Goal: Transaction & Acquisition: Purchase product/service

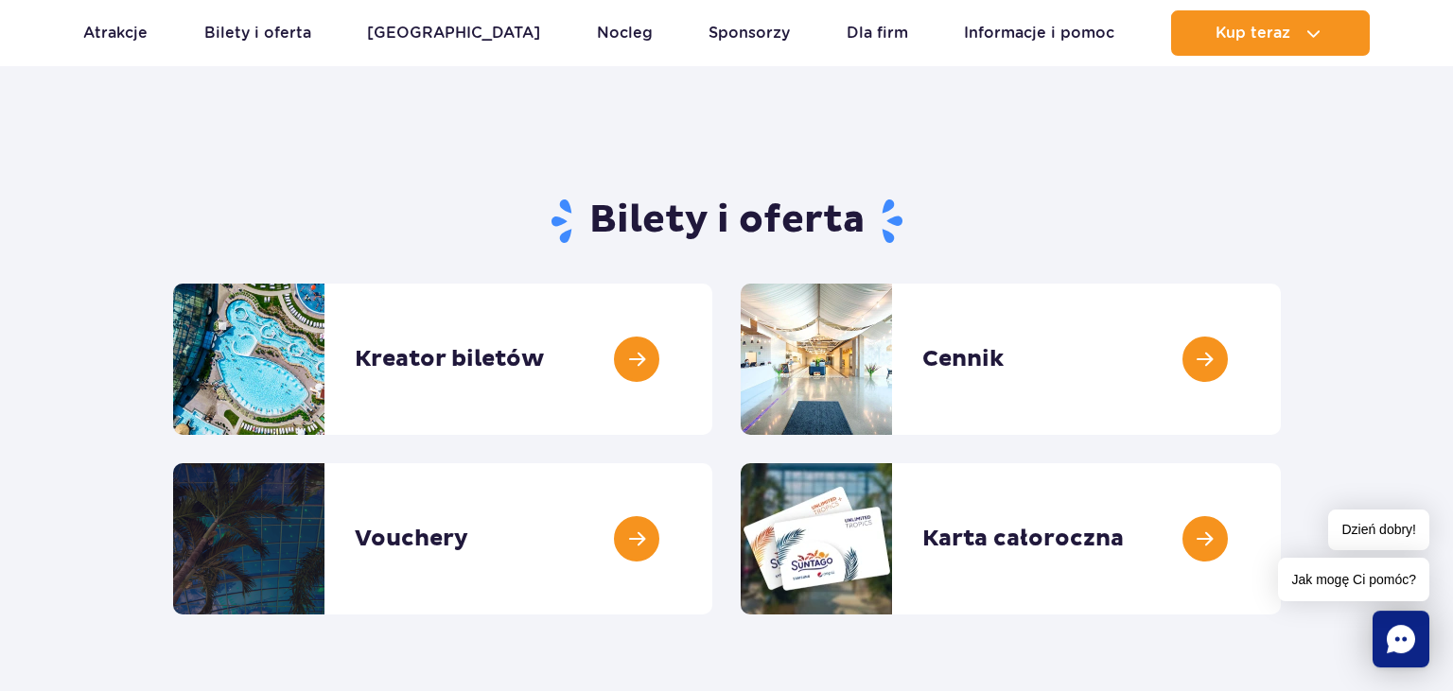
scroll to position [99, 0]
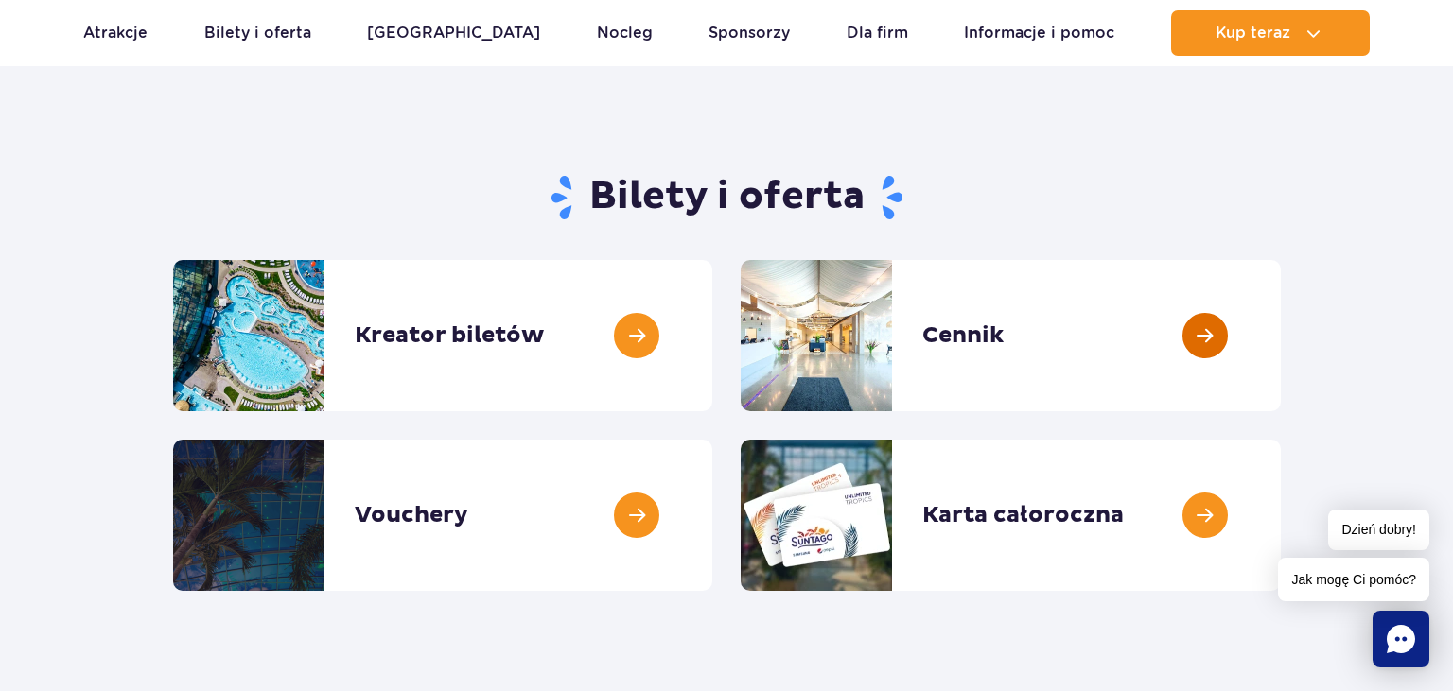
click at [1281, 331] on link at bounding box center [1281, 335] width 0 height 151
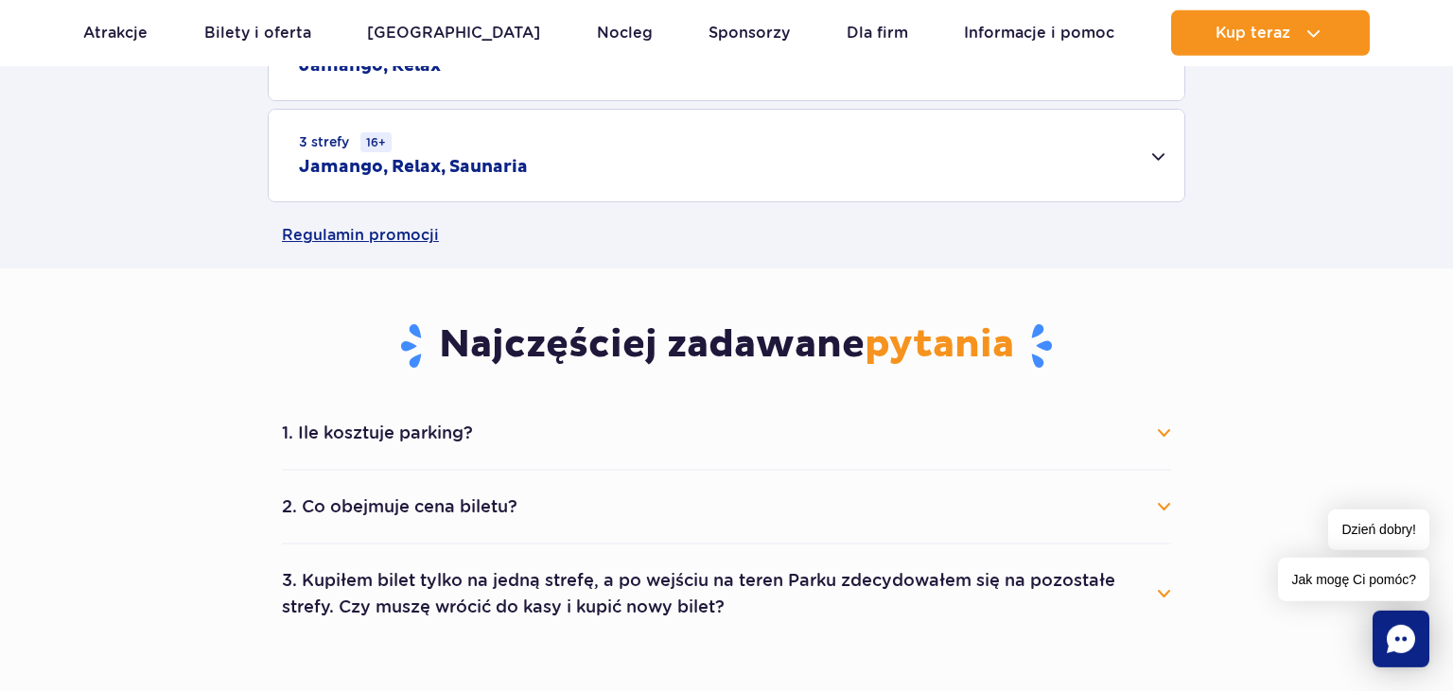
scroll to position [798, 0]
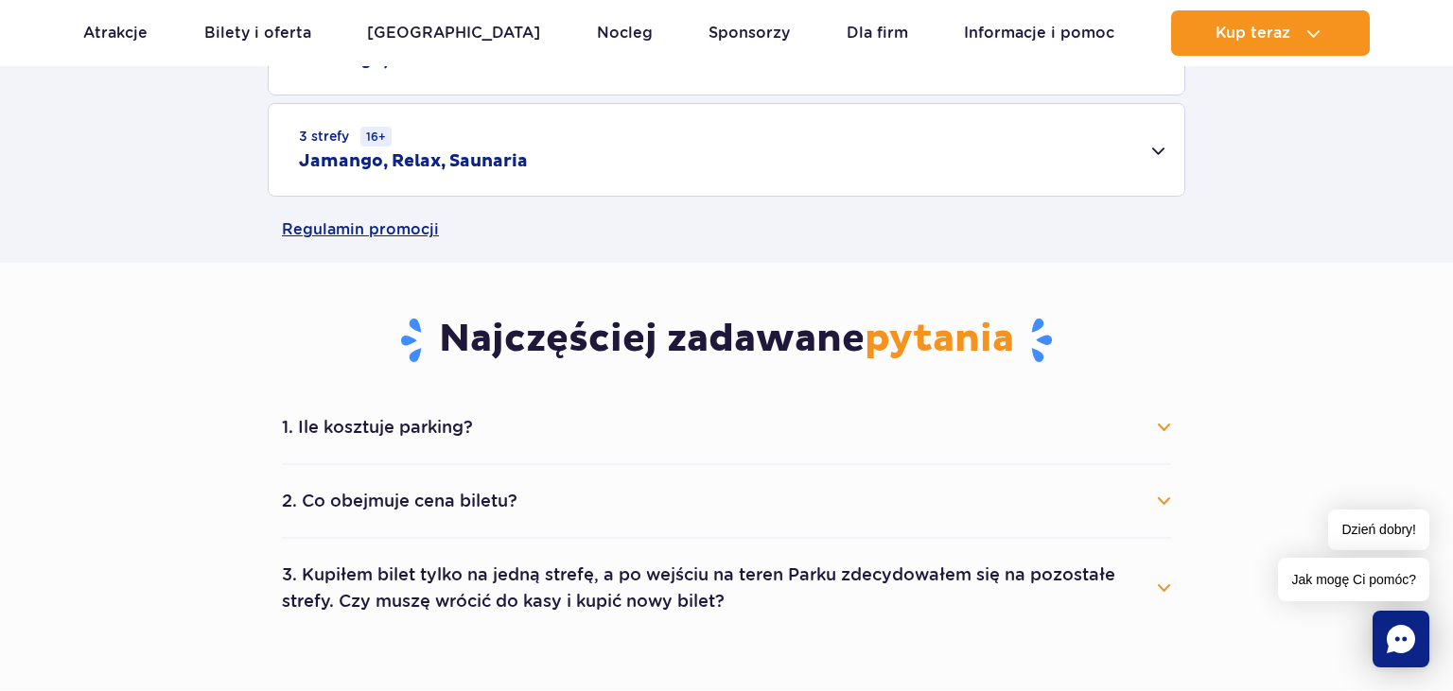
click at [1165, 425] on button "1. Ile kosztuje parking?" at bounding box center [726, 428] width 889 height 42
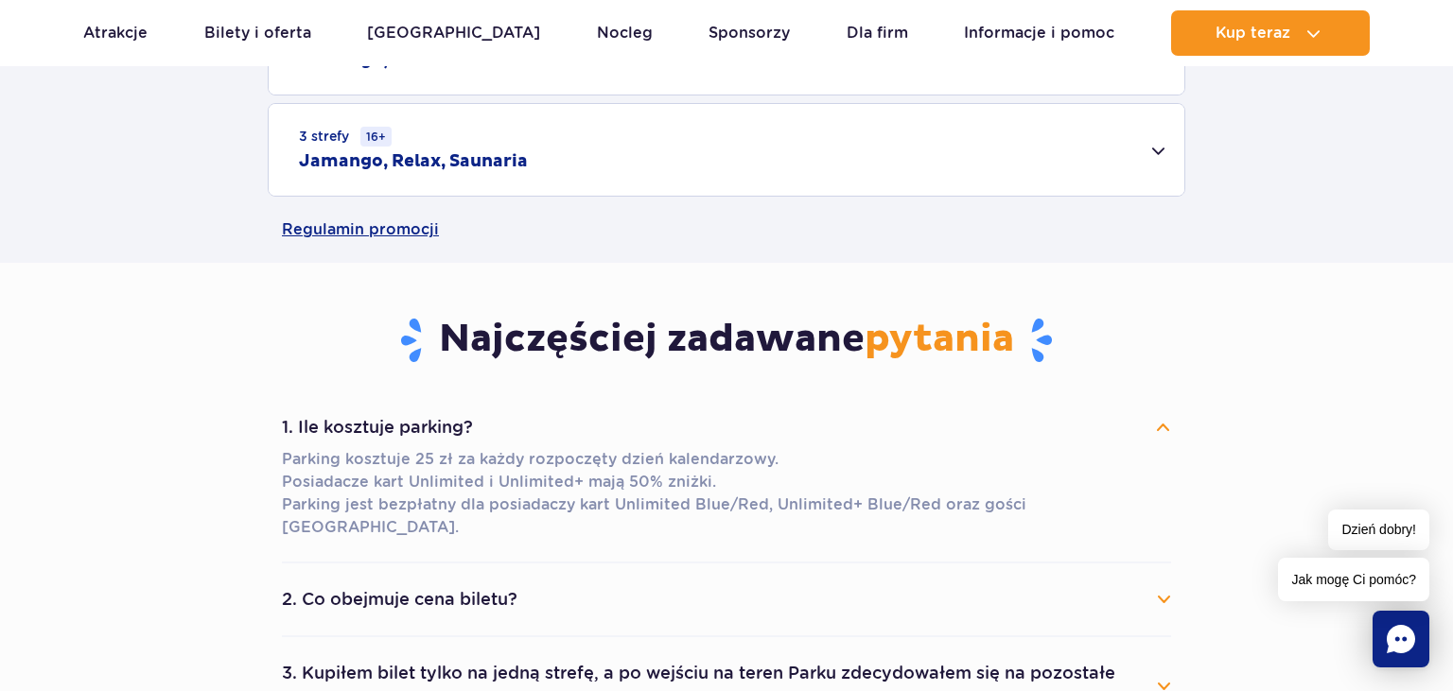
click at [1165, 425] on button "1. Ile kosztuje parking?" at bounding box center [726, 428] width 889 height 42
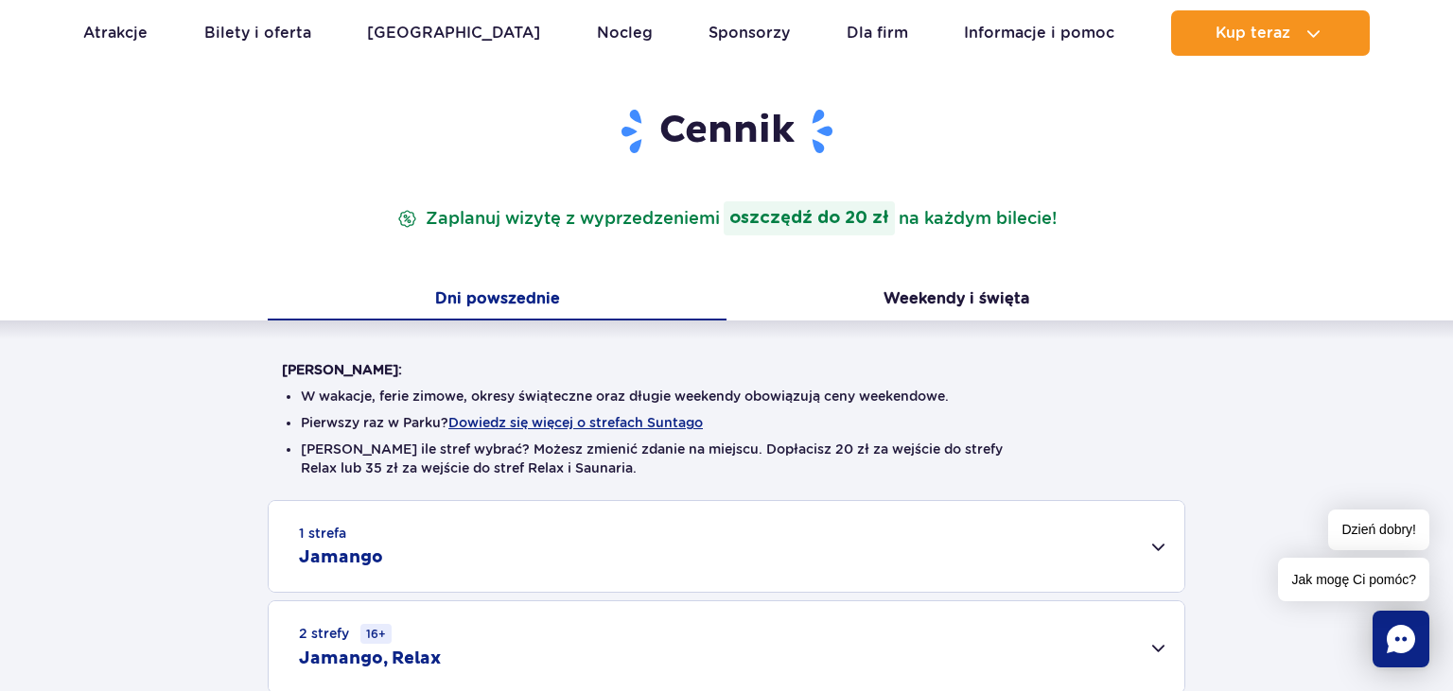
scroll to position [299, 0]
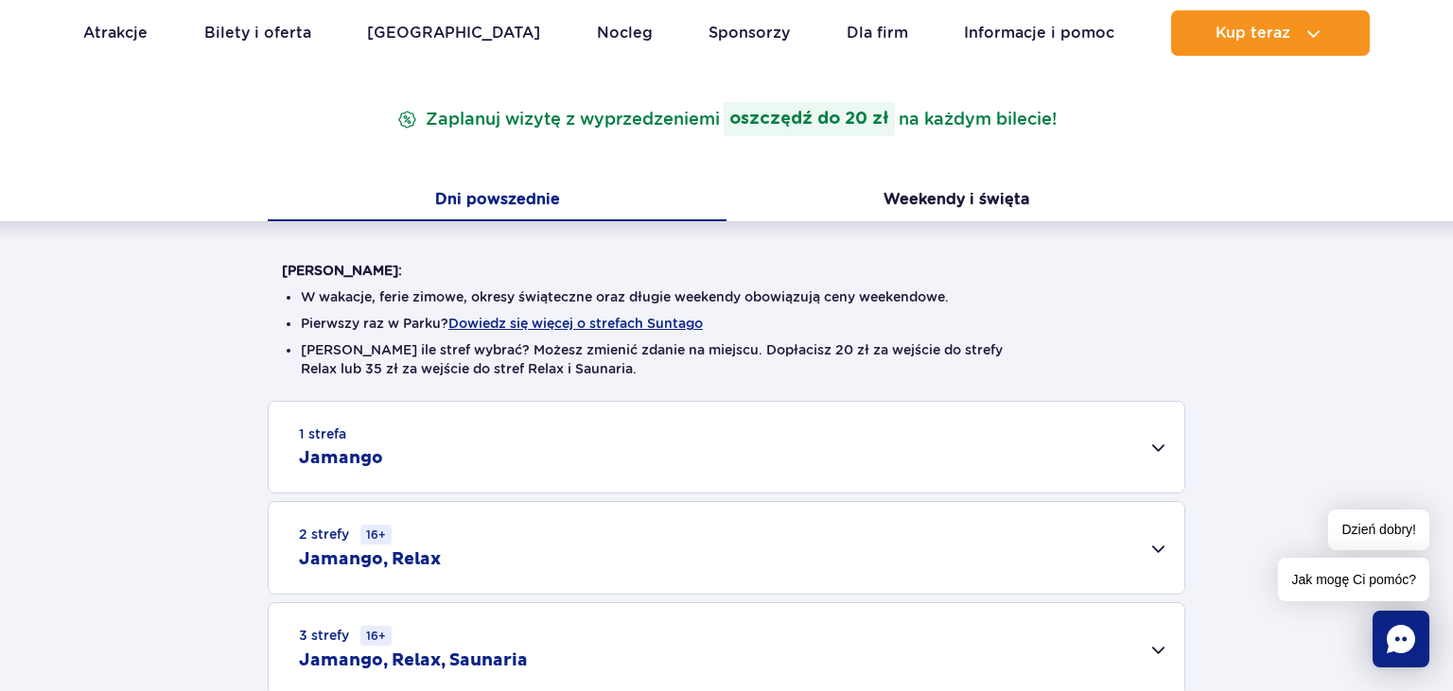
drag, startPoint x: 1158, startPoint y: 446, endPoint x: 1143, endPoint y: 450, distance: 14.7
click at [1158, 445] on div "1 strefa Jamango" at bounding box center [726, 447] width 915 height 91
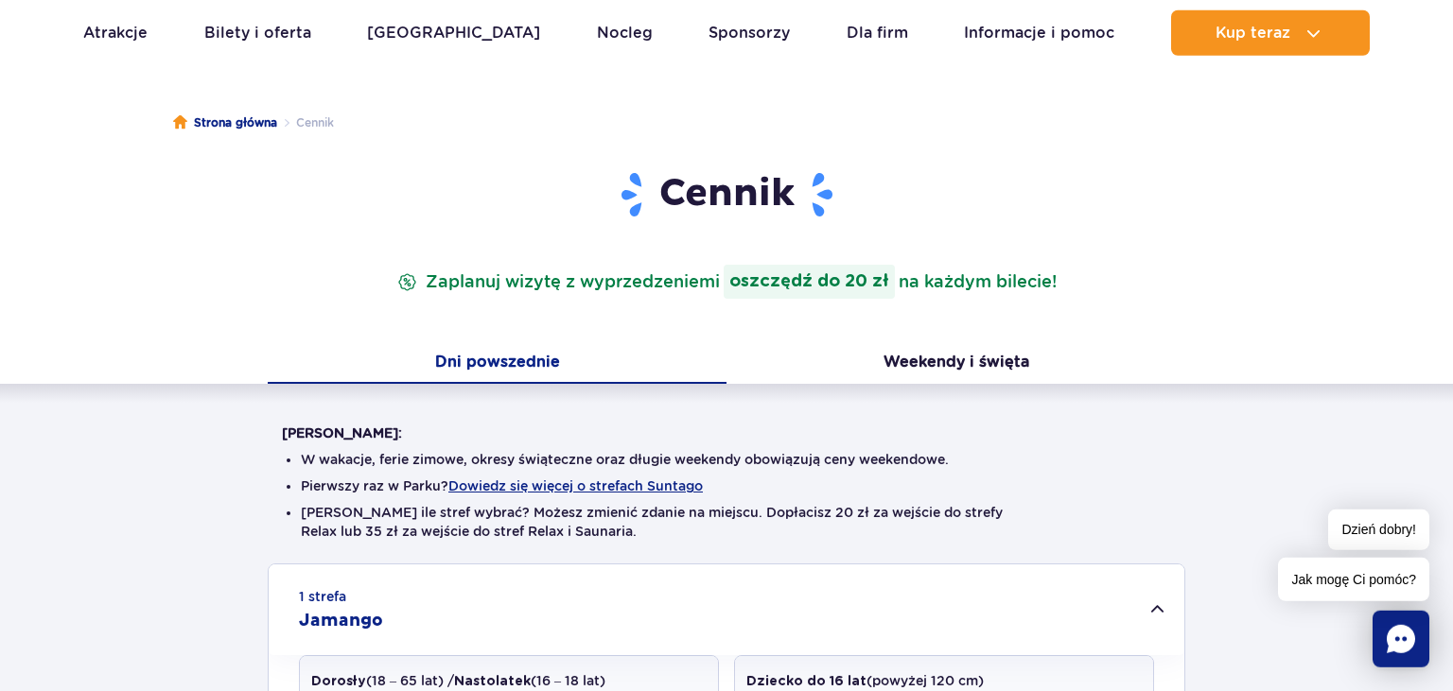
scroll to position [99, 0]
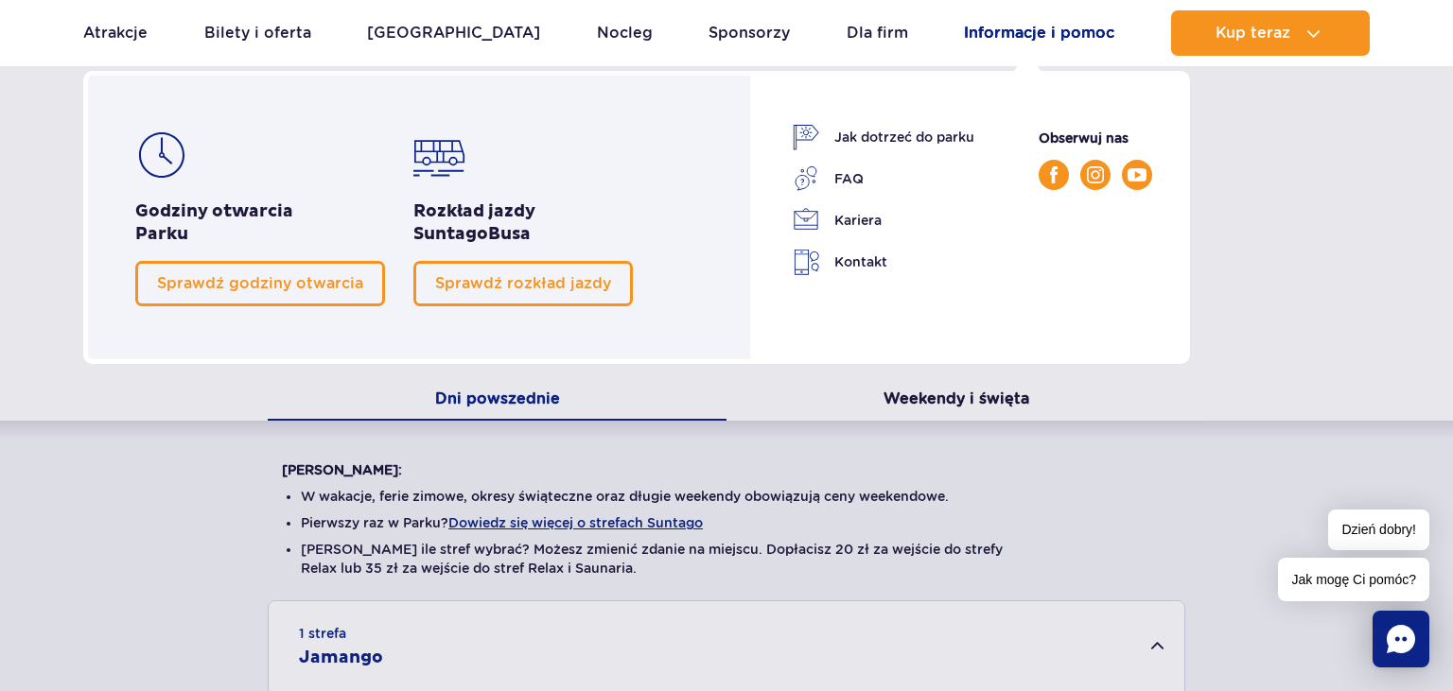
click at [996, 39] on link "Informacje i pomoc" at bounding box center [1039, 32] width 150 height 45
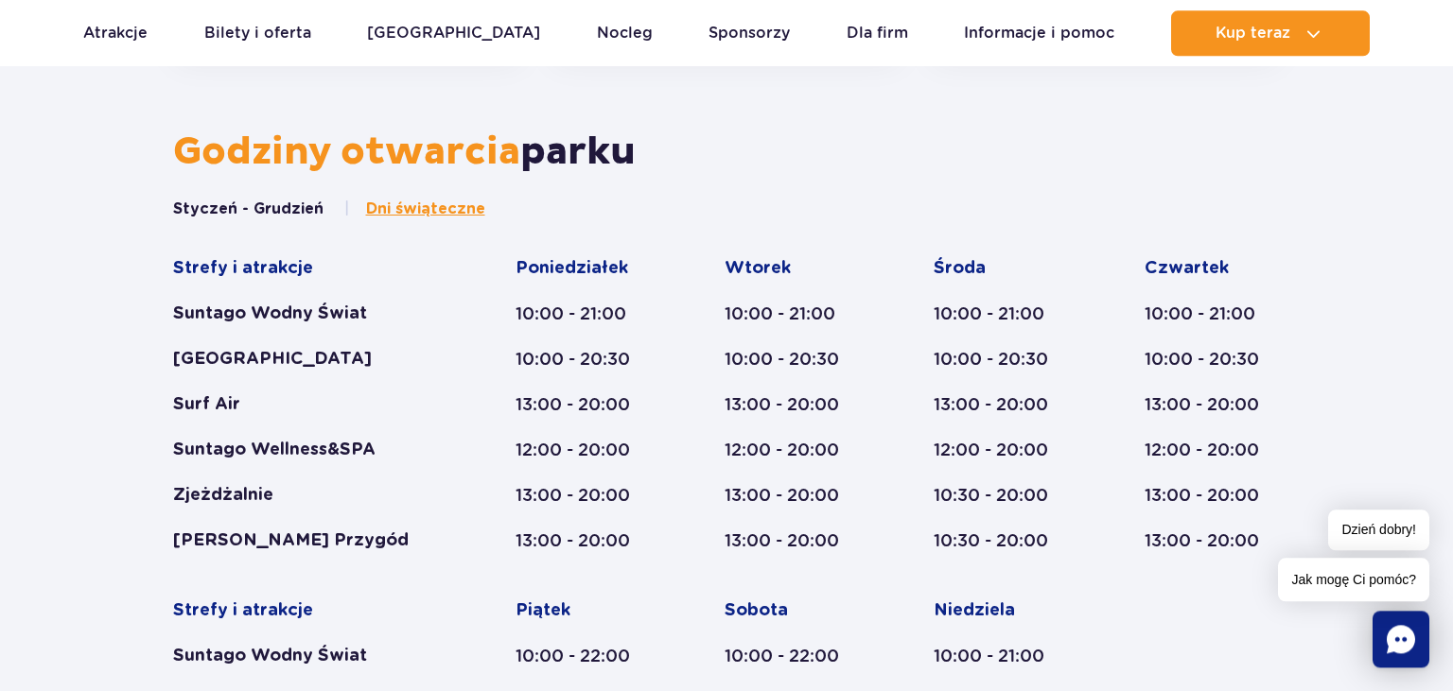
scroll to position [798, 0]
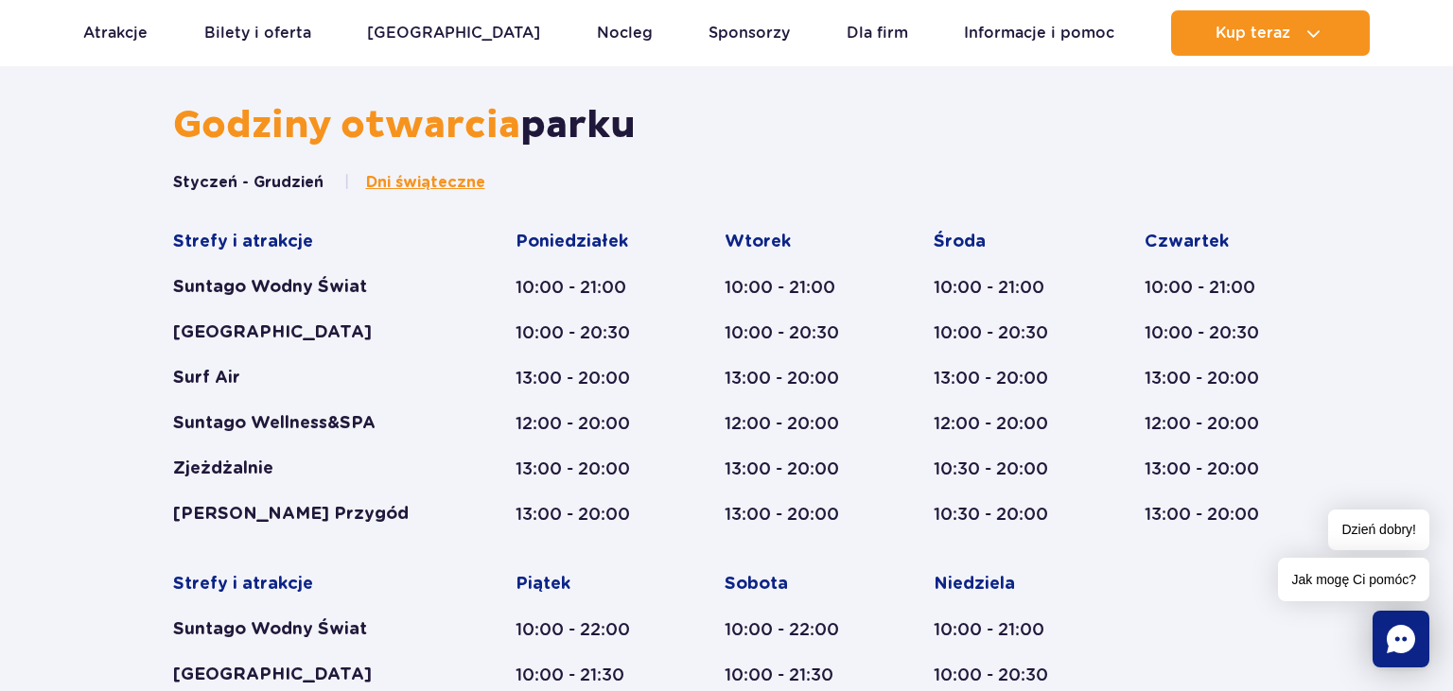
click at [214, 181] on button "Styczeń - Grudzień" at bounding box center [248, 182] width 150 height 21
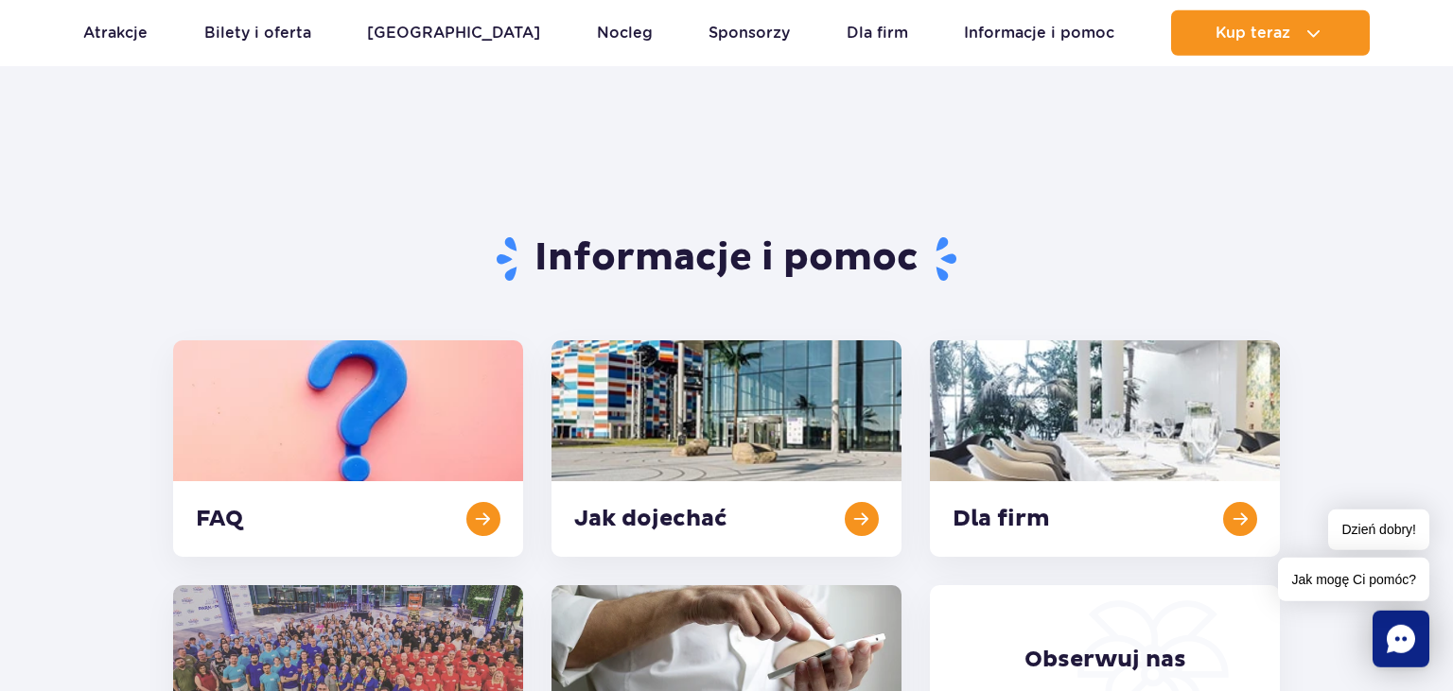
scroll to position [0, 0]
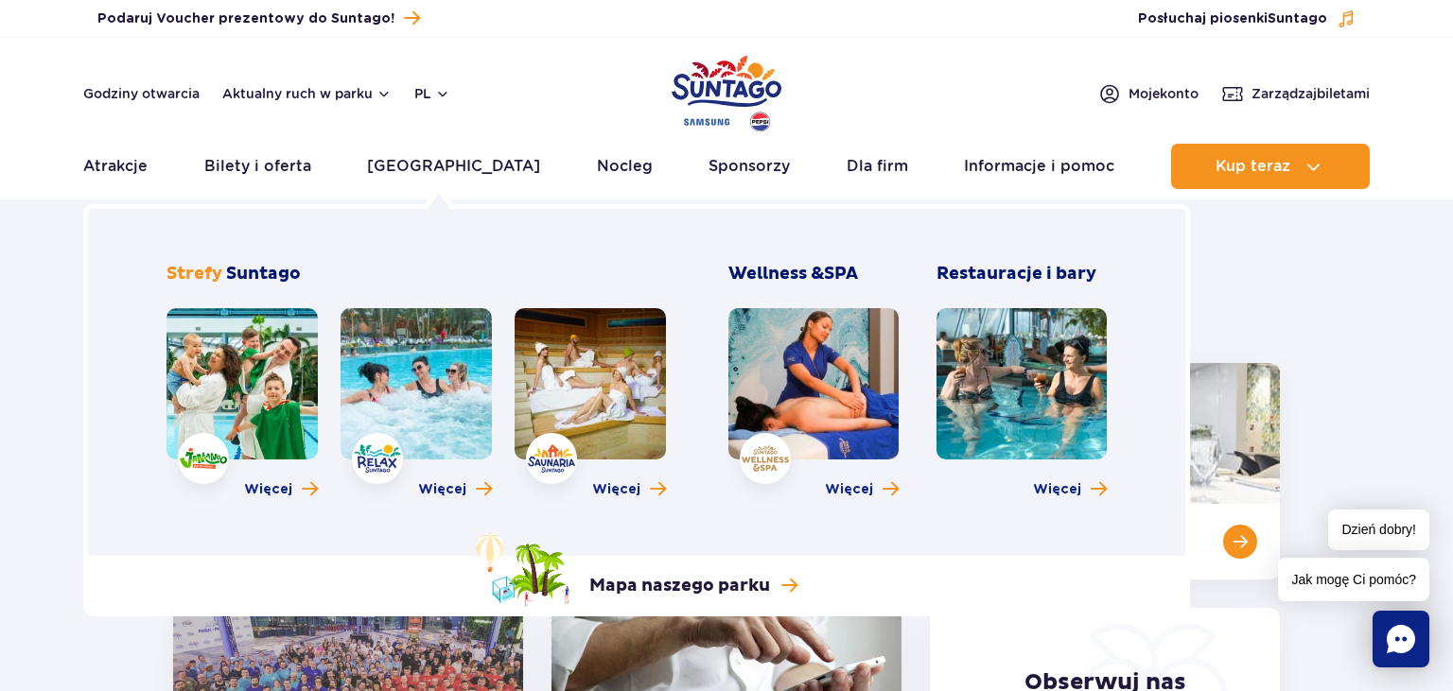
click at [268, 381] on link at bounding box center [241, 383] width 151 height 151
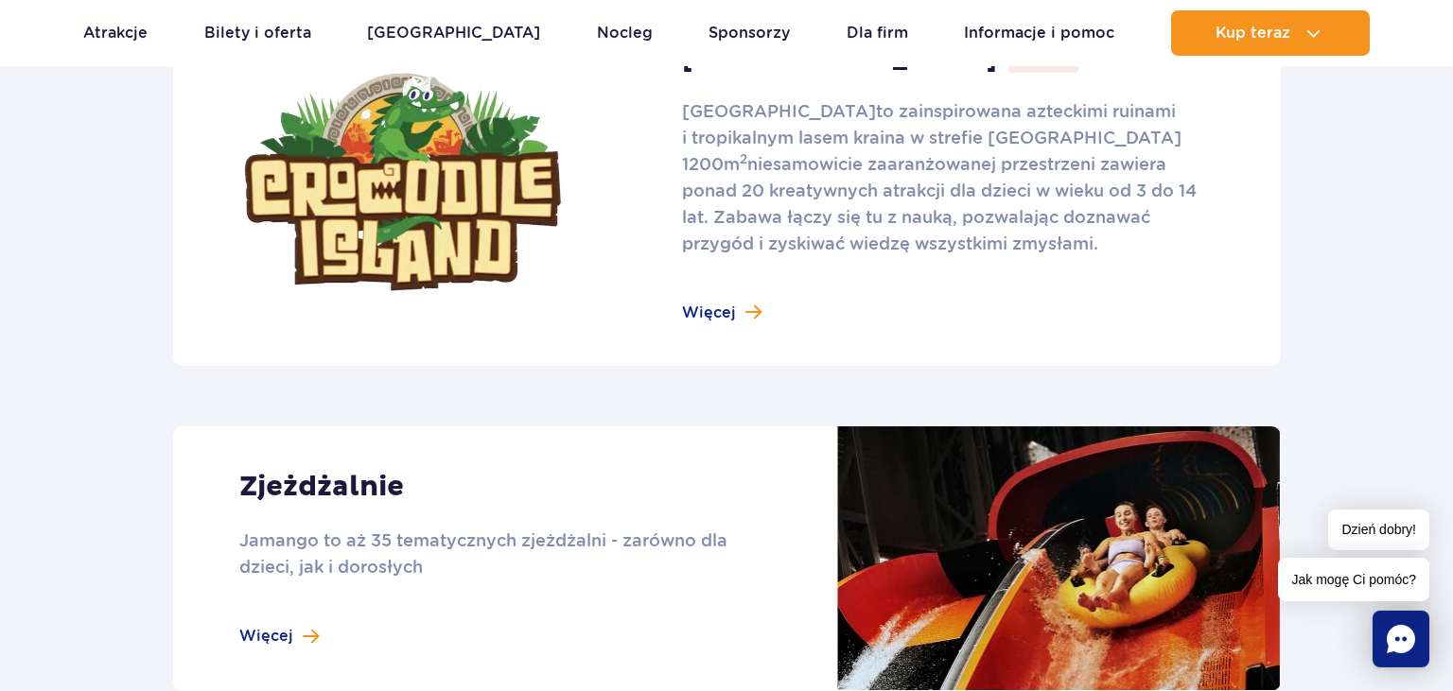
scroll to position [1298, 0]
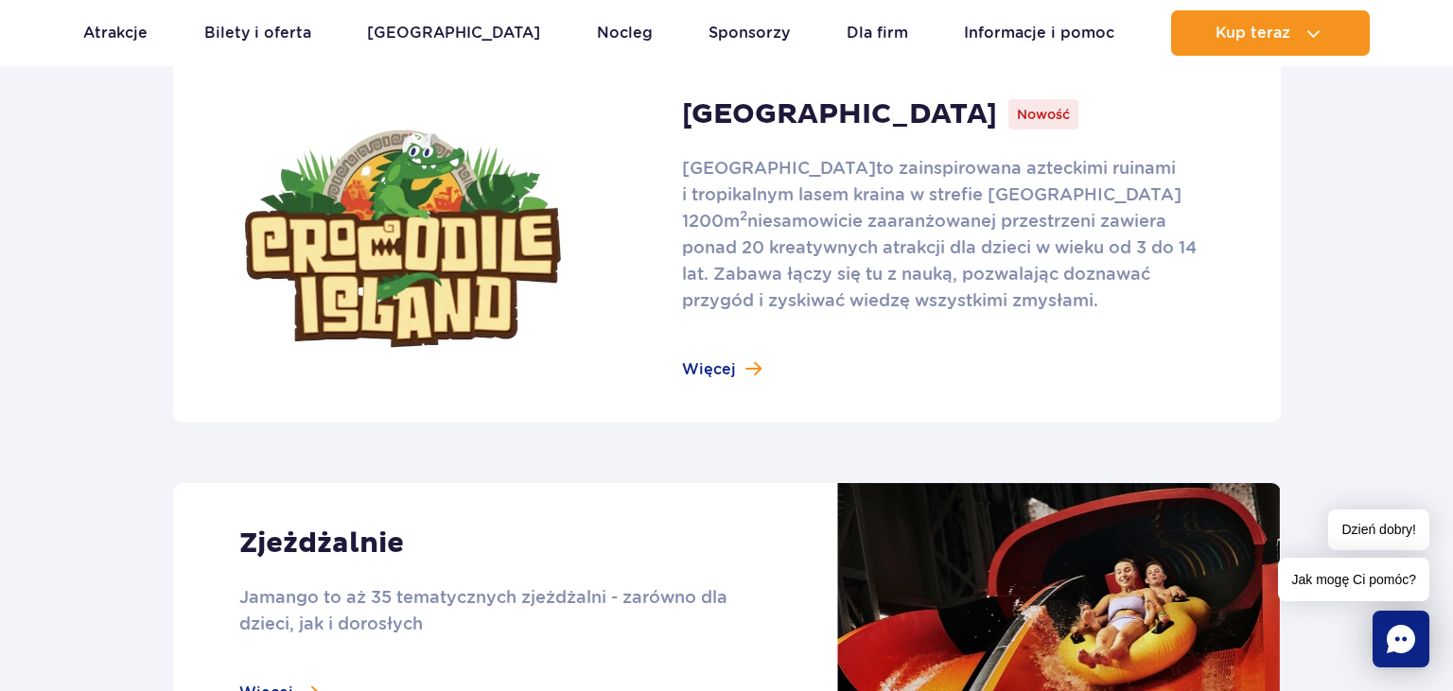
click at [717, 369] on link at bounding box center [726, 239] width 1107 height 368
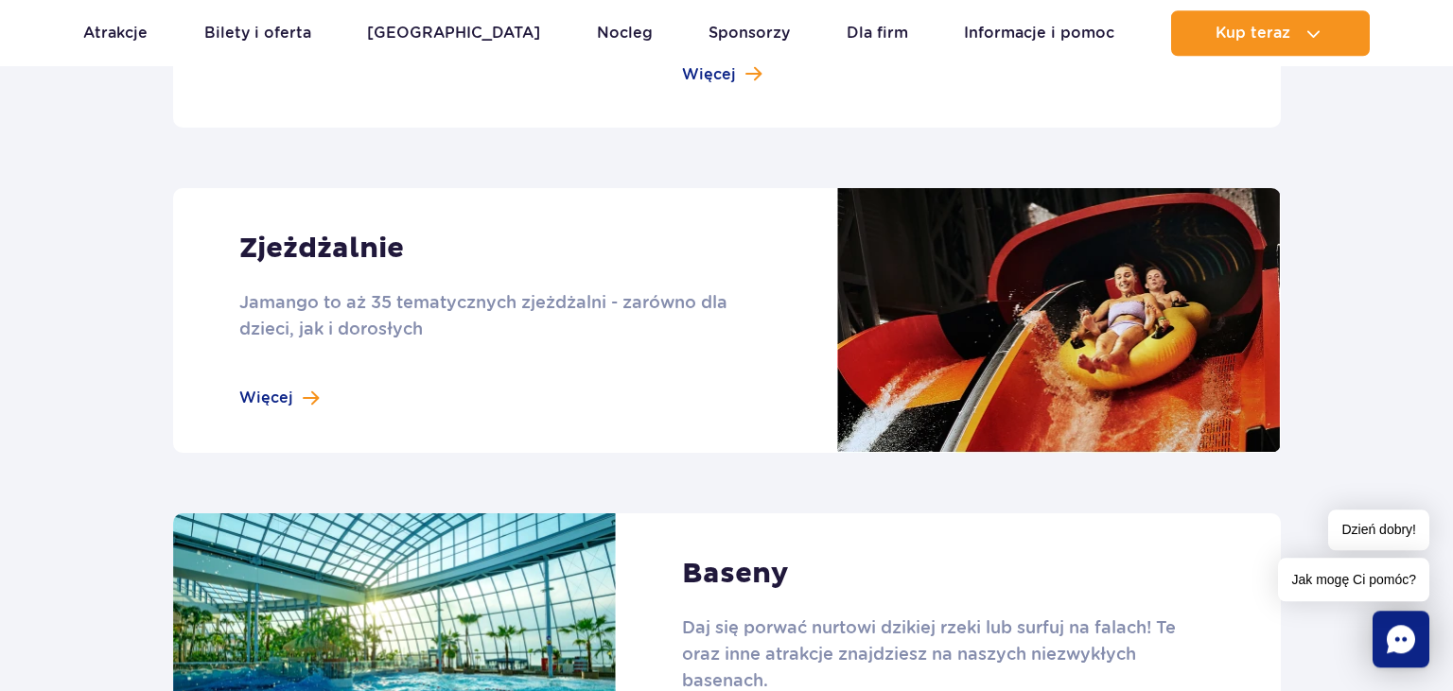
scroll to position [1597, 0]
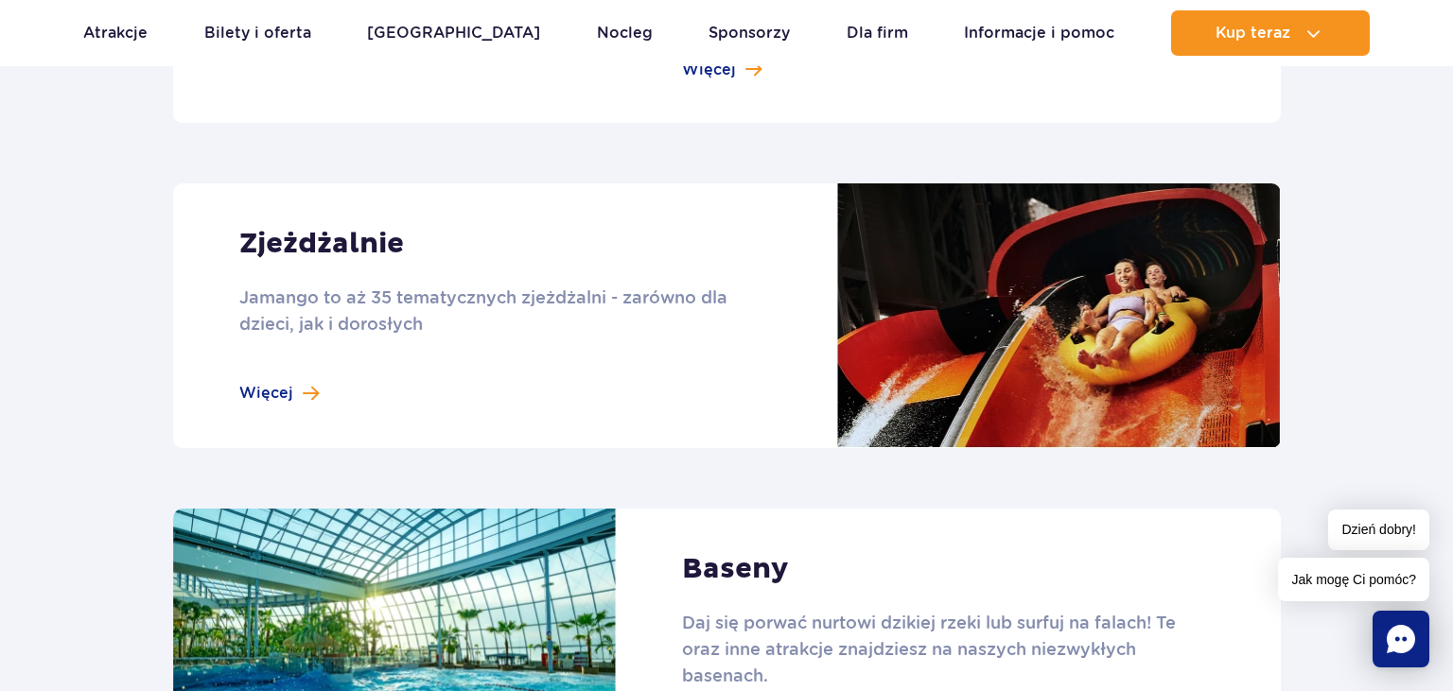
click at [259, 388] on link at bounding box center [726, 315] width 1107 height 265
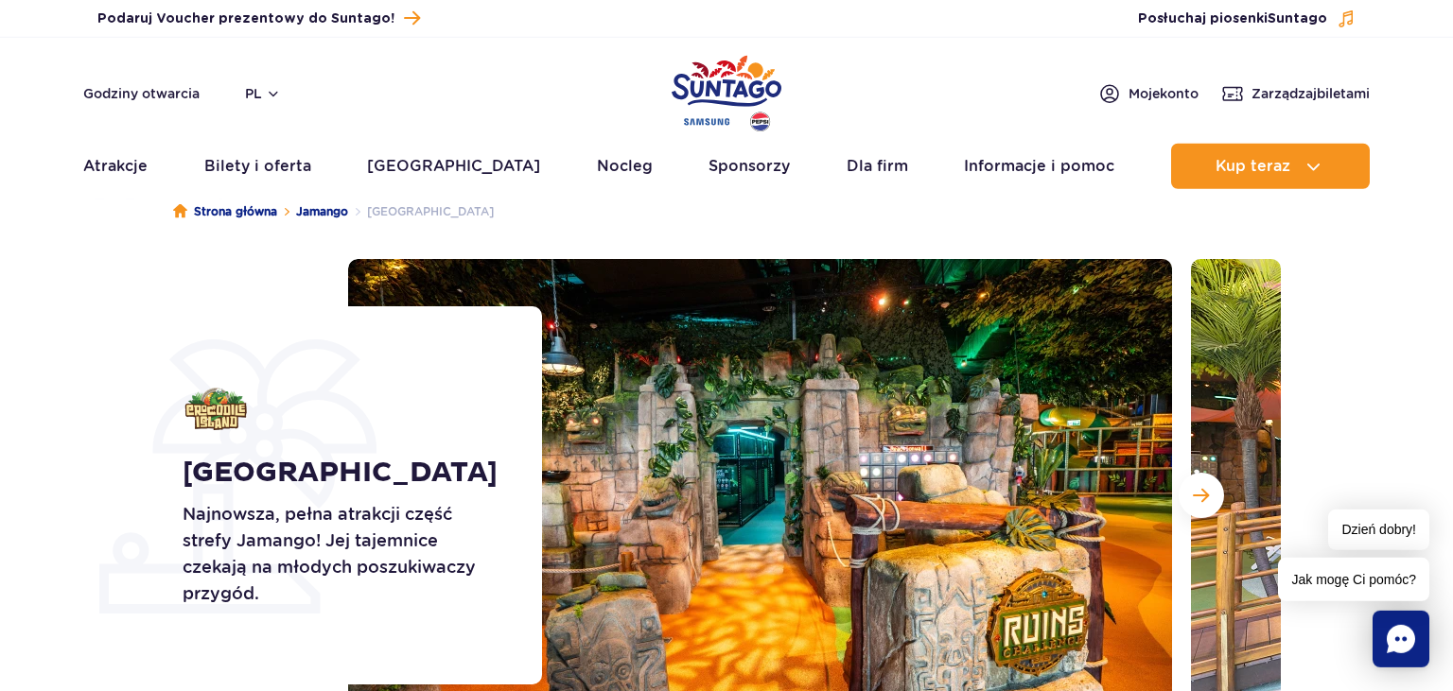
scroll to position [99, 0]
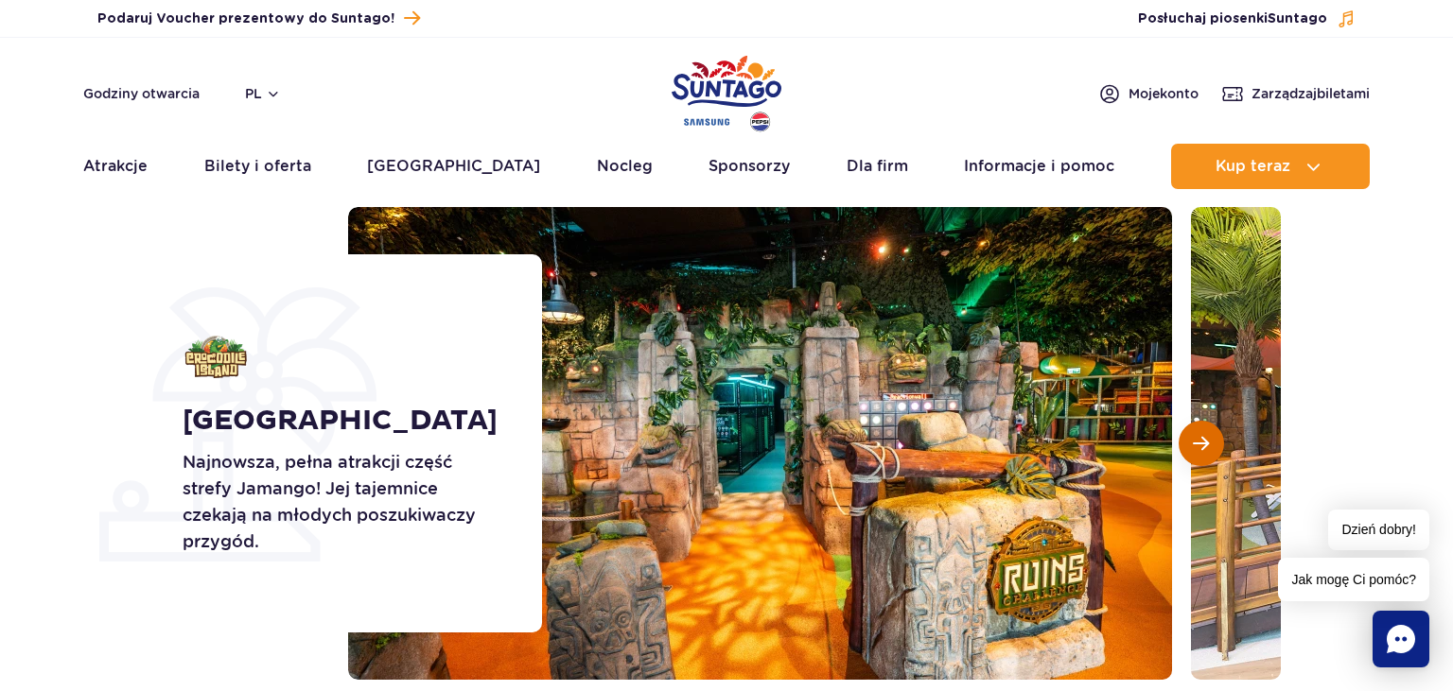
click at [1203, 451] on span "Następny slajd" at bounding box center [1201, 443] width 16 height 17
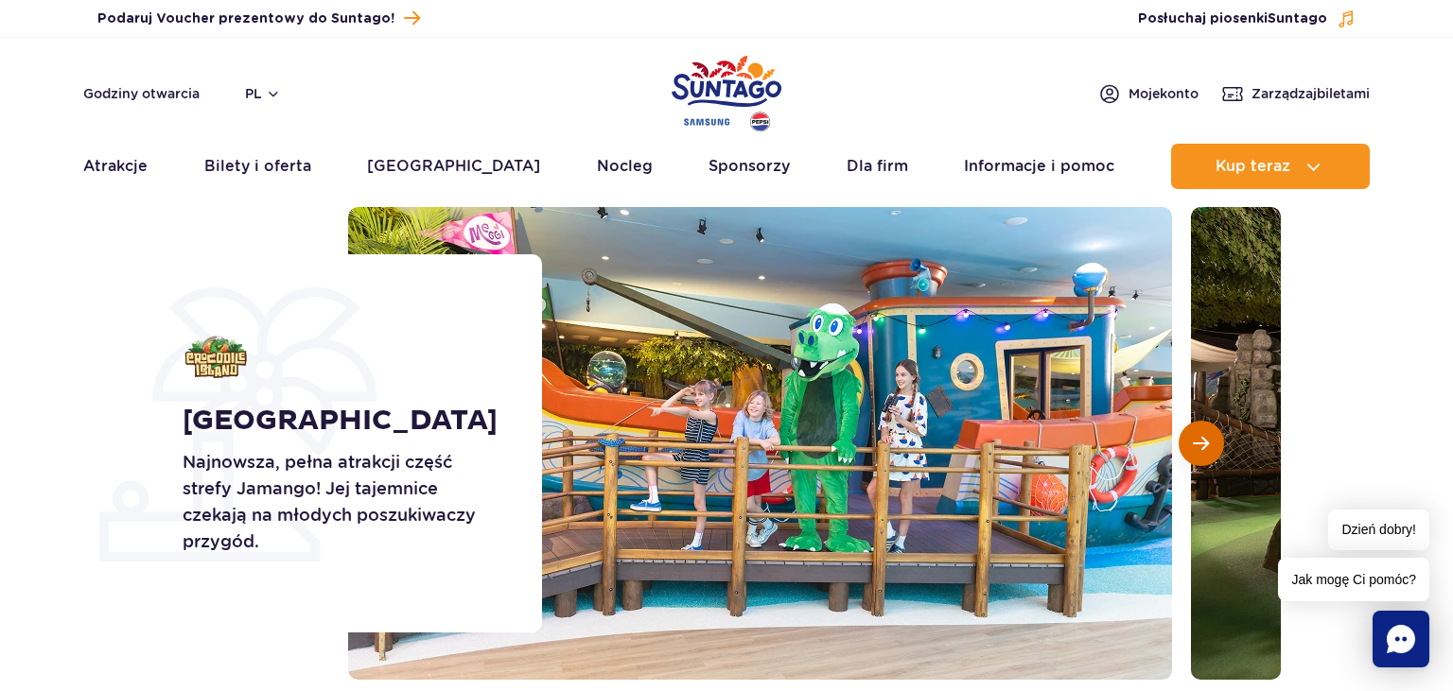
click at [1202, 450] on span "Następny slajd" at bounding box center [1201, 443] width 16 height 17
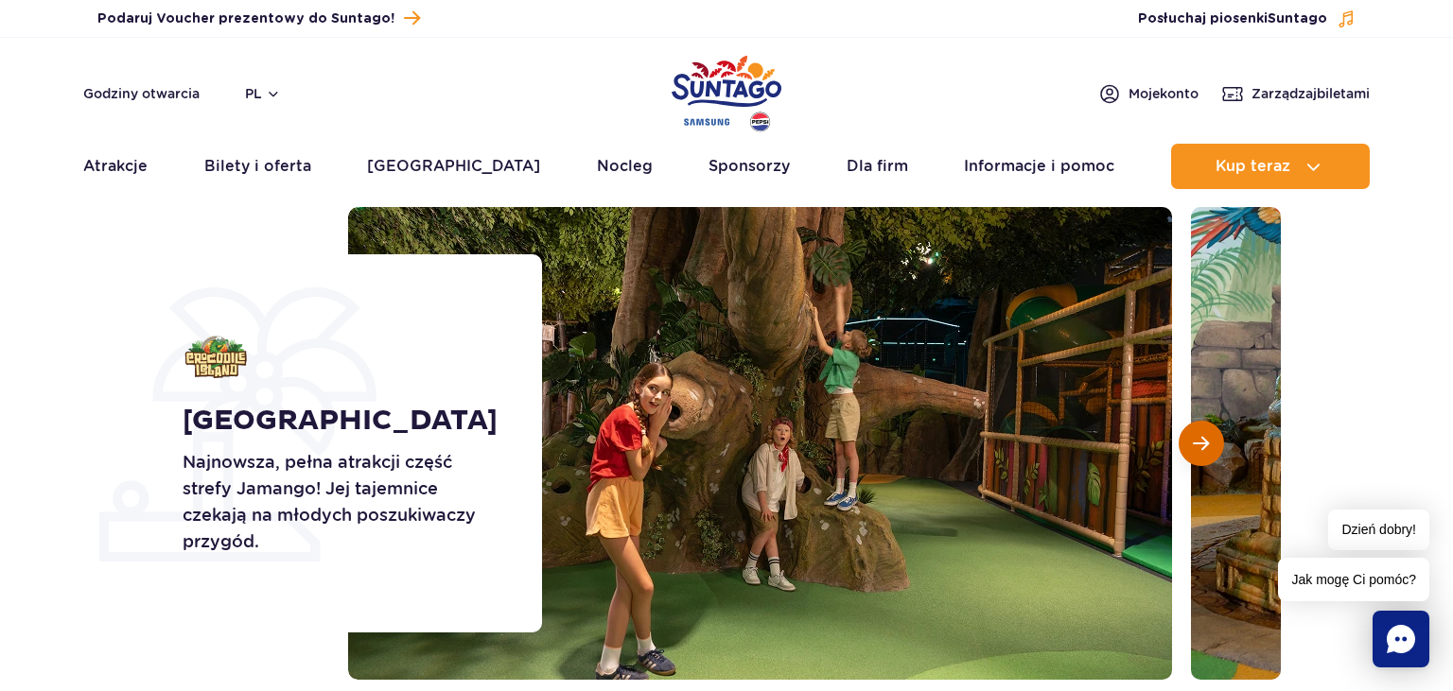
click at [1202, 450] on span "Następny slajd" at bounding box center [1201, 443] width 16 height 17
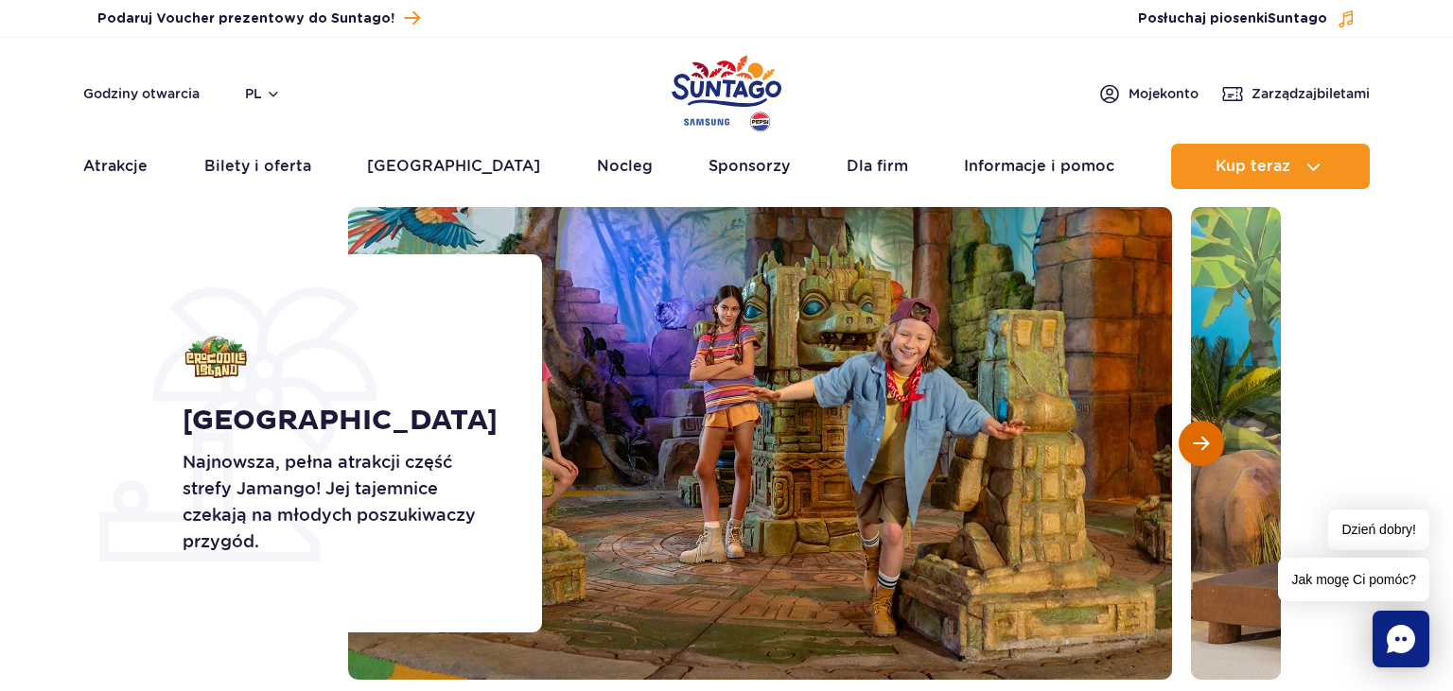
click at [1202, 450] on span "Następny slajd" at bounding box center [1201, 443] width 16 height 17
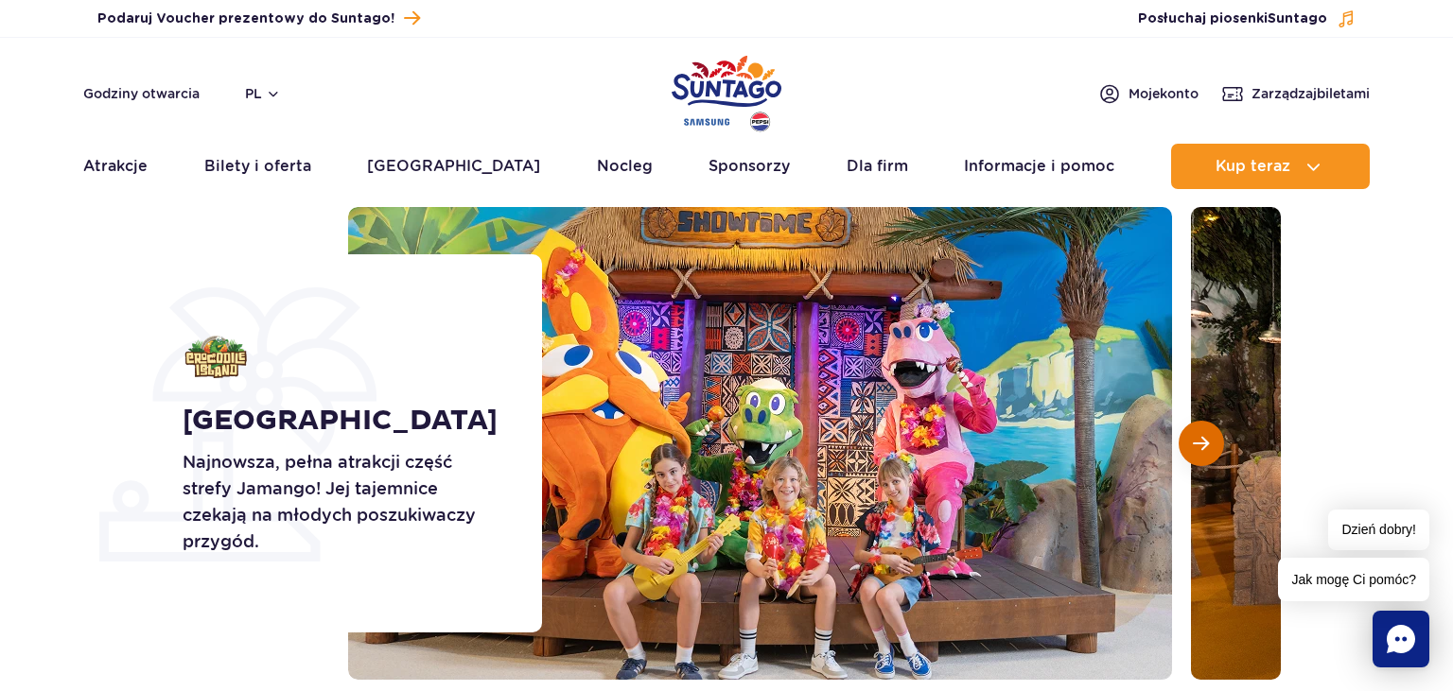
click at [1202, 450] on span "Następny slajd" at bounding box center [1201, 443] width 16 height 17
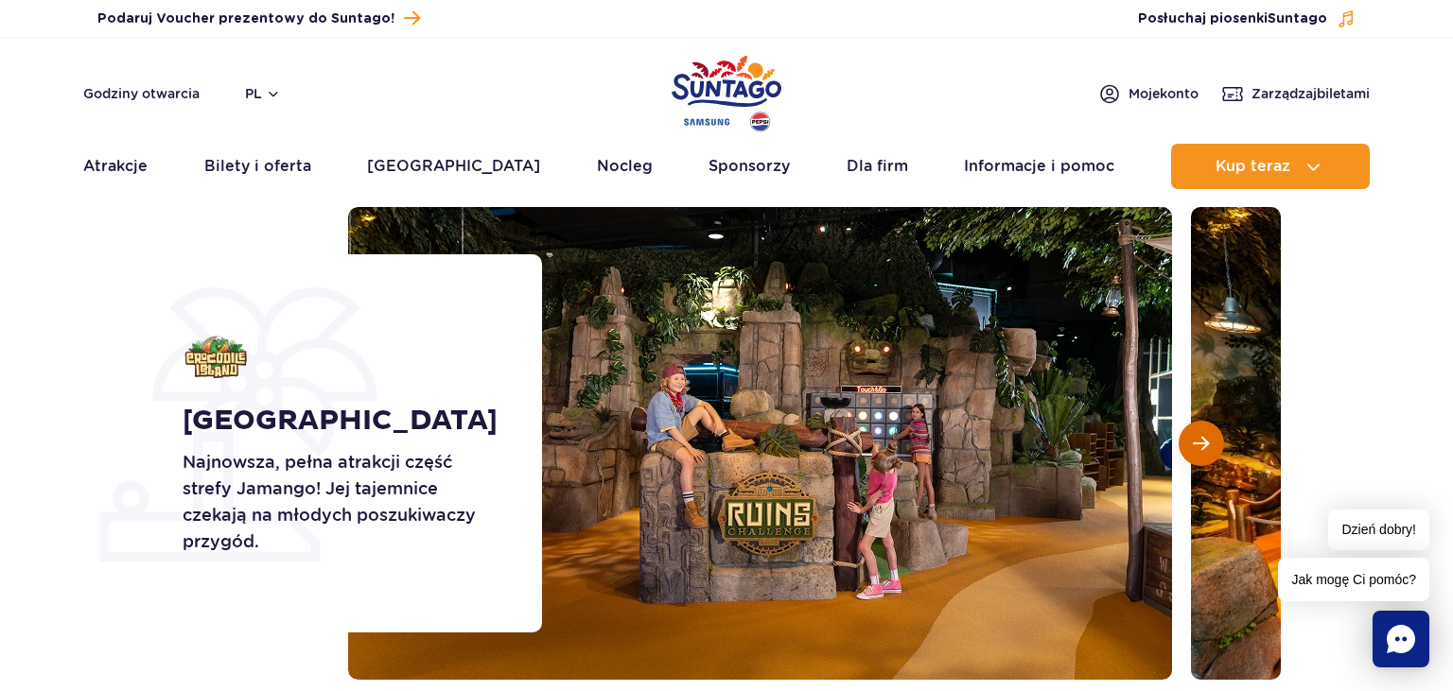
click at [1202, 450] on span "Następny slajd" at bounding box center [1201, 443] width 16 height 17
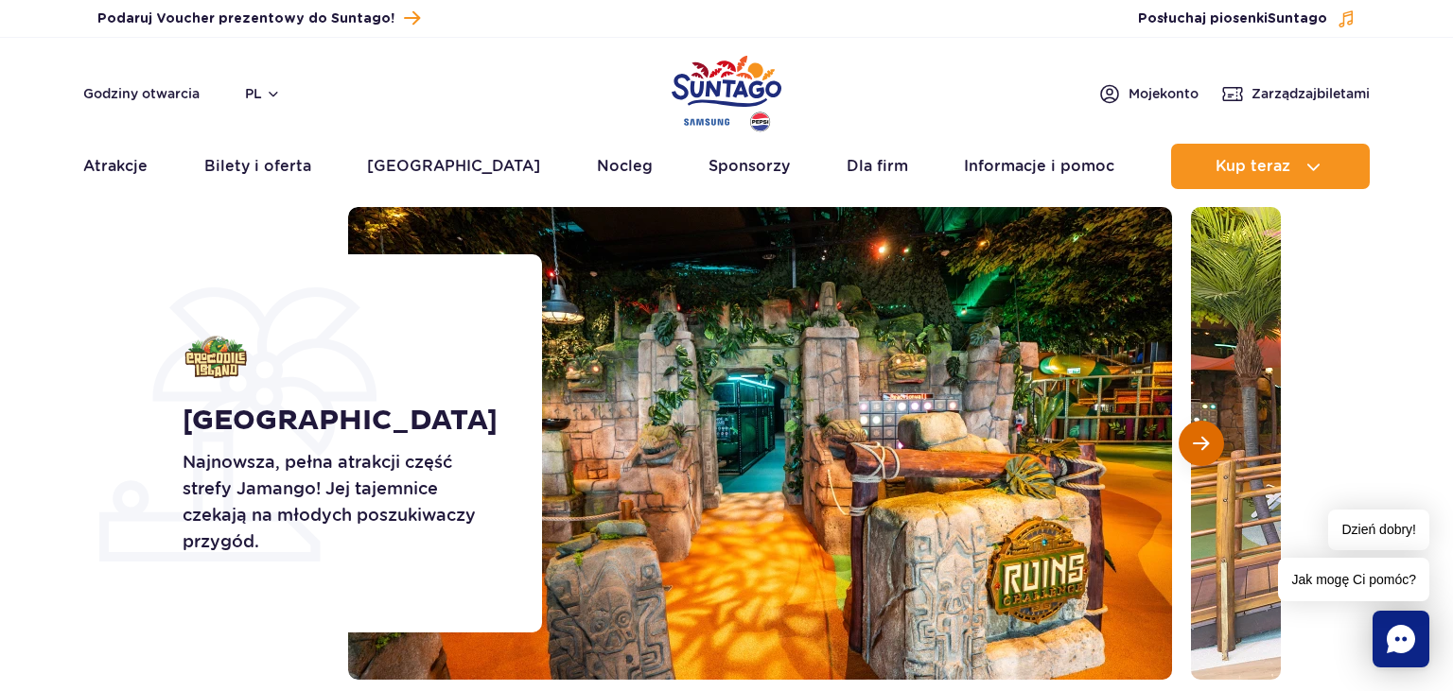
click at [1202, 450] on span "Następny slajd" at bounding box center [1201, 443] width 16 height 17
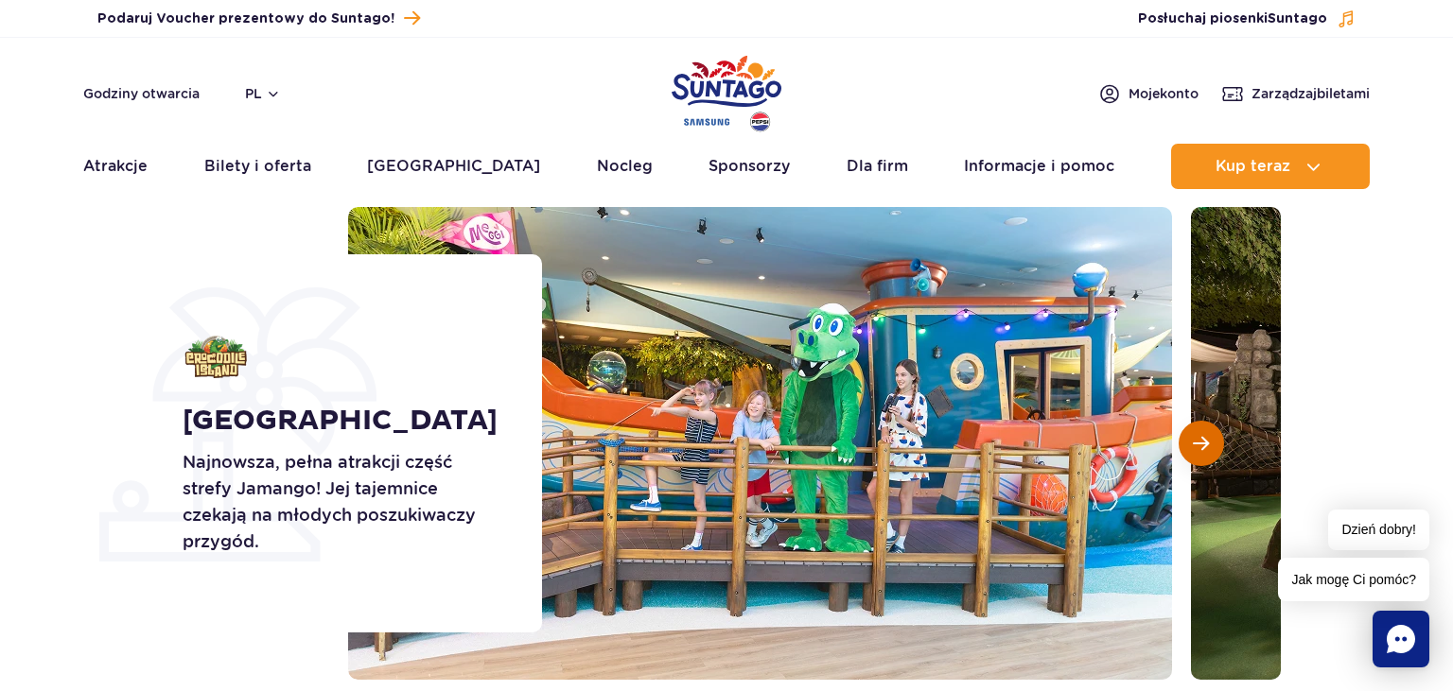
click at [1202, 450] on span "Następny slajd" at bounding box center [1201, 443] width 16 height 17
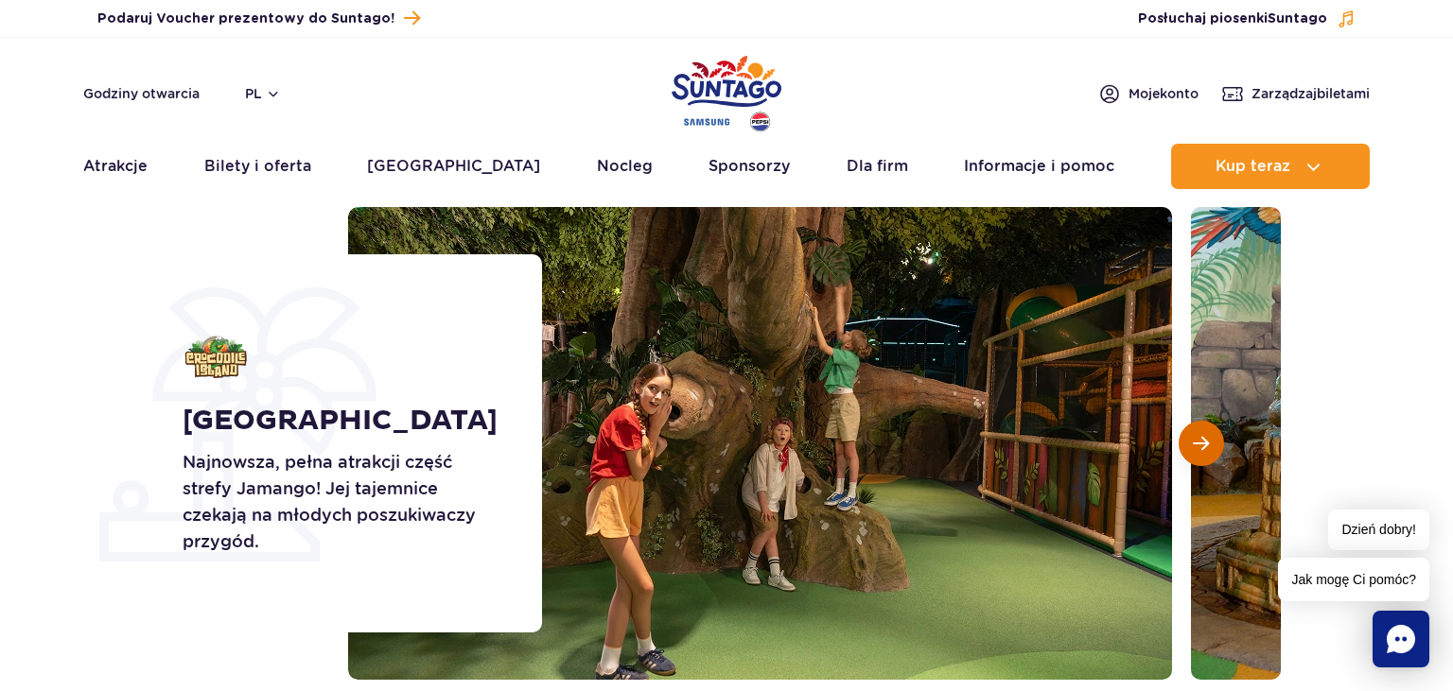
click at [1202, 450] on span "Następny slajd" at bounding box center [1201, 443] width 16 height 17
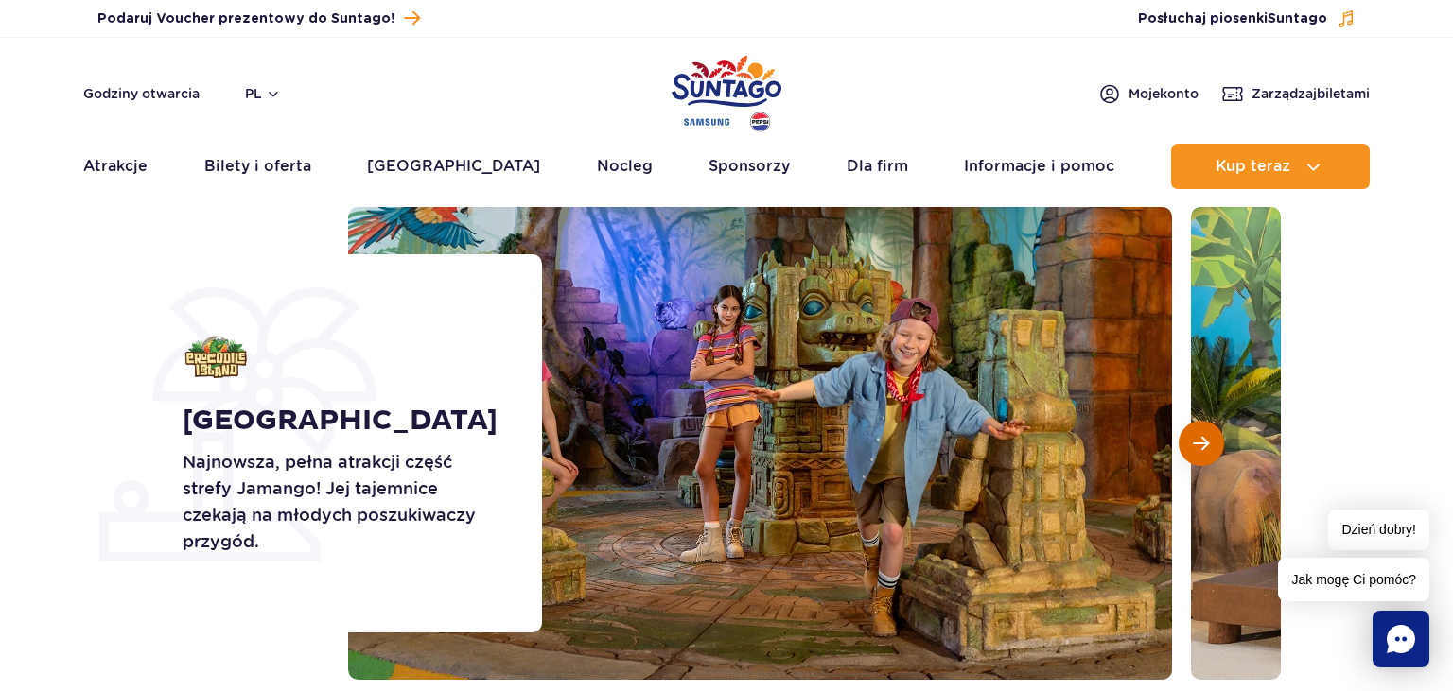
click at [1190, 441] on button "Następny slajd" at bounding box center [1200, 443] width 45 height 45
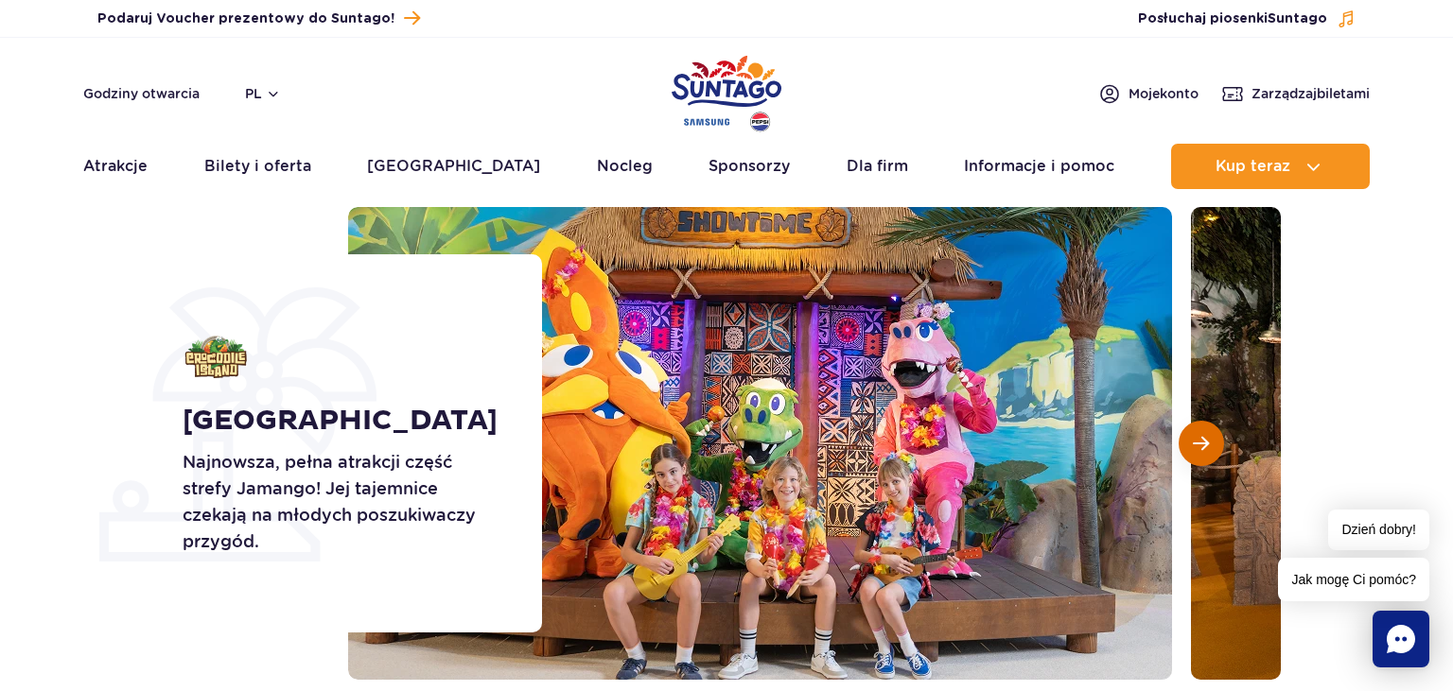
click at [1193, 442] on button "Następny slajd" at bounding box center [1200, 443] width 45 height 45
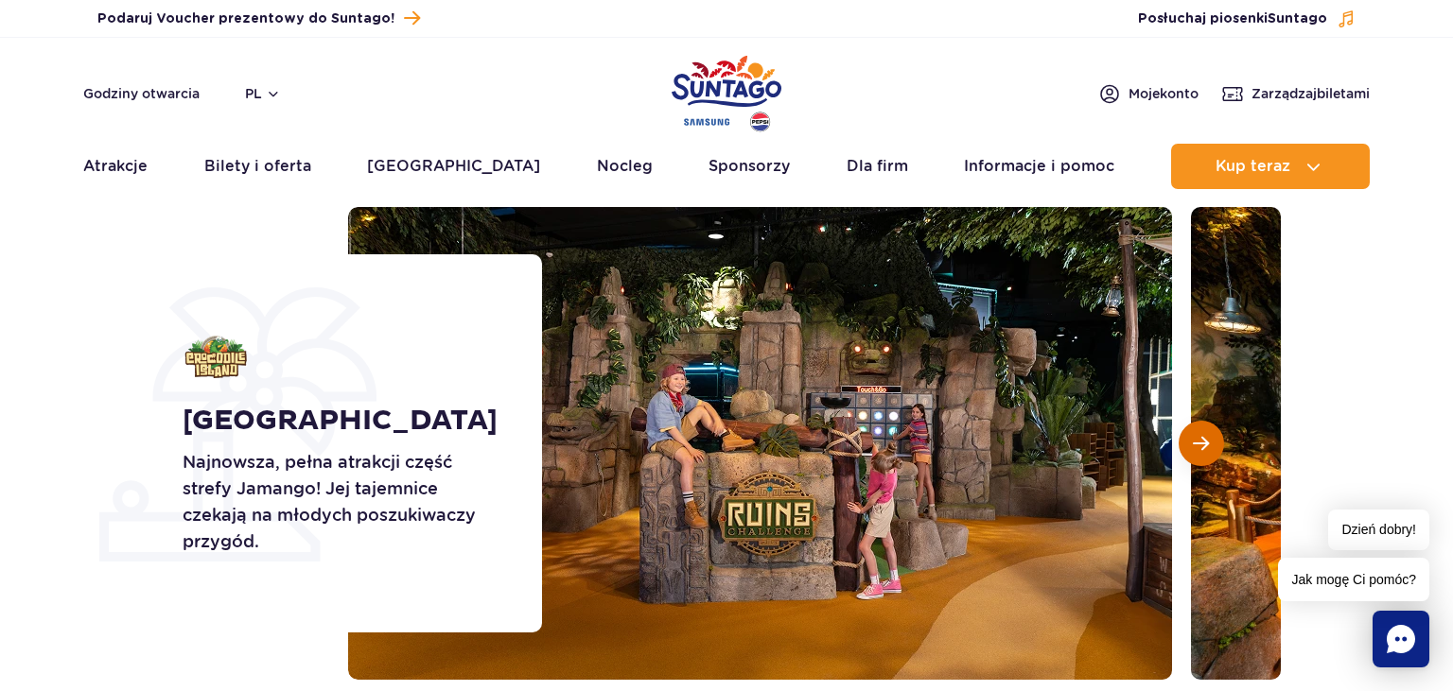
click at [1193, 442] on button "Następny slajd" at bounding box center [1200, 443] width 45 height 45
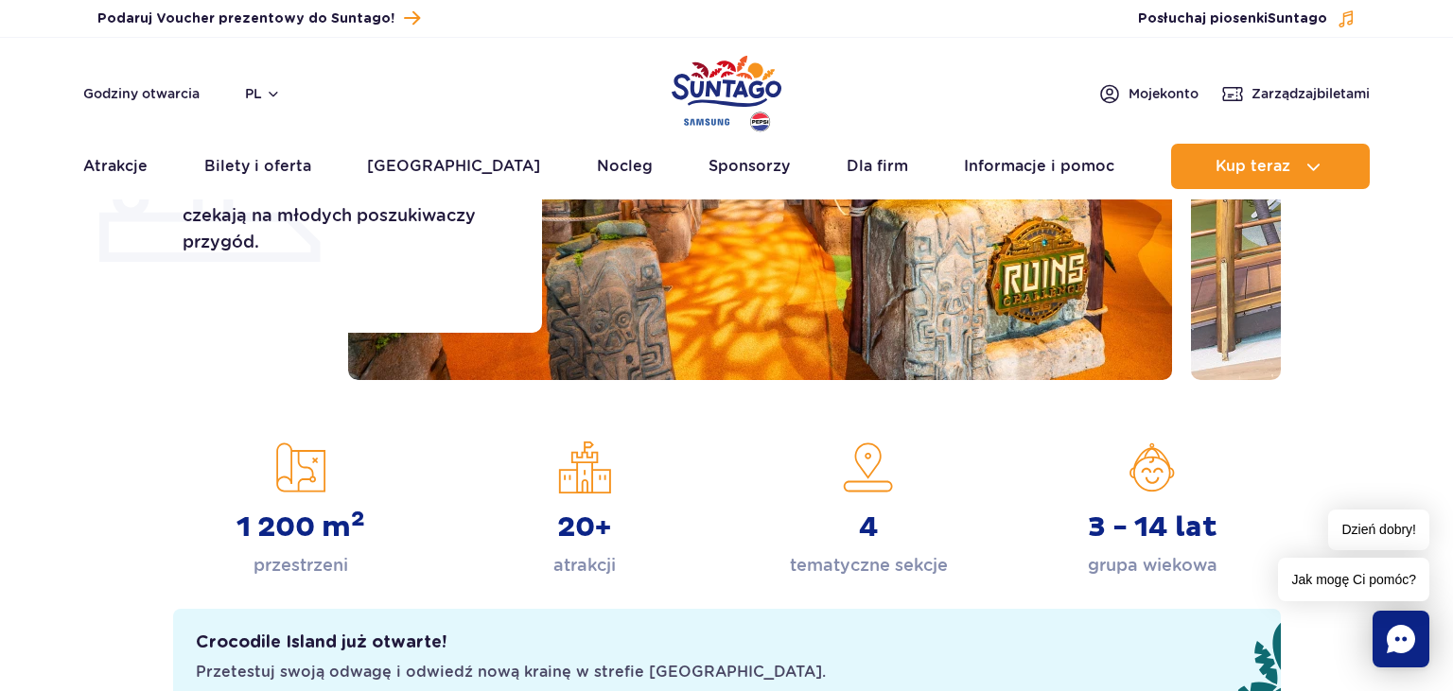
scroll to position [0, 0]
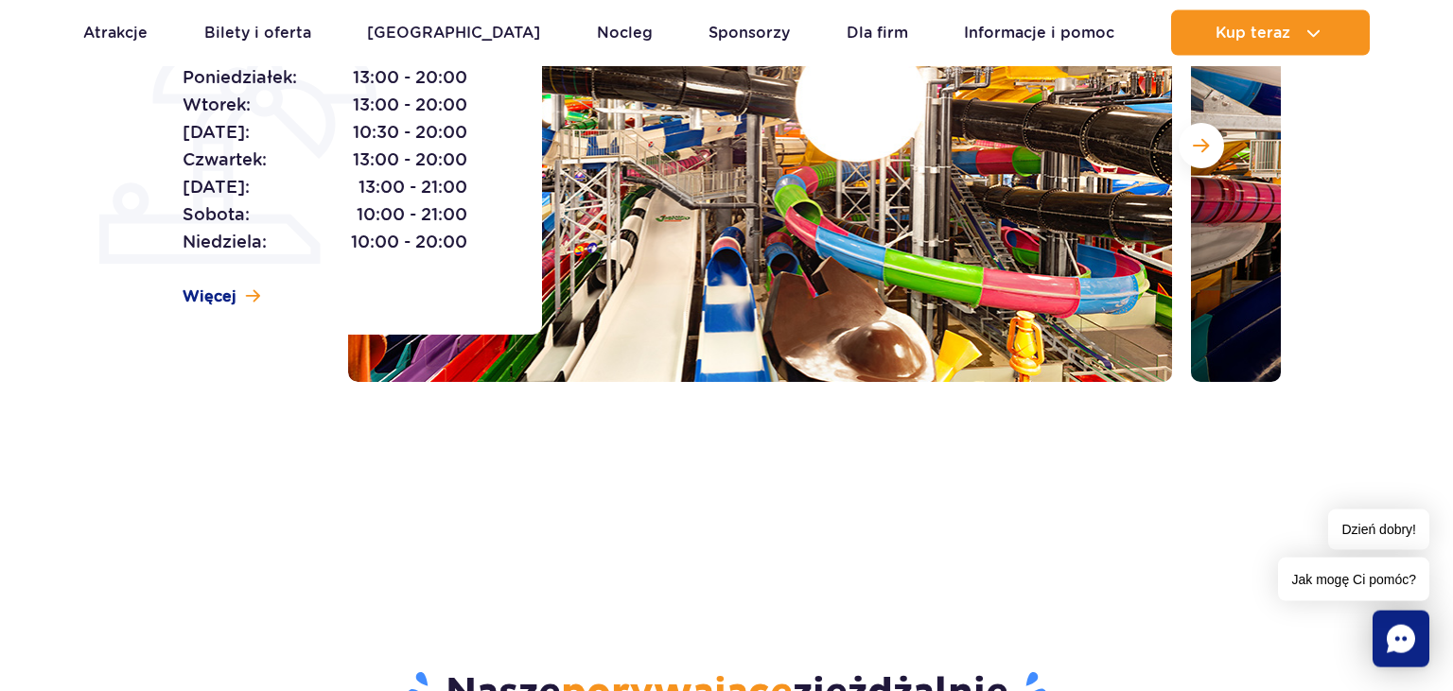
scroll to position [399, 0]
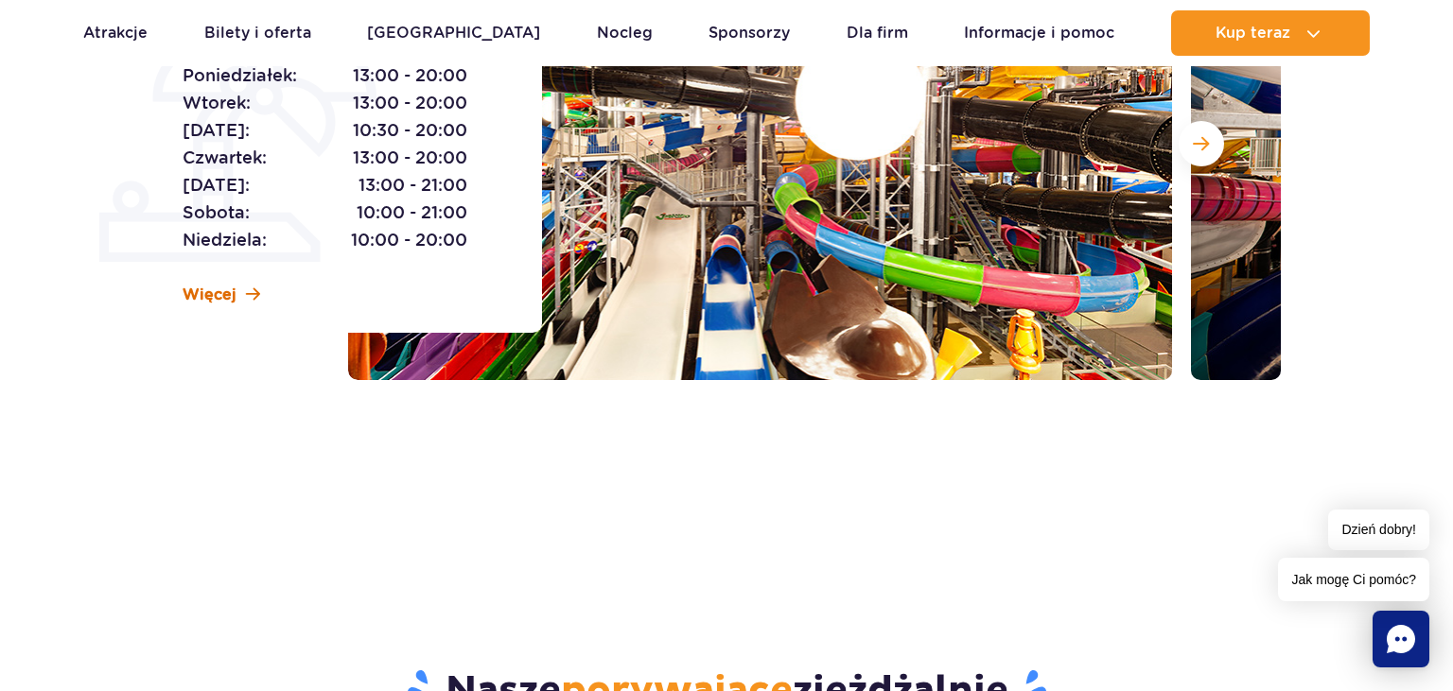
click at [215, 290] on span "Więcej" at bounding box center [210, 295] width 54 height 21
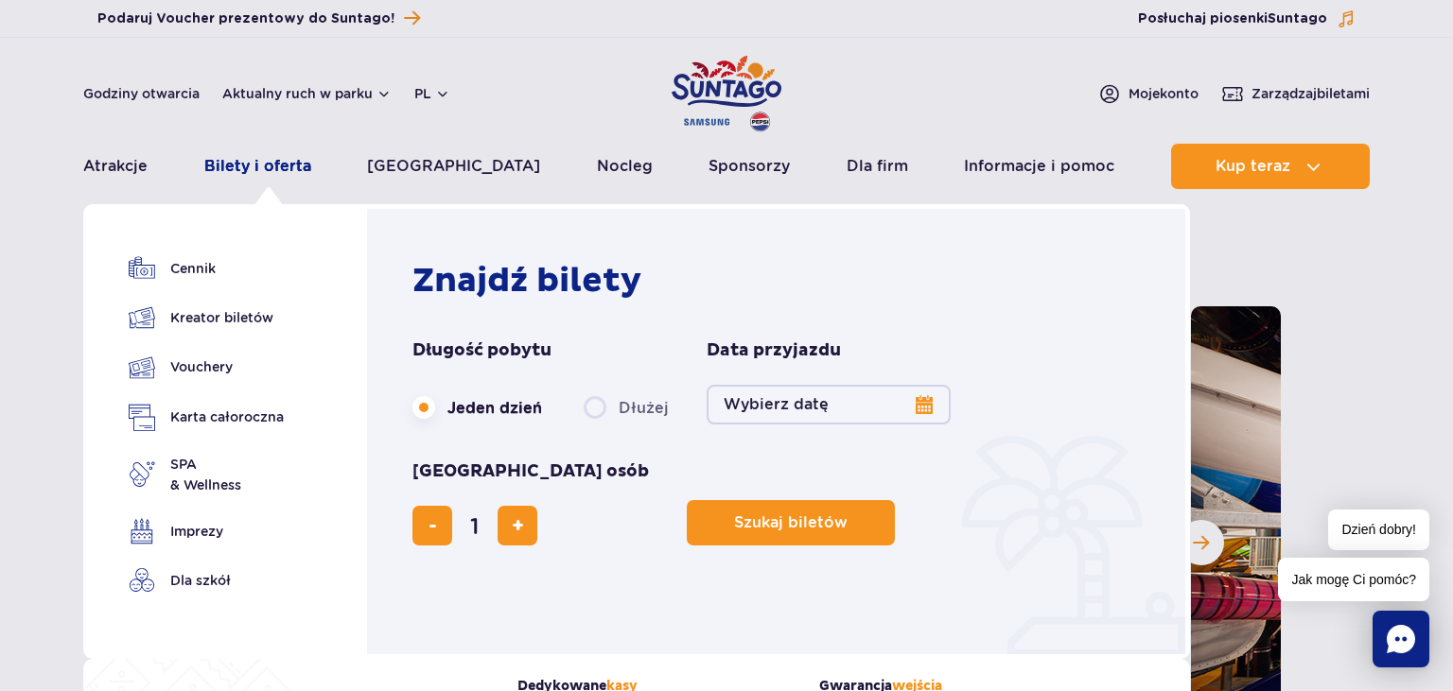
click at [256, 166] on link "Bilety i oferta" at bounding box center [257, 166] width 107 height 45
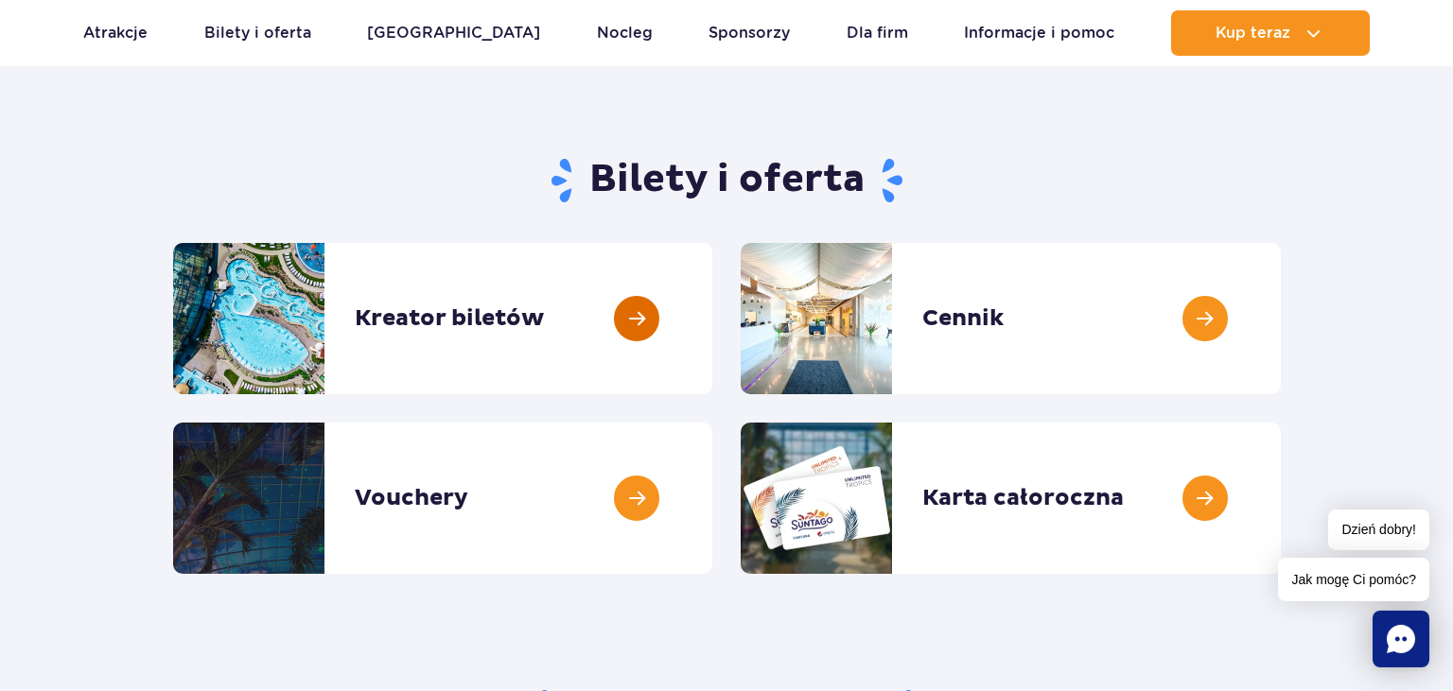
scroll to position [99, 0]
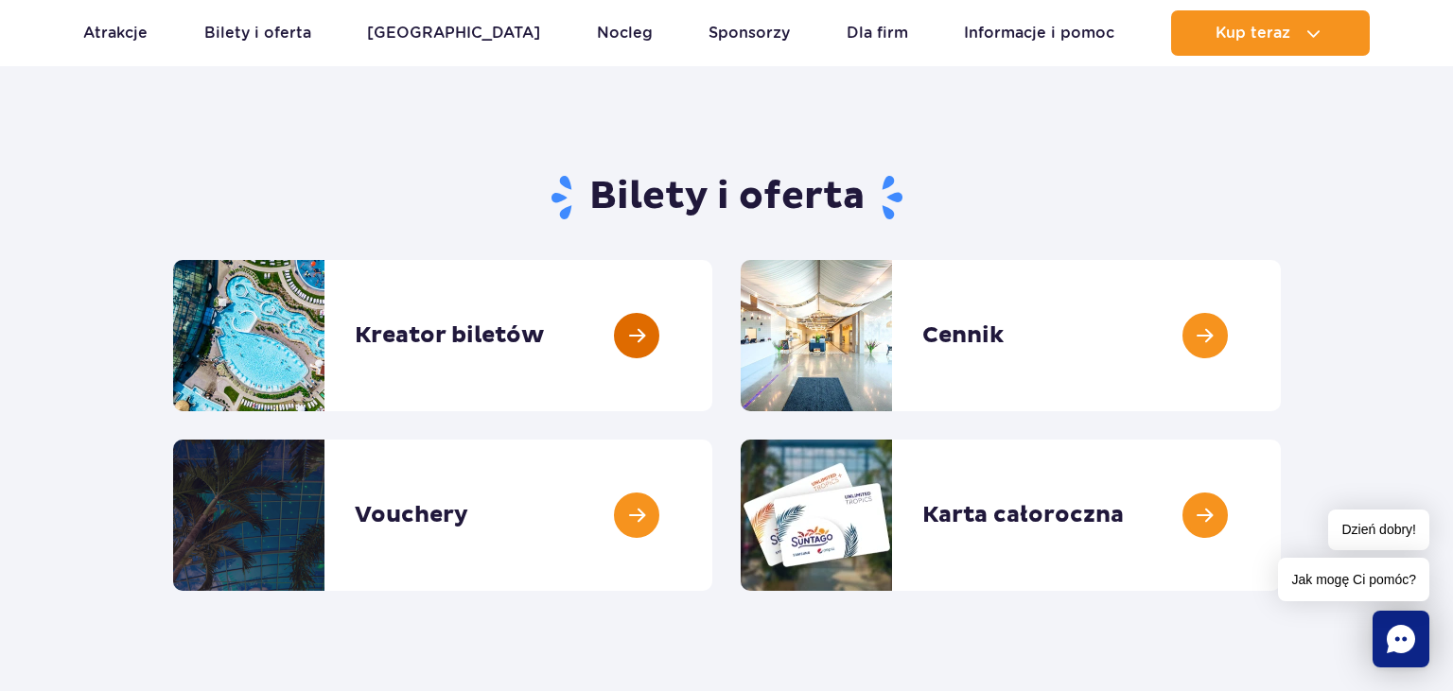
click at [712, 328] on link at bounding box center [712, 335] width 0 height 151
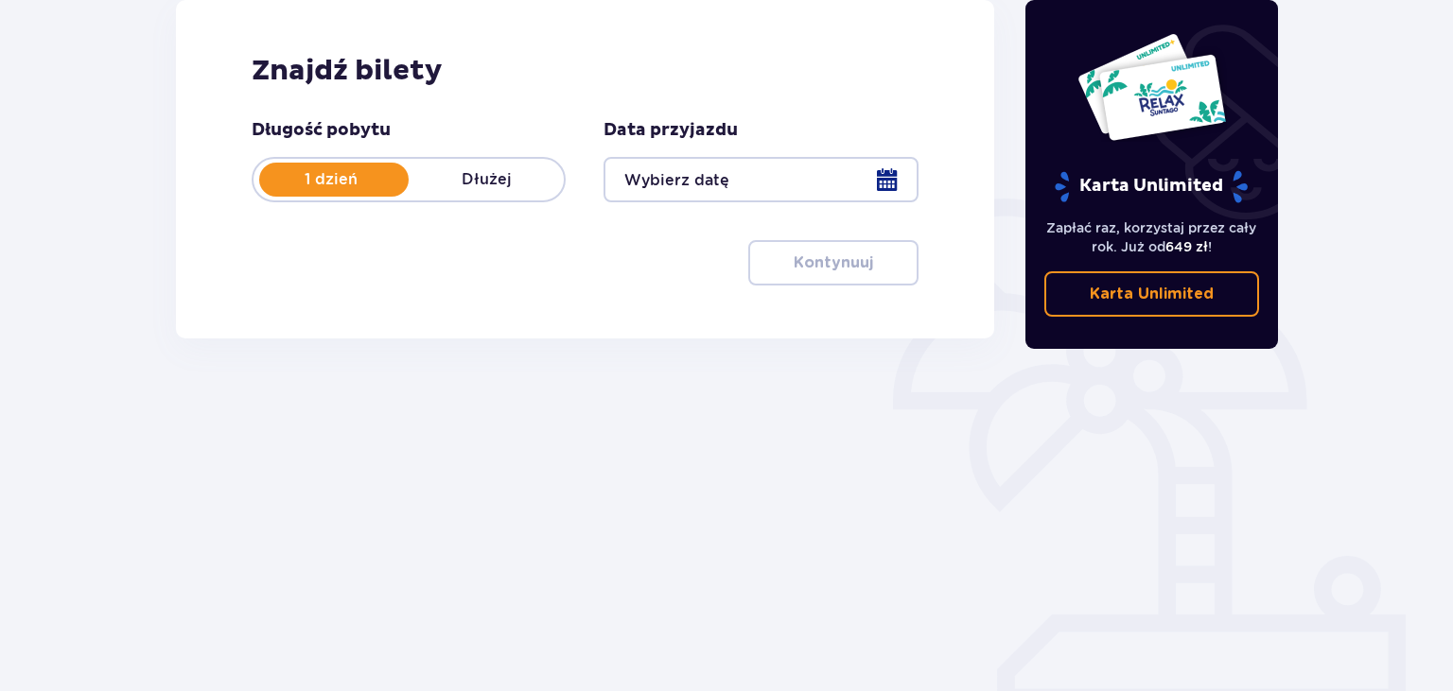
scroll to position [272, 0]
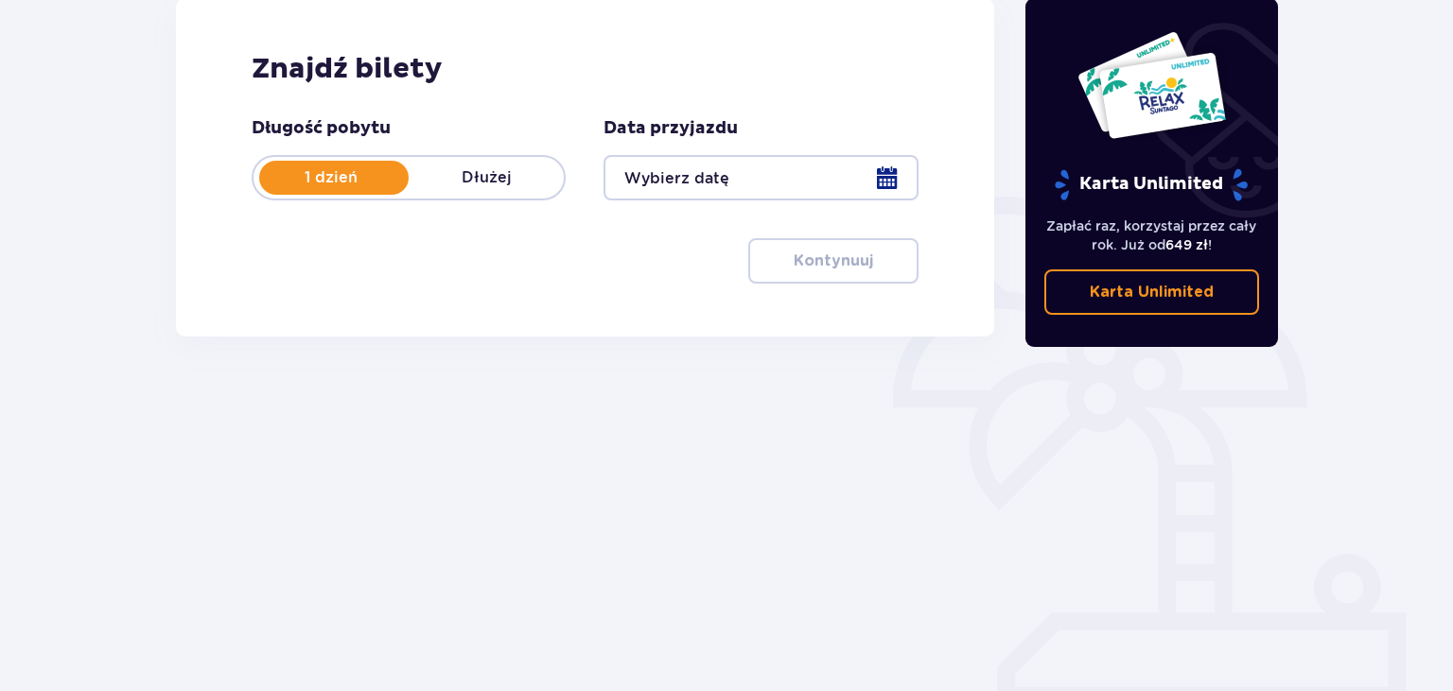
click at [884, 177] on div at bounding box center [760, 177] width 314 height 45
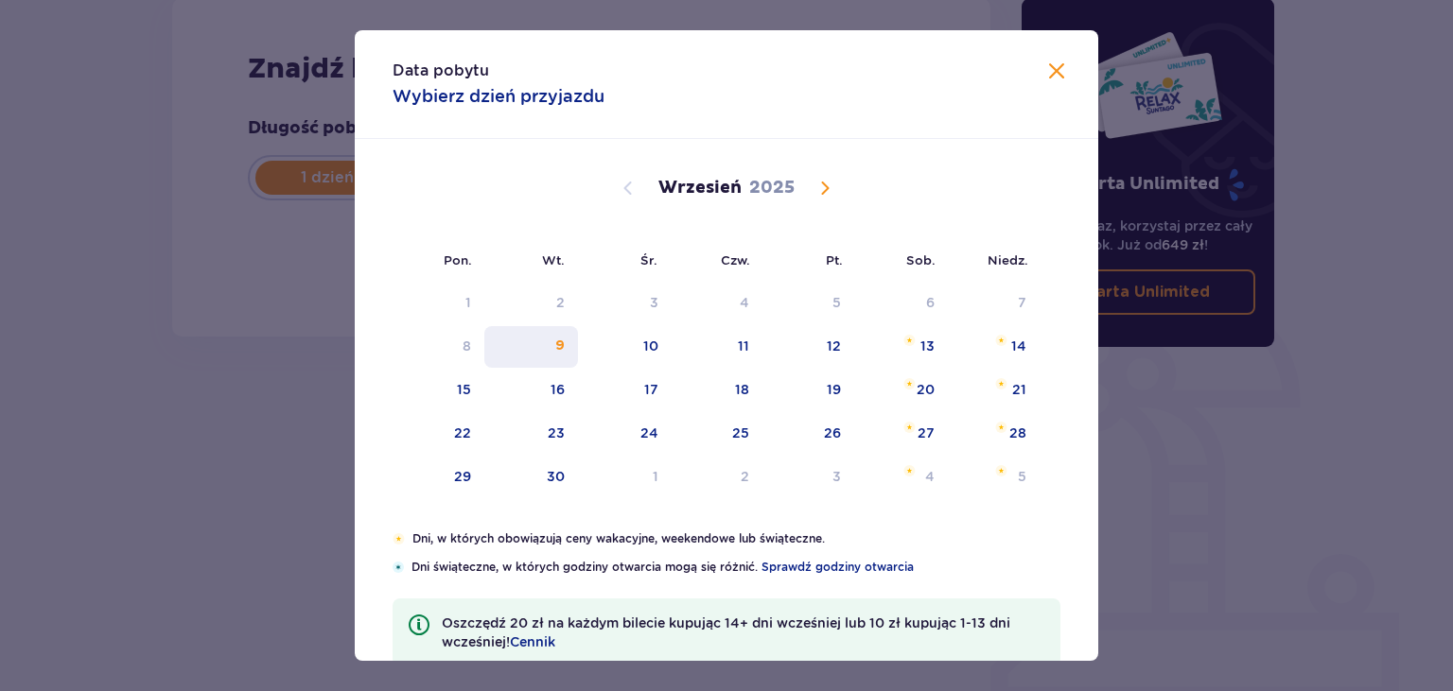
drag, startPoint x: 566, startPoint y: 346, endPoint x: 426, endPoint y: 350, distance: 140.0
click at [566, 346] on div "9" at bounding box center [531, 347] width 94 height 42
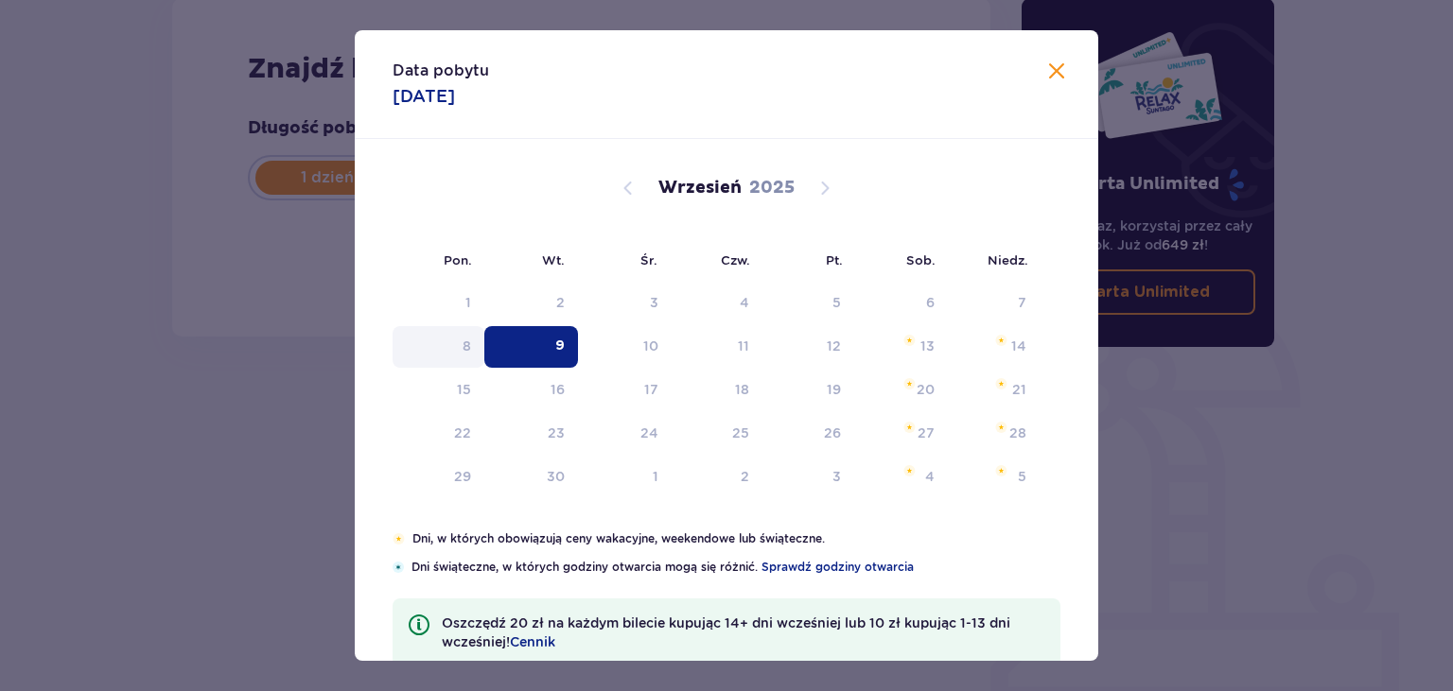
type input "09.09.25"
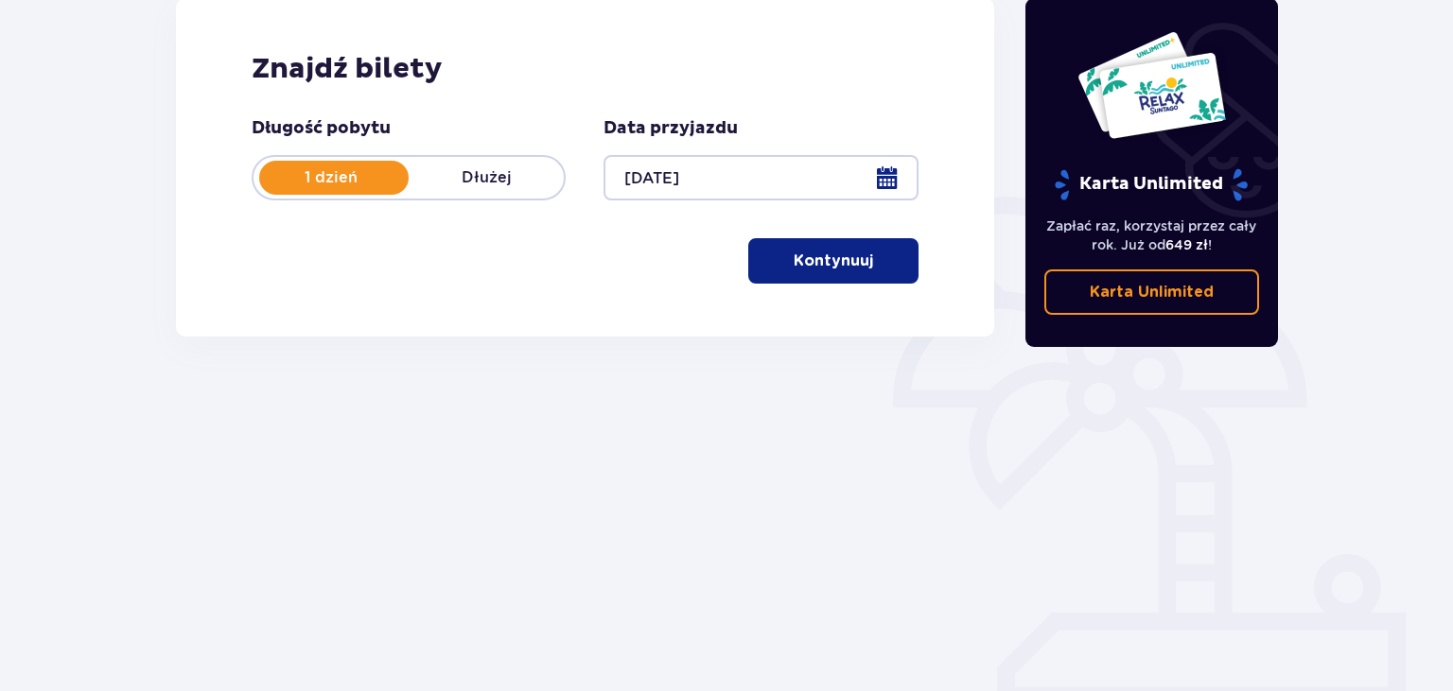
click at [824, 266] on p "Kontynuuj" at bounding box center [832, 261] width 79 height 21
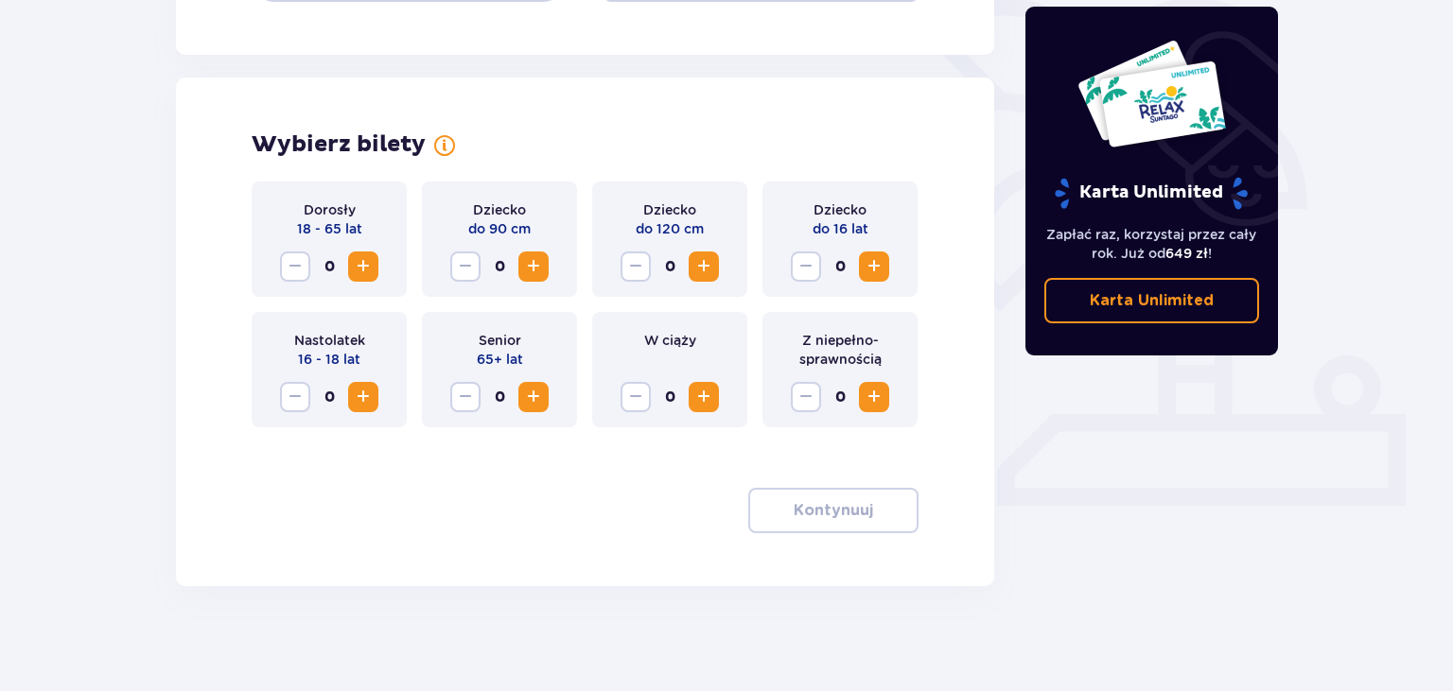
scroll to position [479, 0]
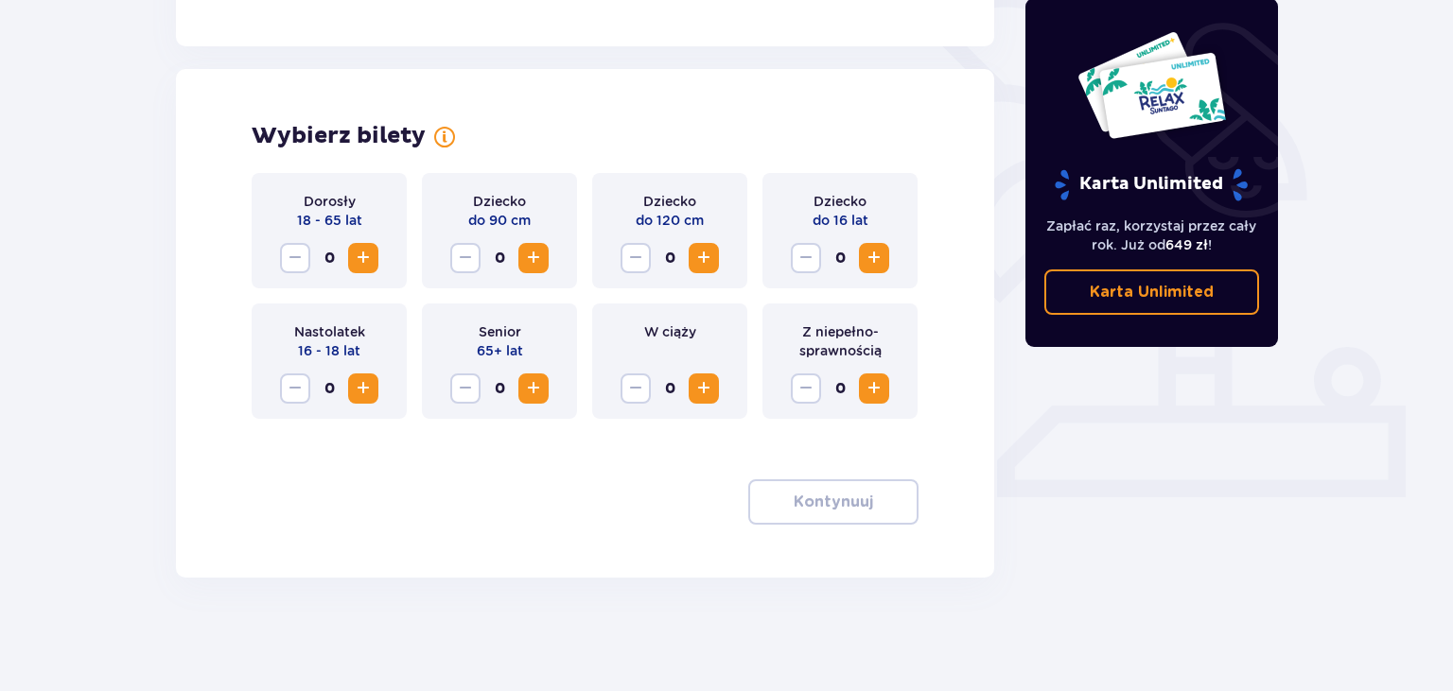
click at [369, 256] on span "Increase" at bounding box center [363, 258] width 23 height 23
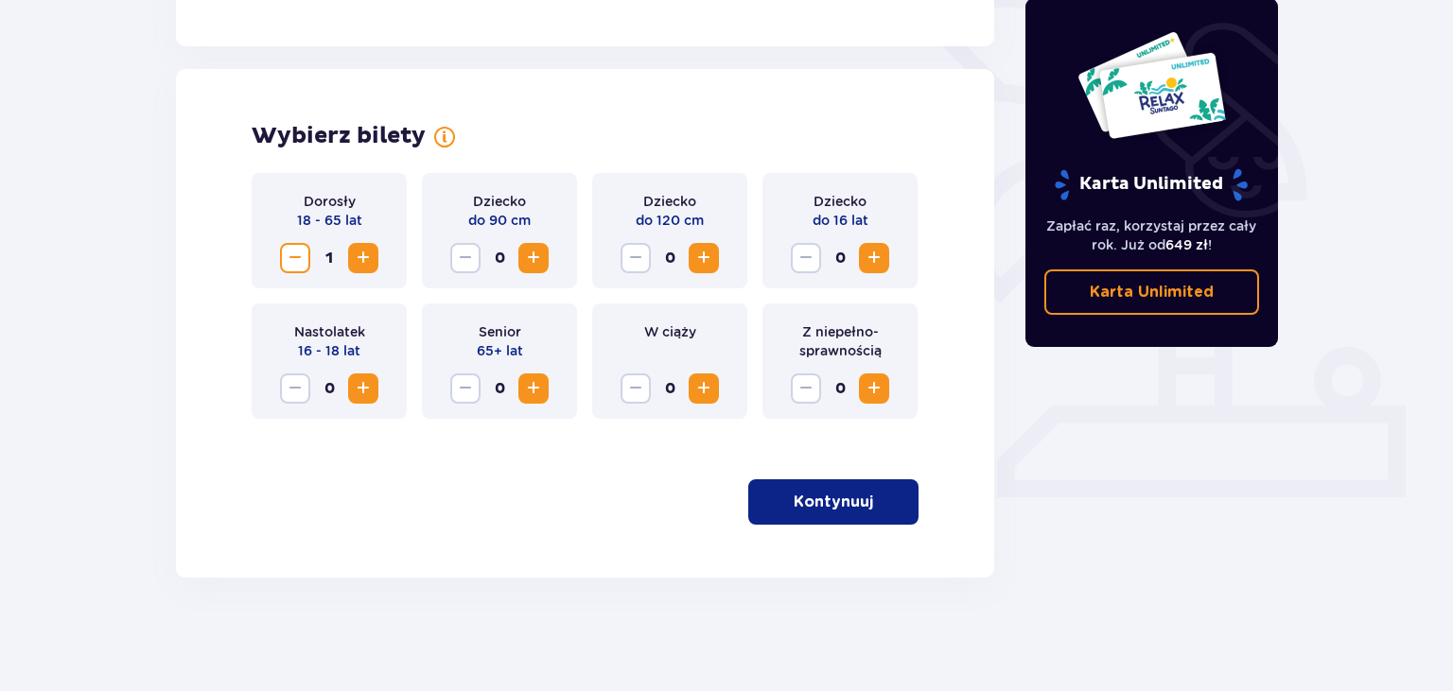
click at [874, 256] on span "Increase" at bounding box center [873, 258] width 23 height 23
click at [832, 497] on p "Kontynuuj" at bounding box center [832, 502] width 79 height 21
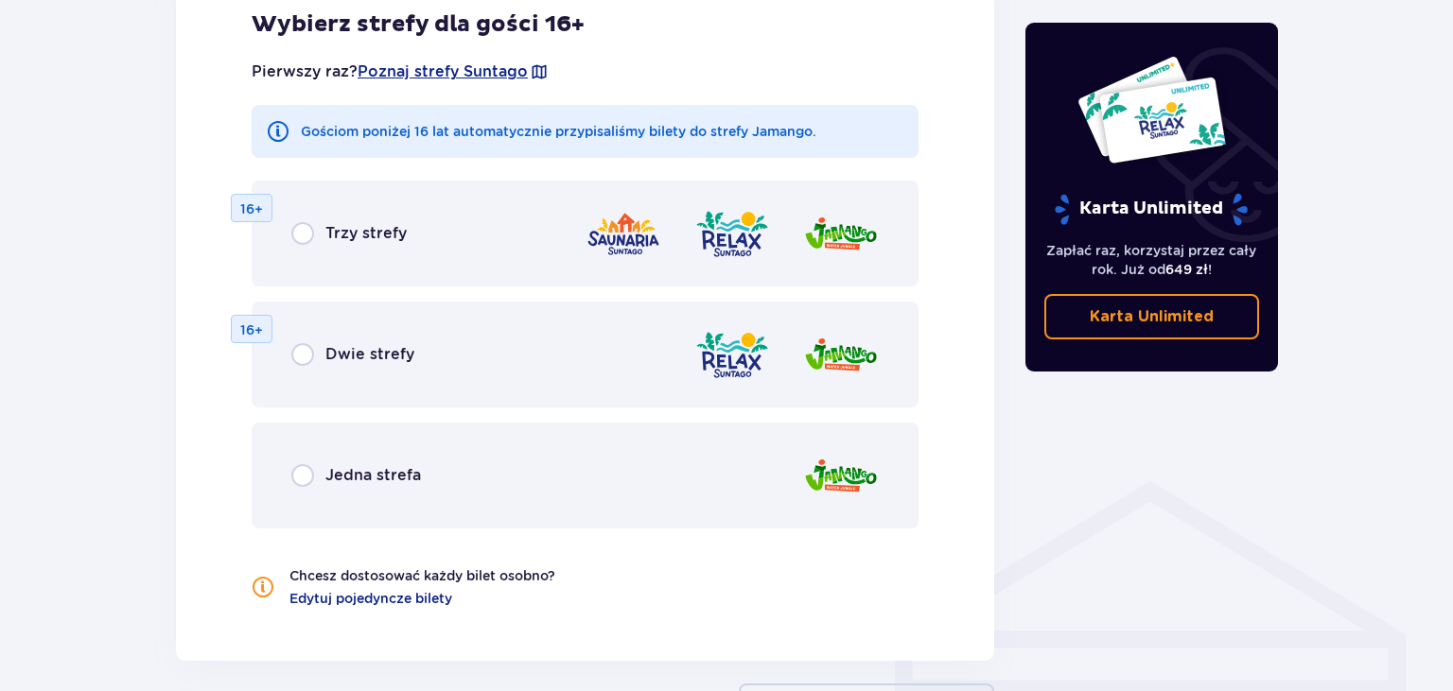
scroll to position [1067, 0]
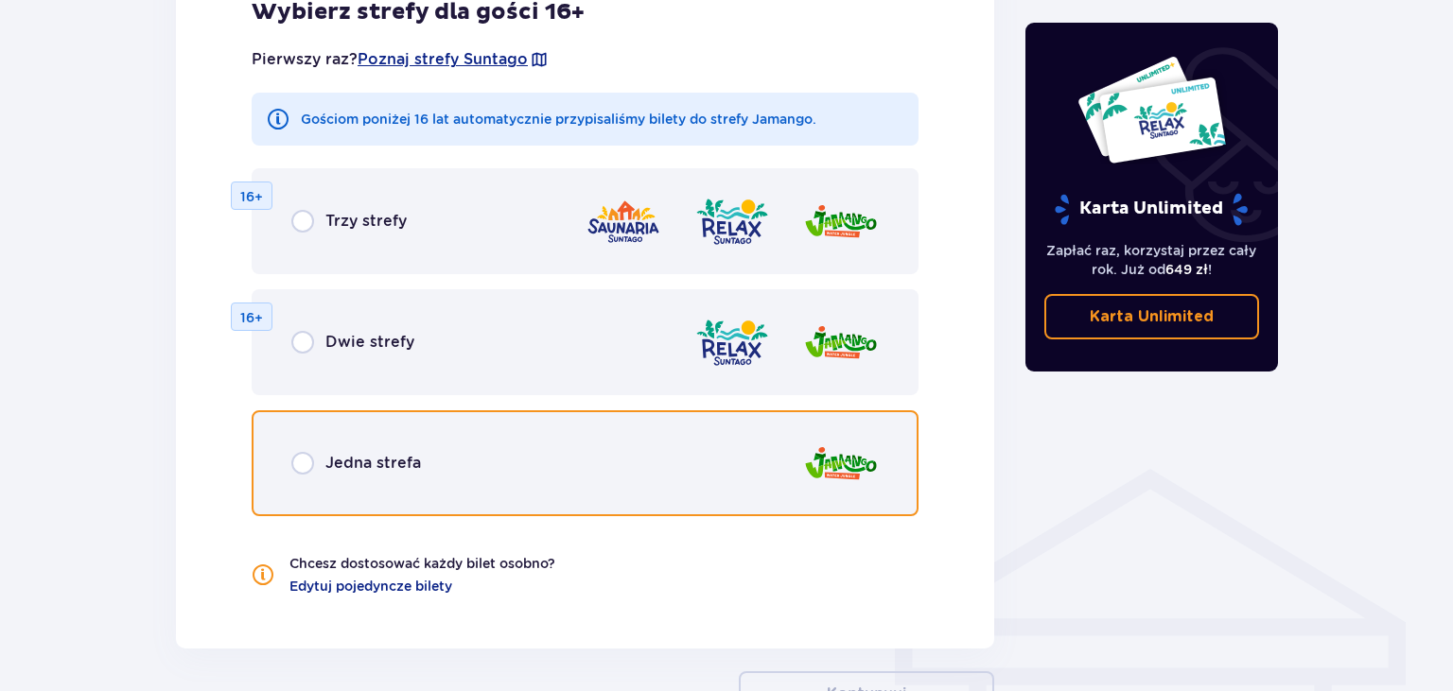
click at [305, 467] on input "radio" at bounding box center [302, 463] width 23 height 23
radio input "true"
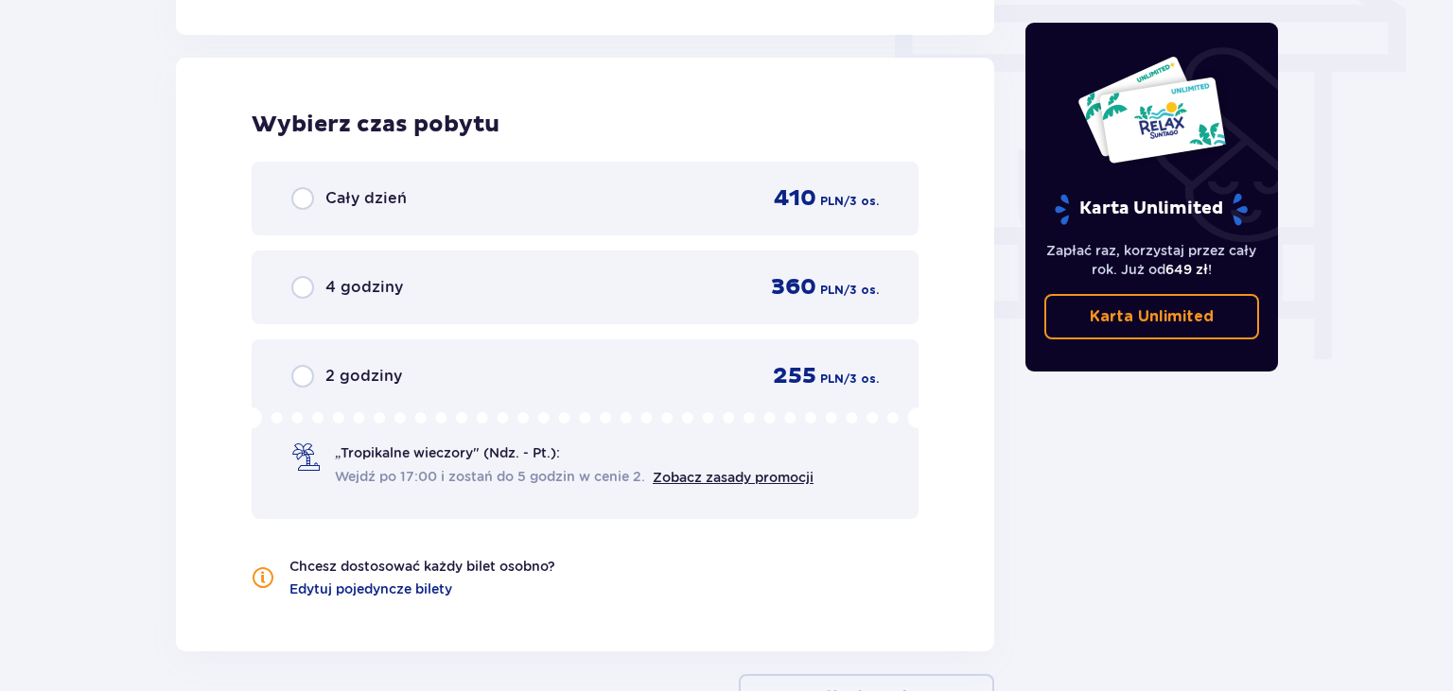
scroll to position [1693, 0]
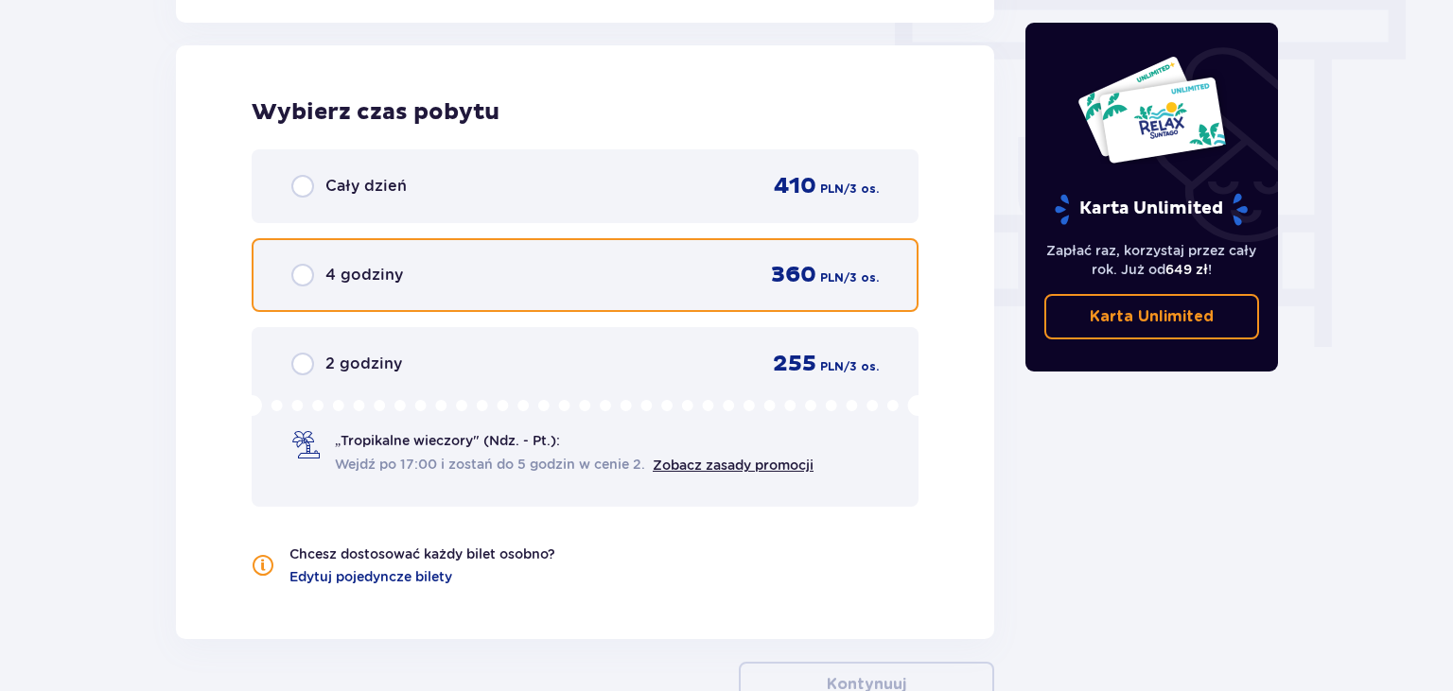
click at [297, 274] on input "radio" at bounding box center [302, 275] width 23 height 23
radio input "true"
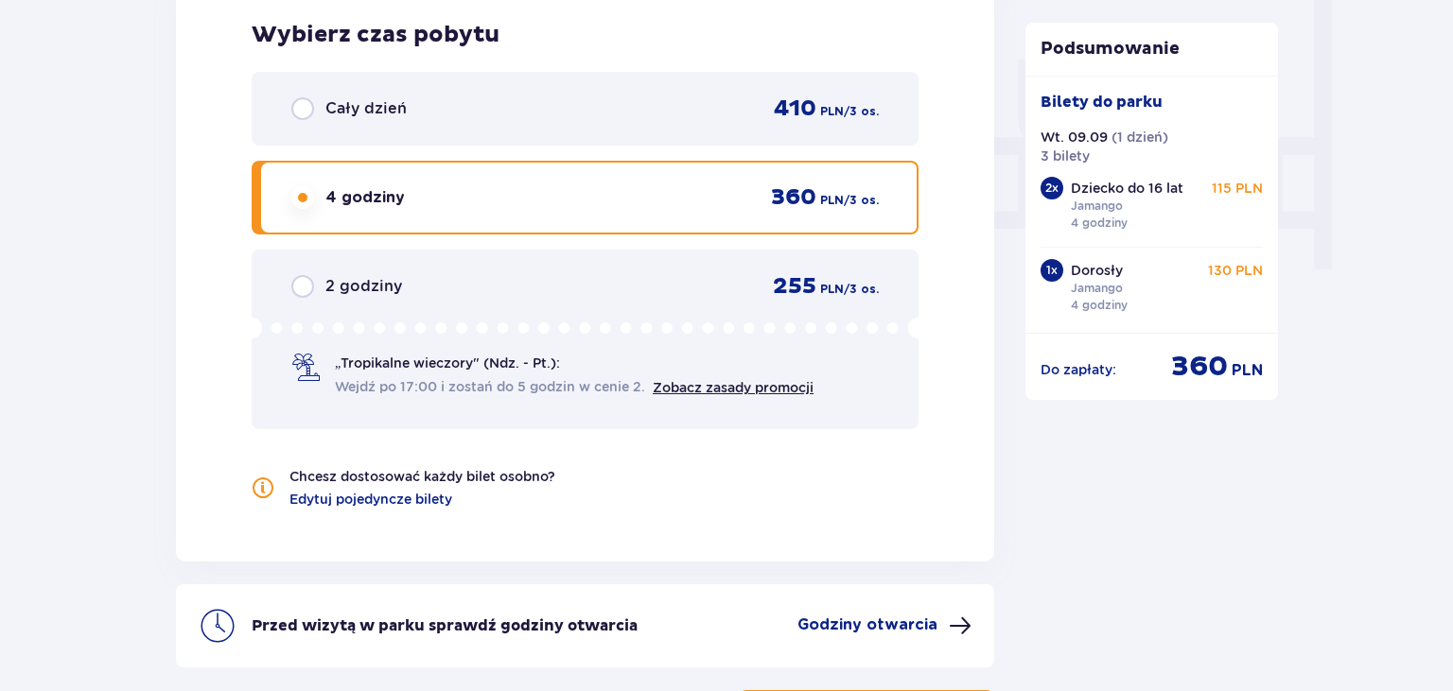
scroll to position [1925, 0]
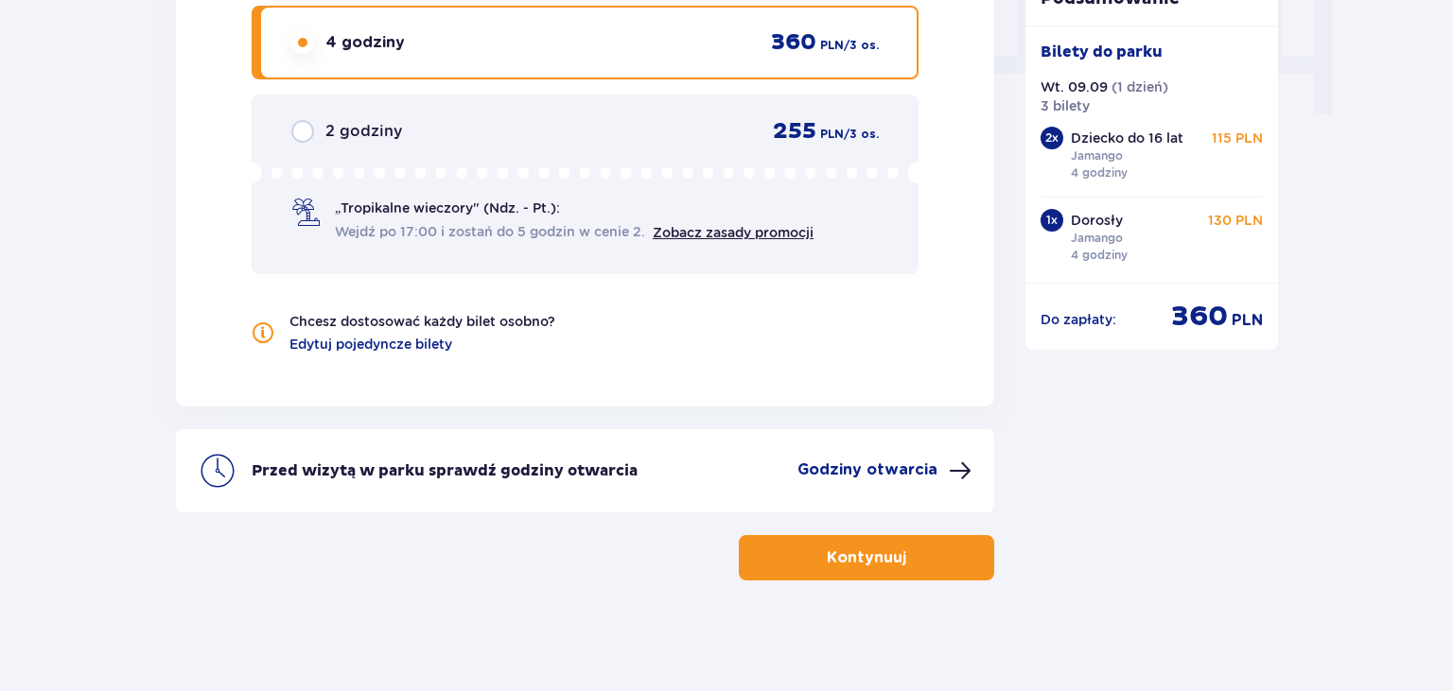
click at [914, 467] on p "Godziny otwarcia" at bounding box center [867, 470] width 140 height 21
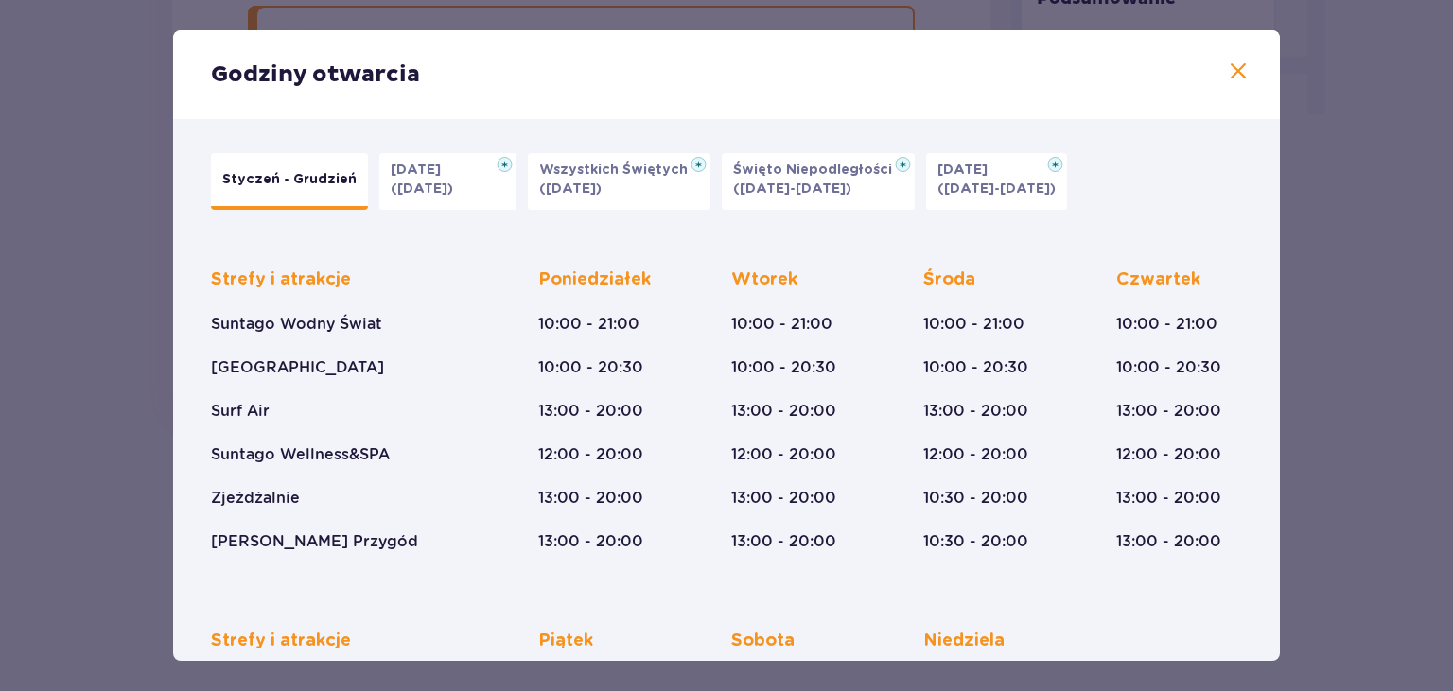
click at [1238, 69] on span at bounding box center [1238, 72] width 23 height 23
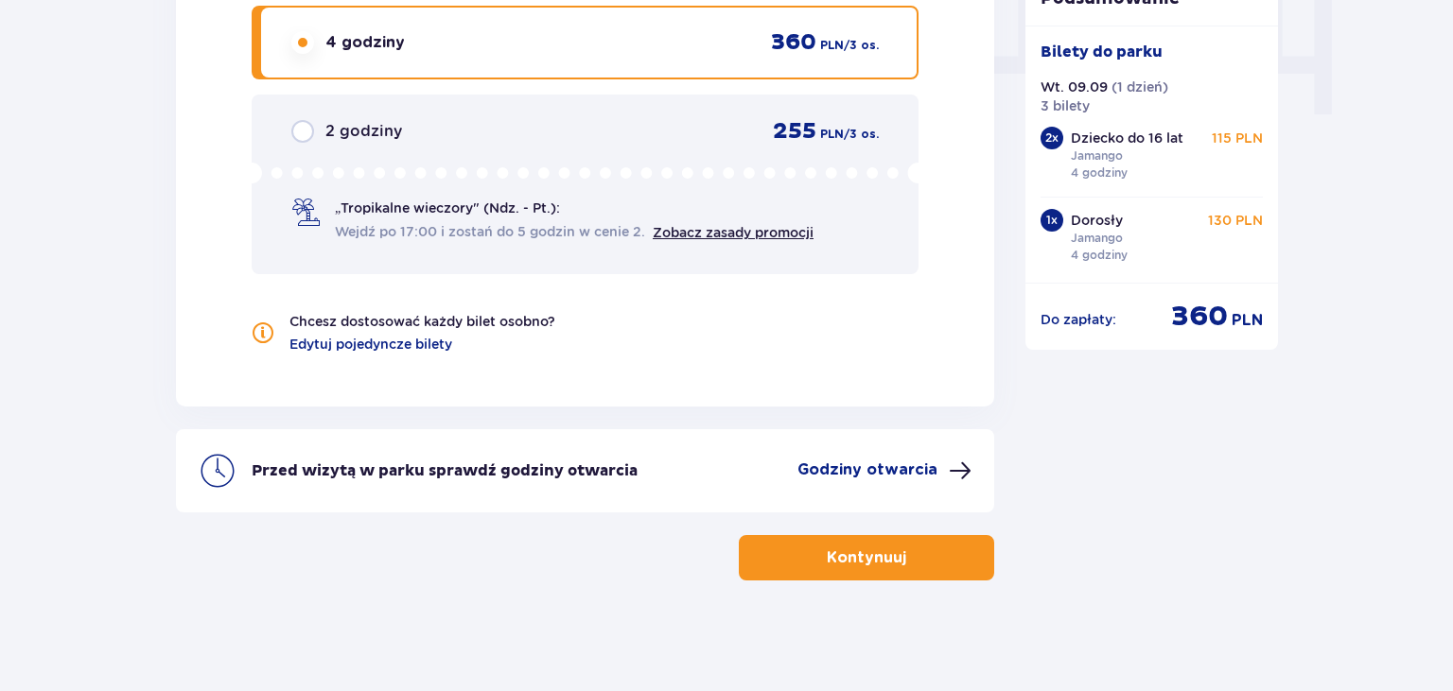
scroll to position [1925, 0]
click at [855, 569] on button "Kontynuuj" at bounding box center [866, 557] width 255 height 45
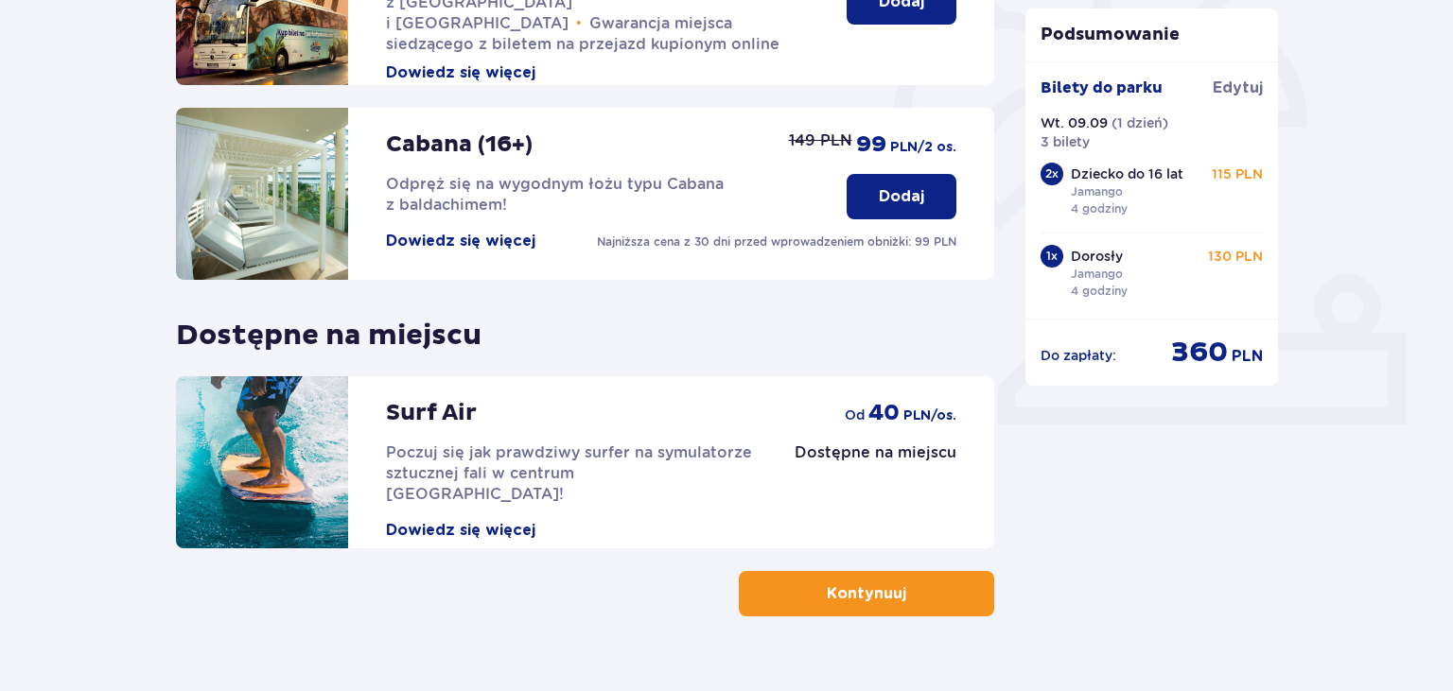
scroll to position [590, 0]
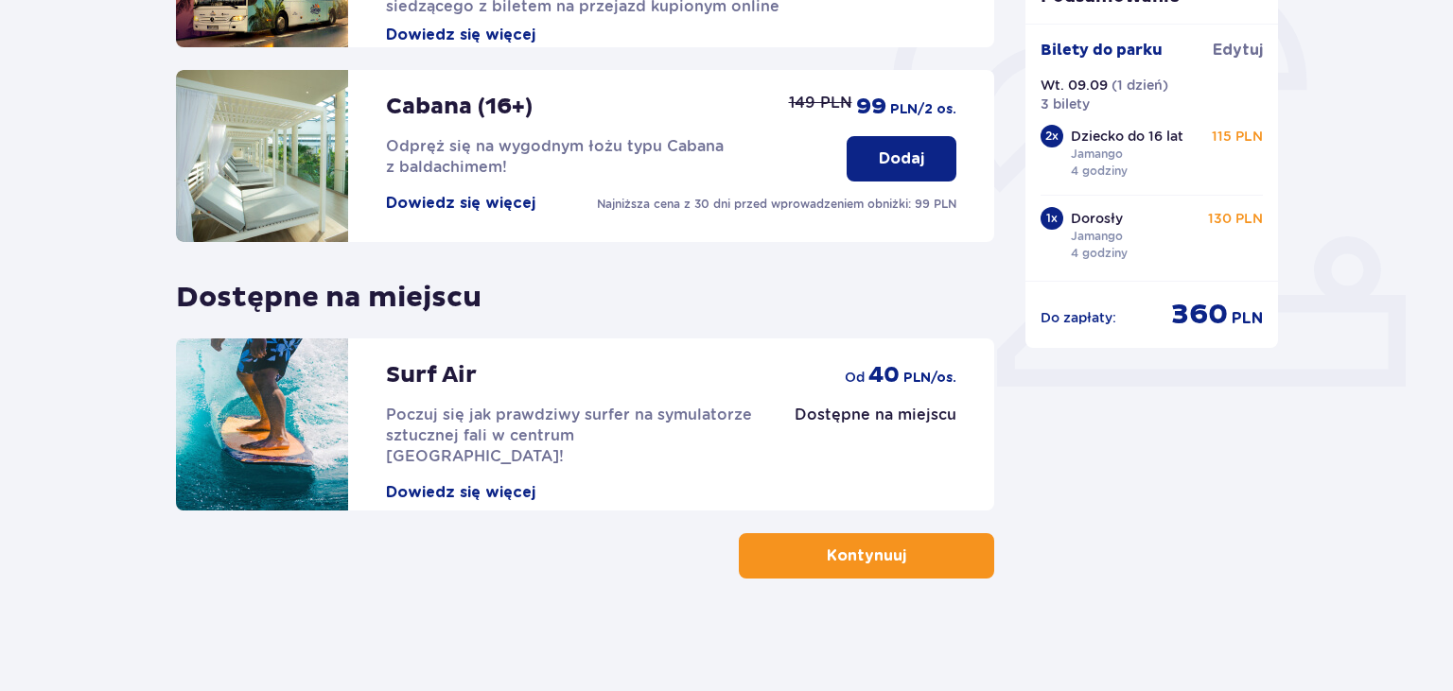
click at [431, 482] on button "Dowiedz się więcej" at bounding box center [460, 492] width 149 height 21
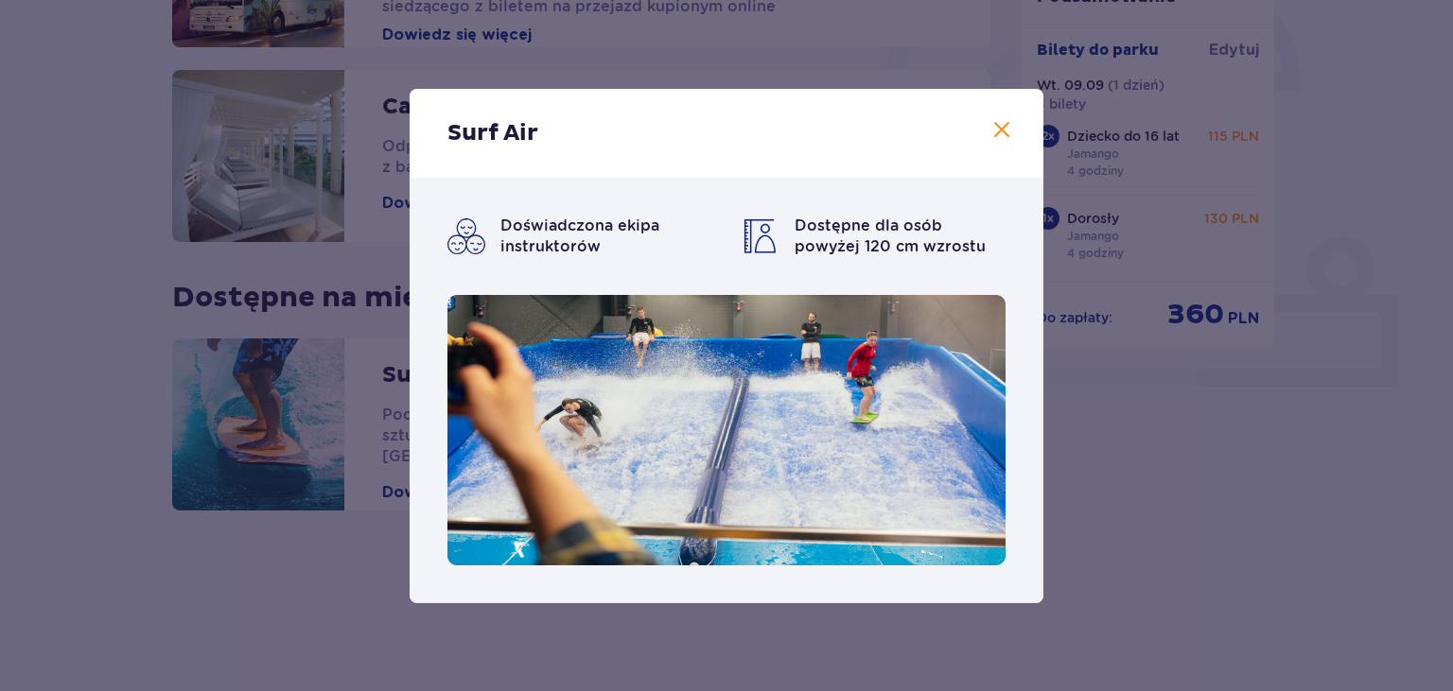
click at [1004, 130] on span at bounding box center [1001, 130] width 23 height 23
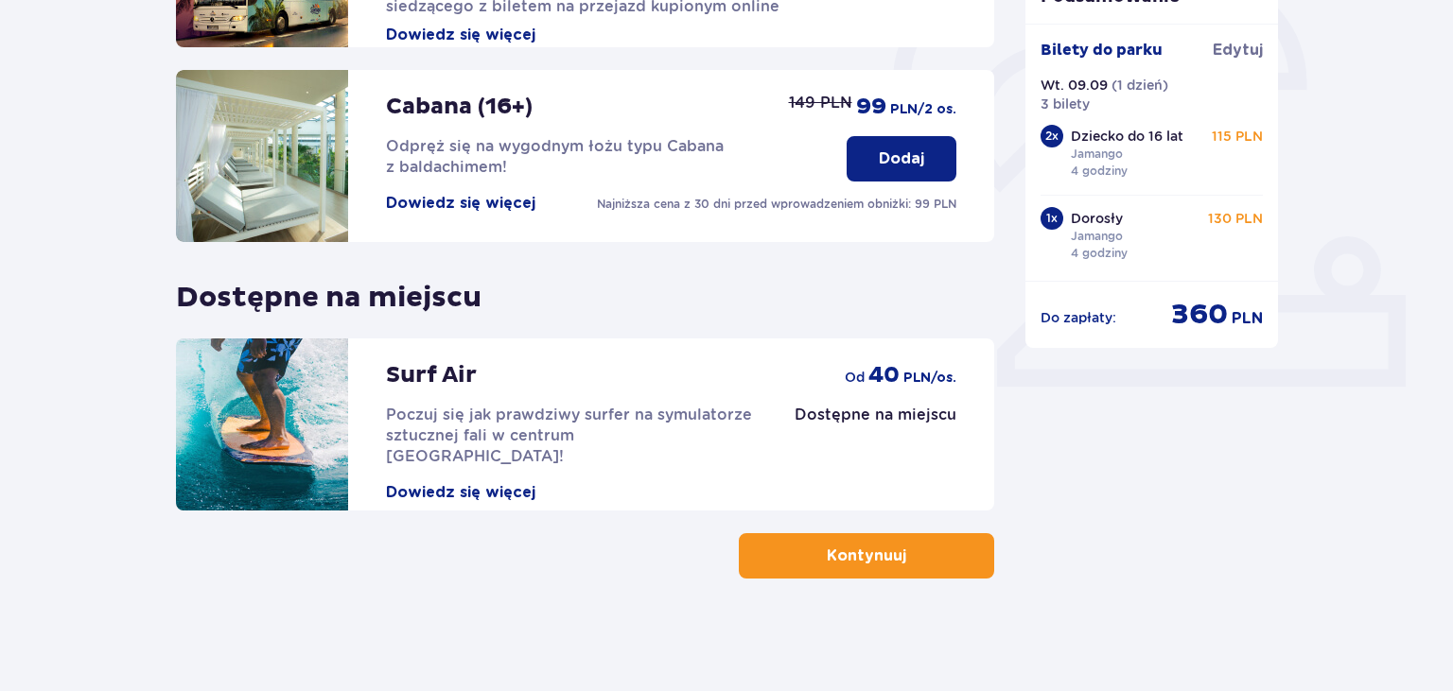
click at [581, 429] on span "Poczuj się jak prawdziwy surfer na symulatorze sztucznej fali w centrum Polski!" at bounding box center [569, 436] width 366 height 60
drag, startPoint x: 454, startPoint y: 373, endPoint x: 403, endPoint y: 367, distance: 51.4
click at [403, 367] on div "Surf Air Poczuj się jak prawdziwy surfer na symulatorze sztucznej fali w centru…" at bounding box center [571, 421] width 371 height 165
drag, startPoint x: 382, startPoint y: 375, endPoint x: 480, endPoint y: 373, distance: 98.4
click at [479, 373] on div "Surf Air Poczuj się jak prawdziwy surfer na symulatorze sztucznej fali w centru…" at bounding box center [466, 425] width 581 height 172
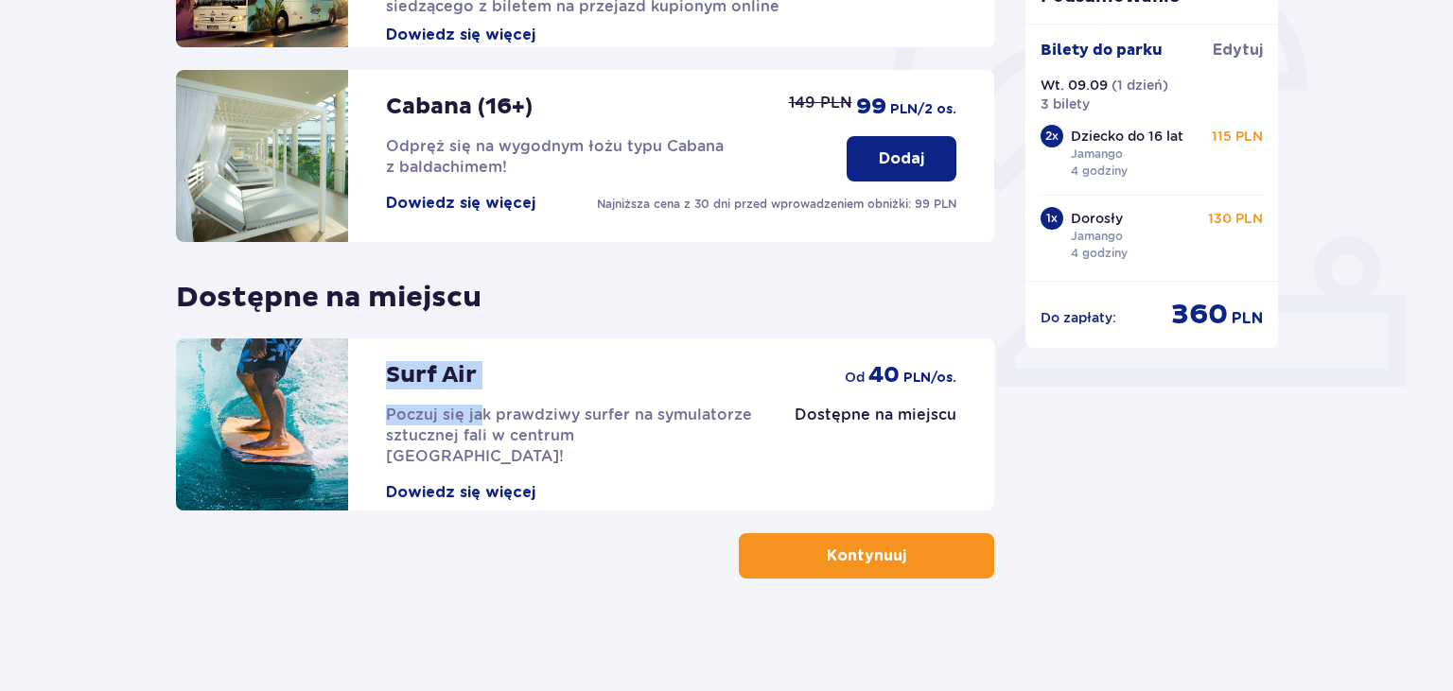
click at [827, 552] on p "Kontynuuj" at bounding box center [866, 556] width 79 height 21
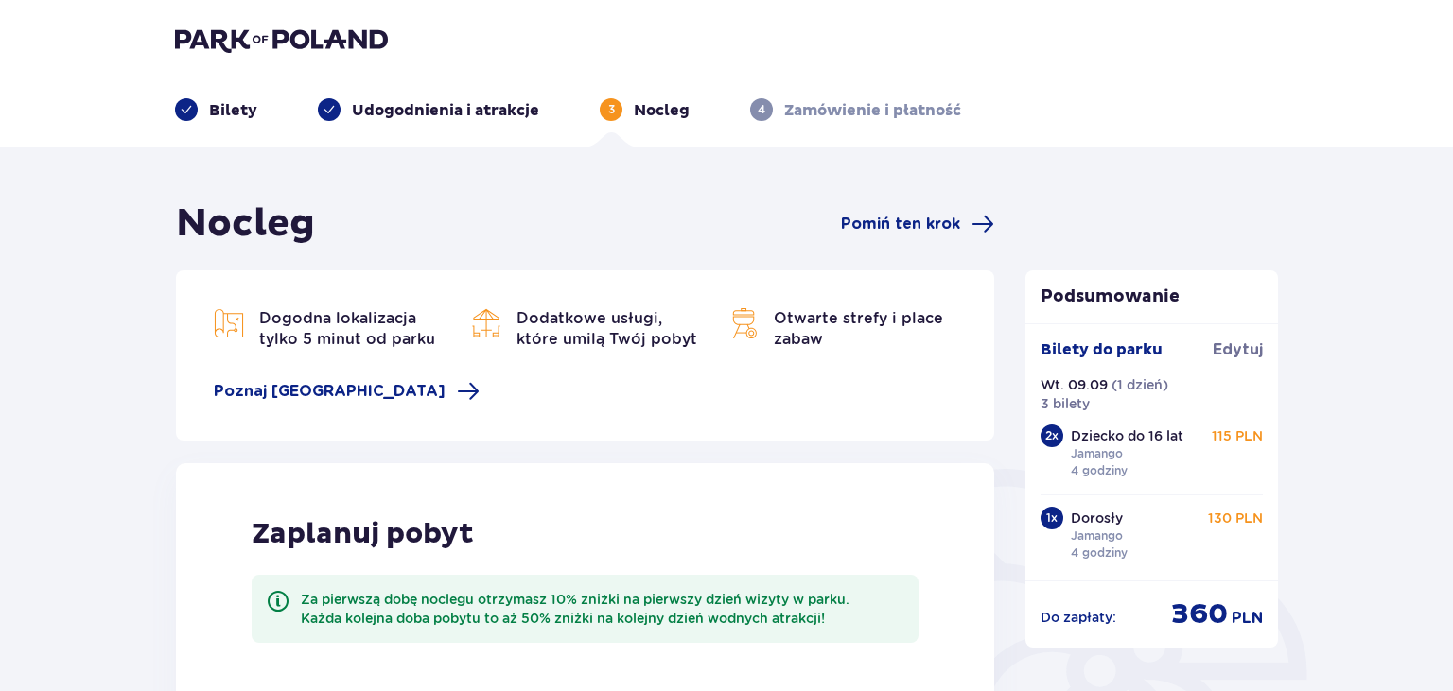
scroll to position [445, 0]
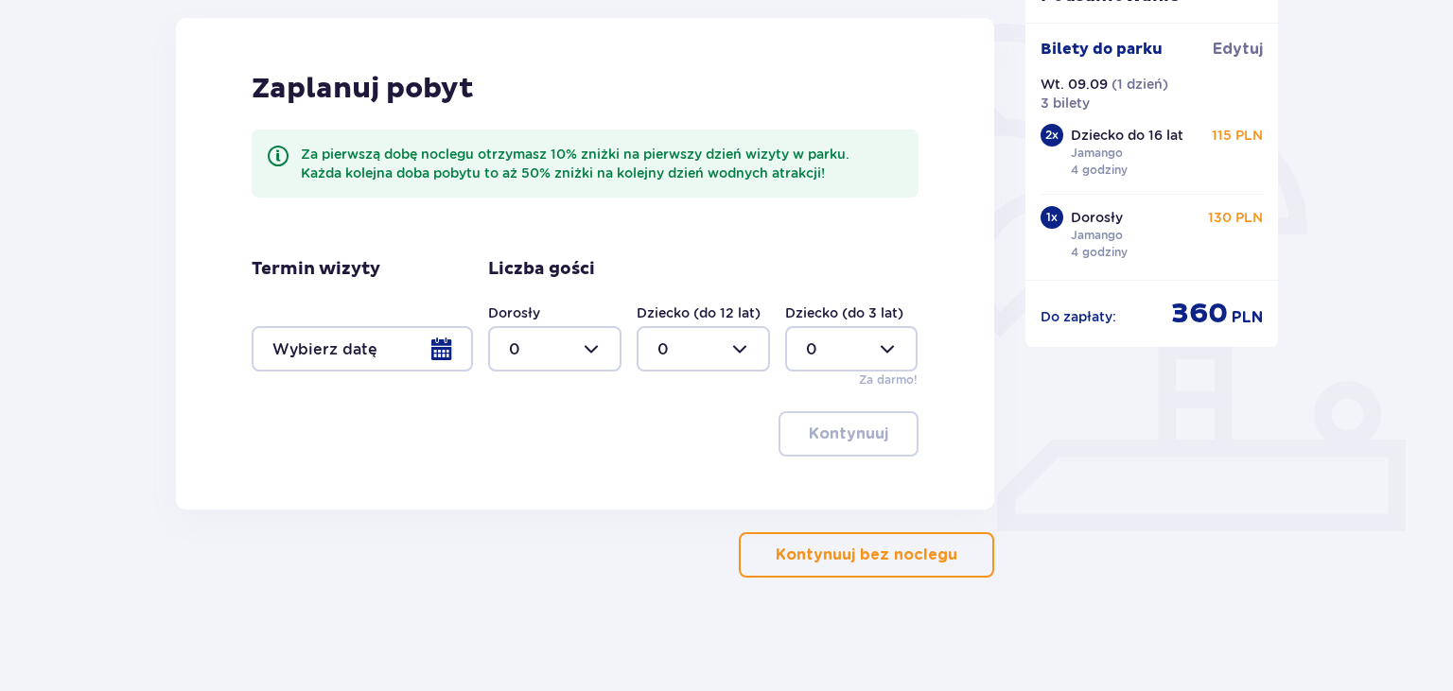
click at [895, 556] on p "Kontynuuj bez noclegu" at bounding box center [866, 555] width 182 height 21
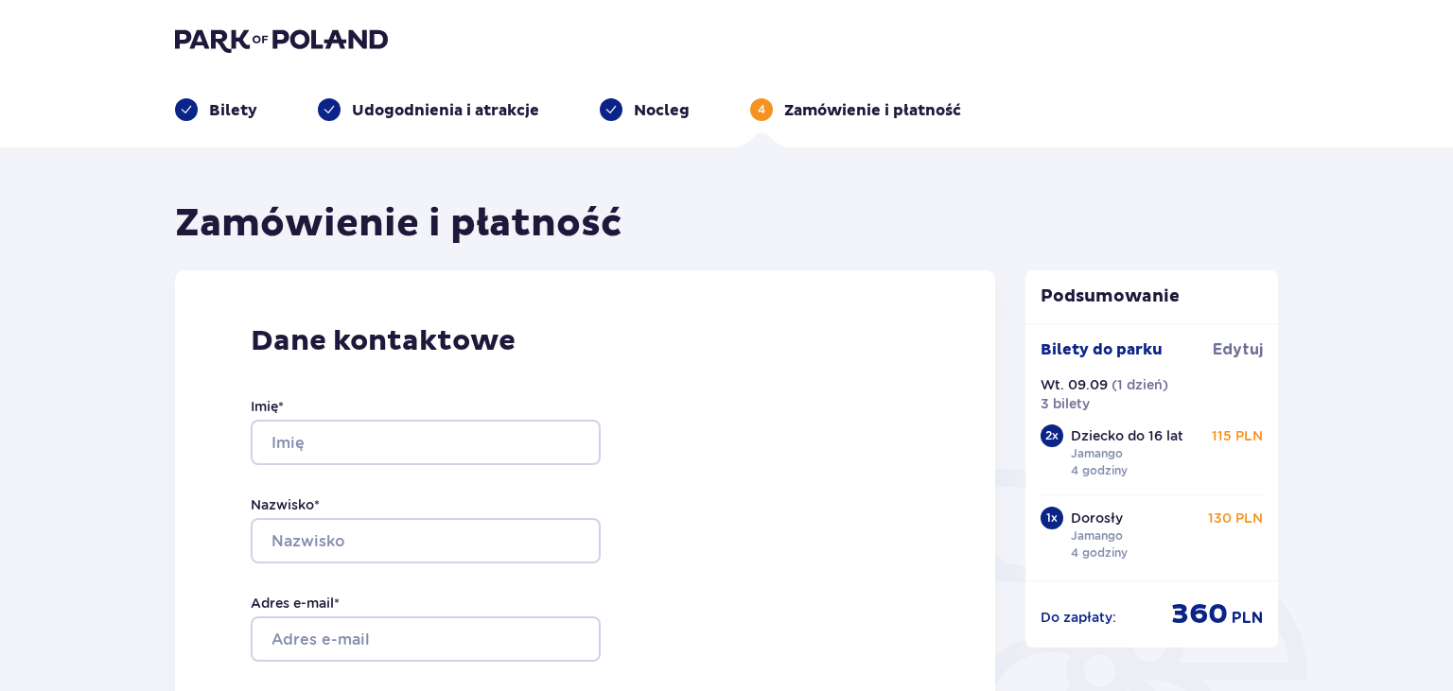
click at [218, 101] on p "Bilety" at bounding box center [233, 110] width 48 height 21
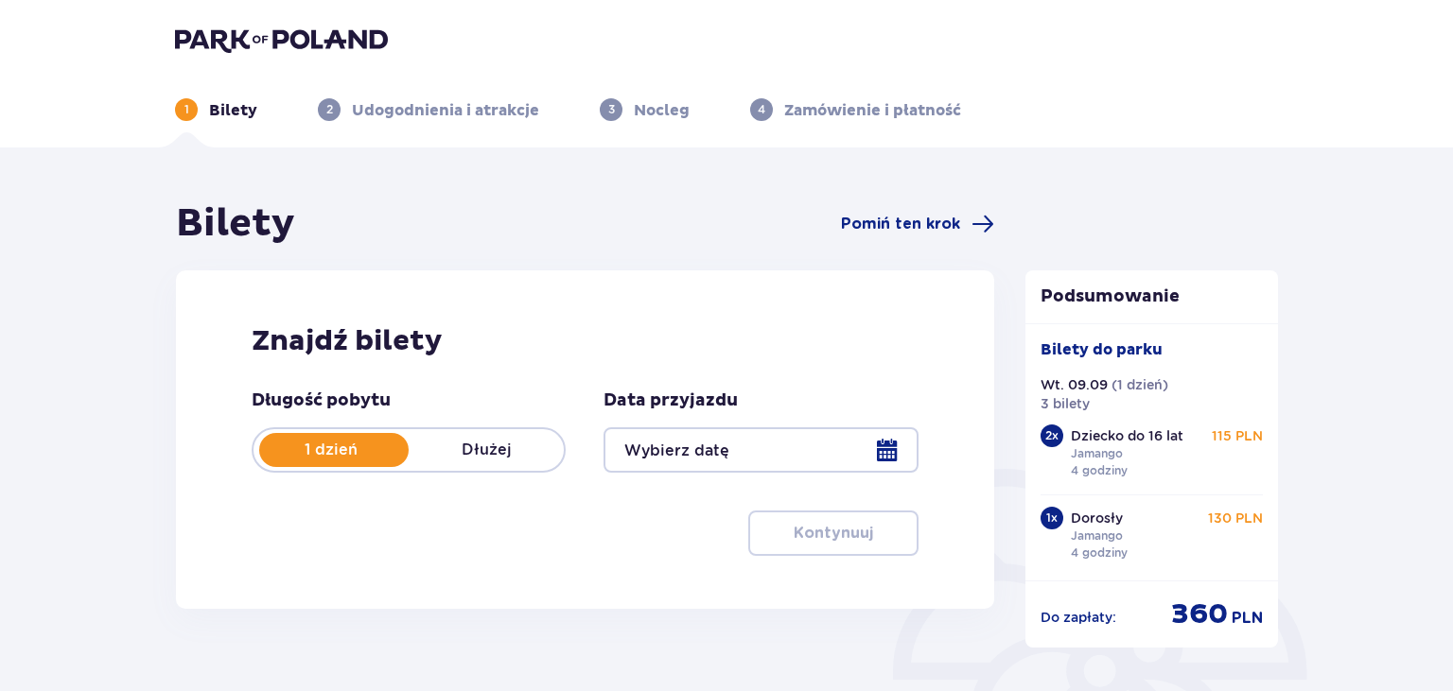
type input "09.09.25"
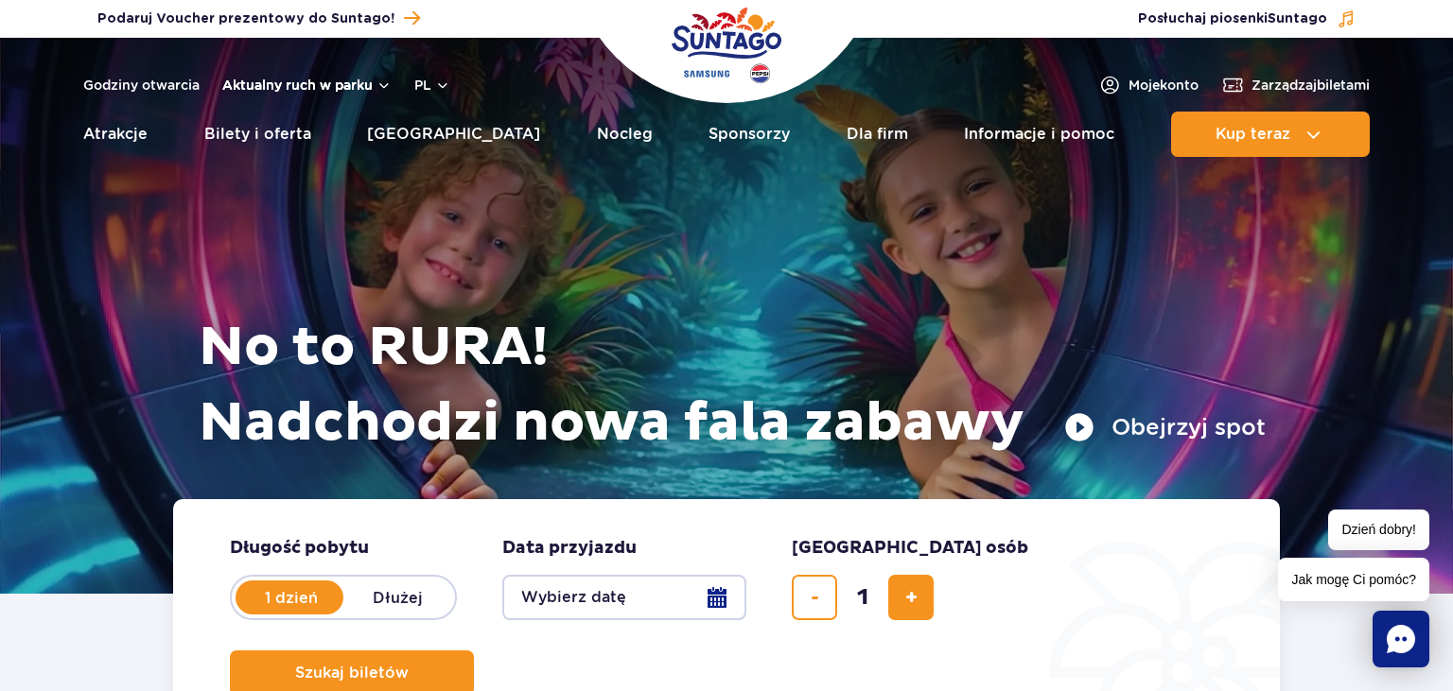
click at [290, 81] on button "Aktualny ruch w parku" at bounding box center [306, 85] width 169 height 15
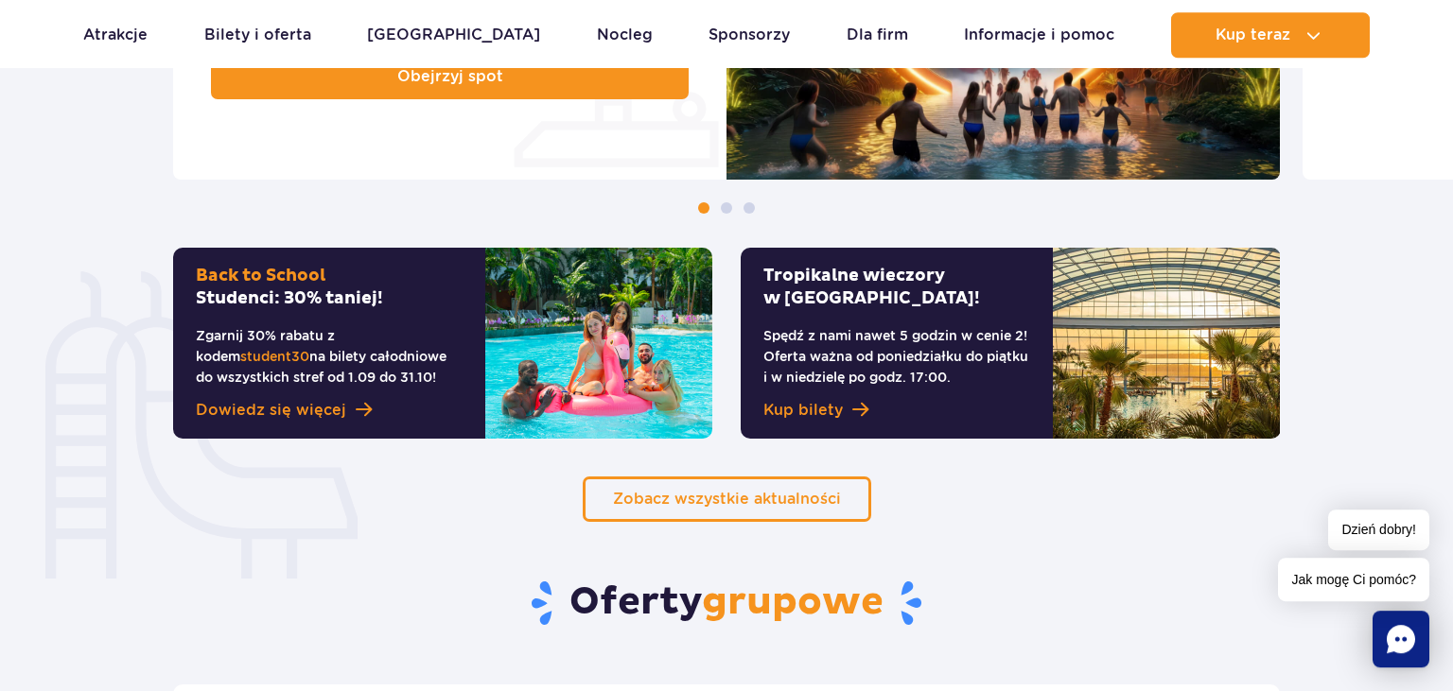
scroll to position [1298, 0]
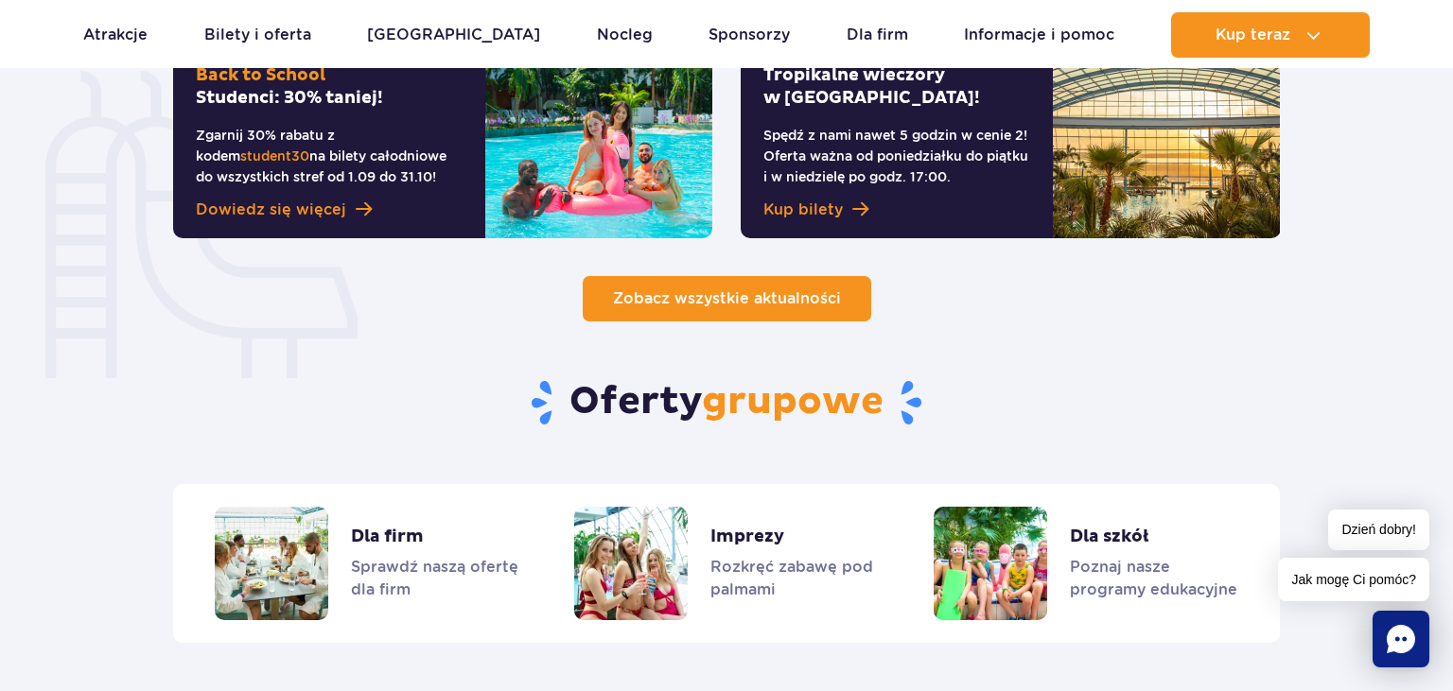
click at [626, 294] on span "Zobacz wszystkie aktualności" at bounding box center [727, 298] width 228 height 18
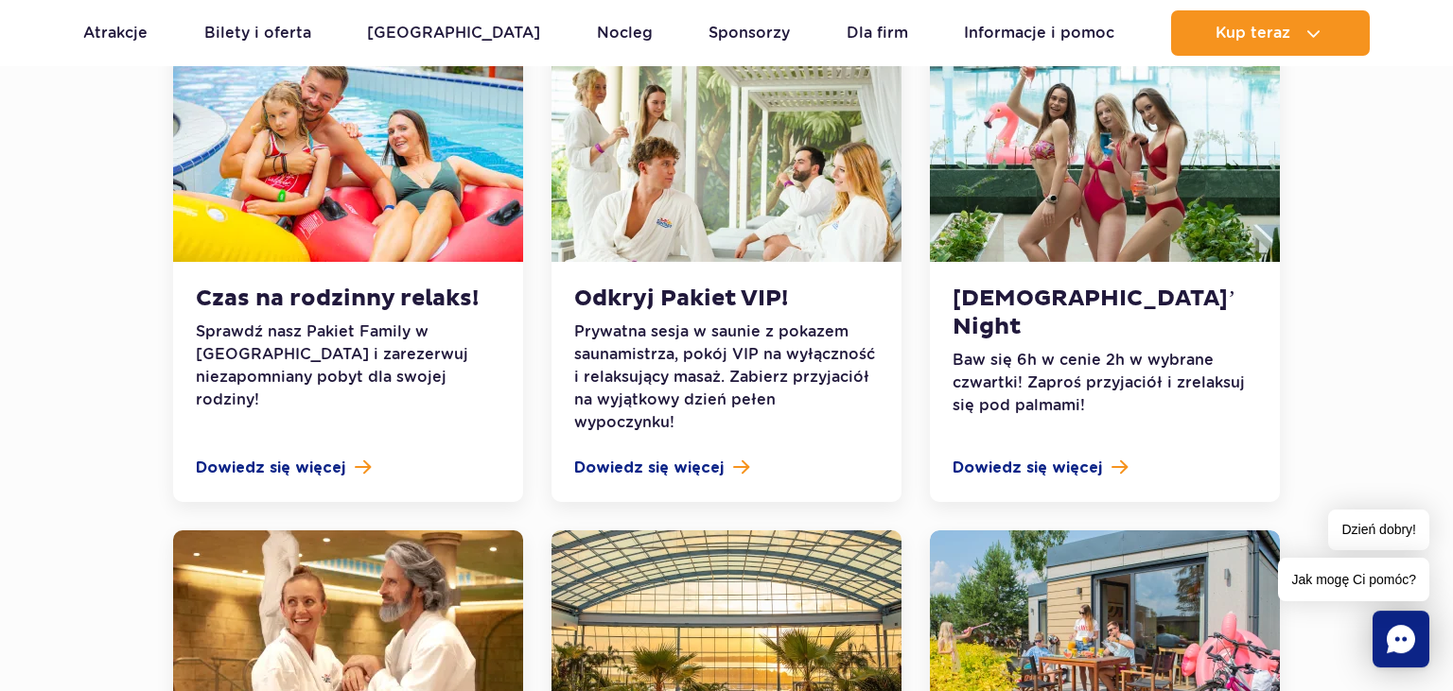
scroll to position [1498, 0]
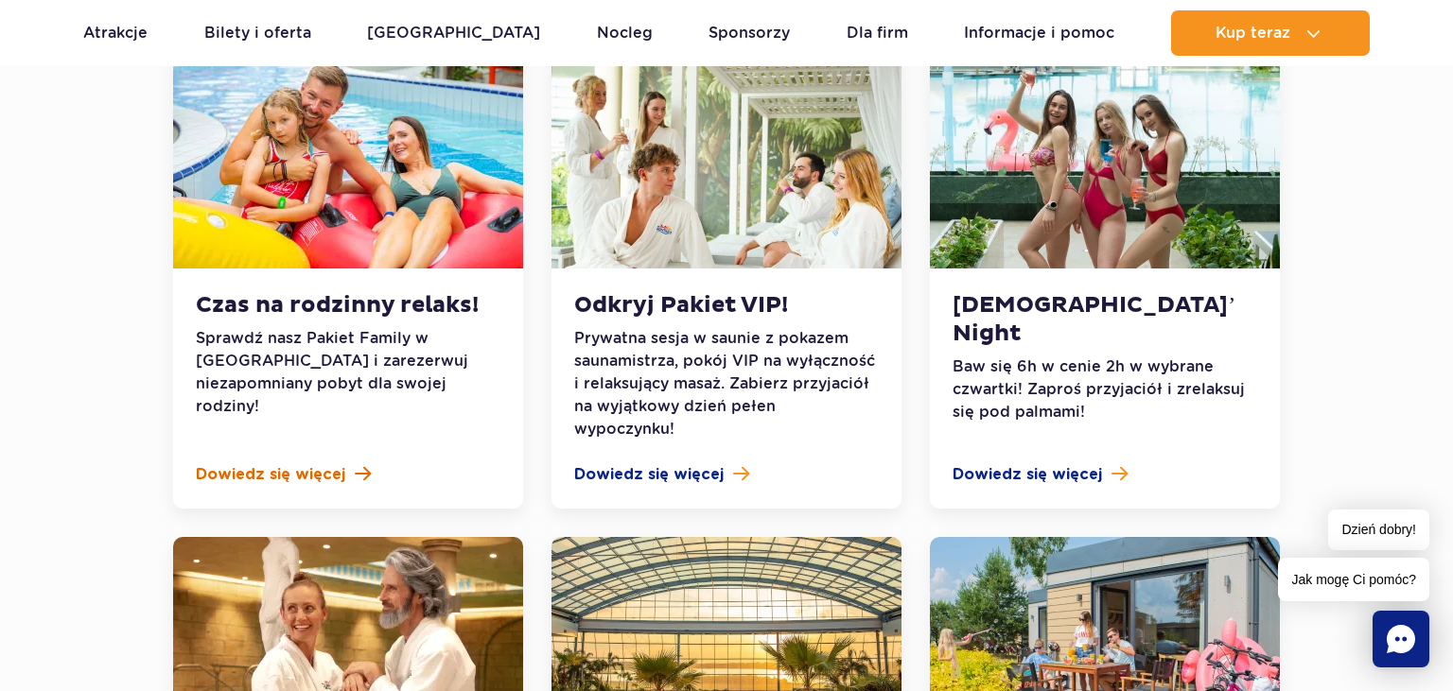
click at [289, 463] on span "Dowiedz się więcej" at bounding box center [270, 474] width 149 height 23
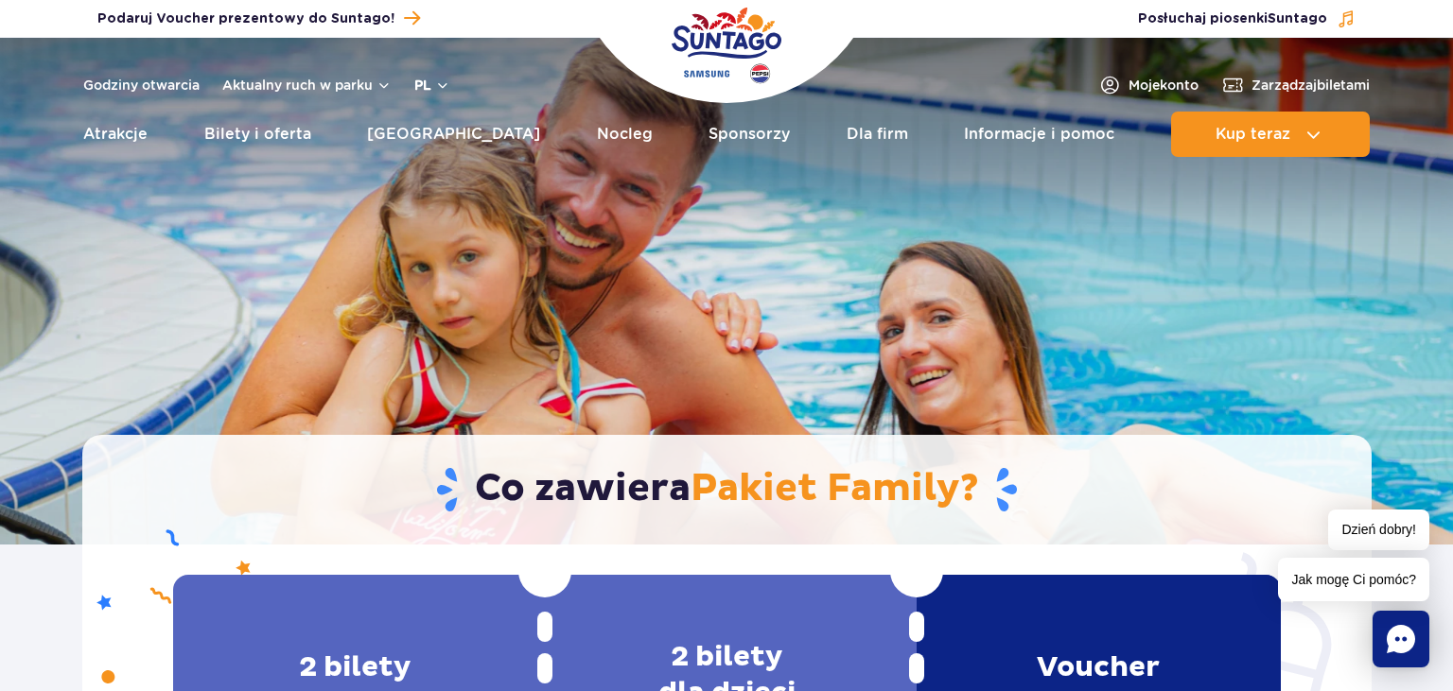
click at [439, 87] on button "pl" at bounding box center [432, 85] width 36 height 19
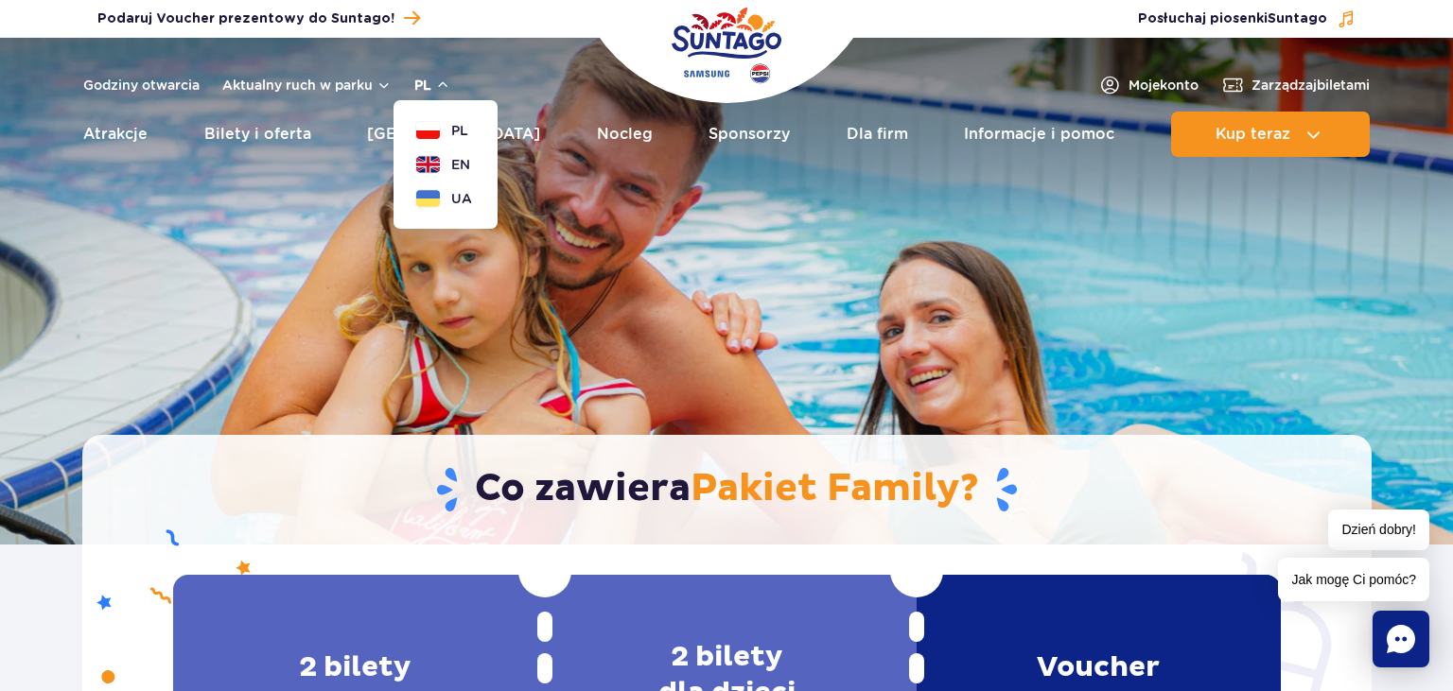
click at [439, 87] on button "pl" at bounding box center [432, 85] width 36 height 19
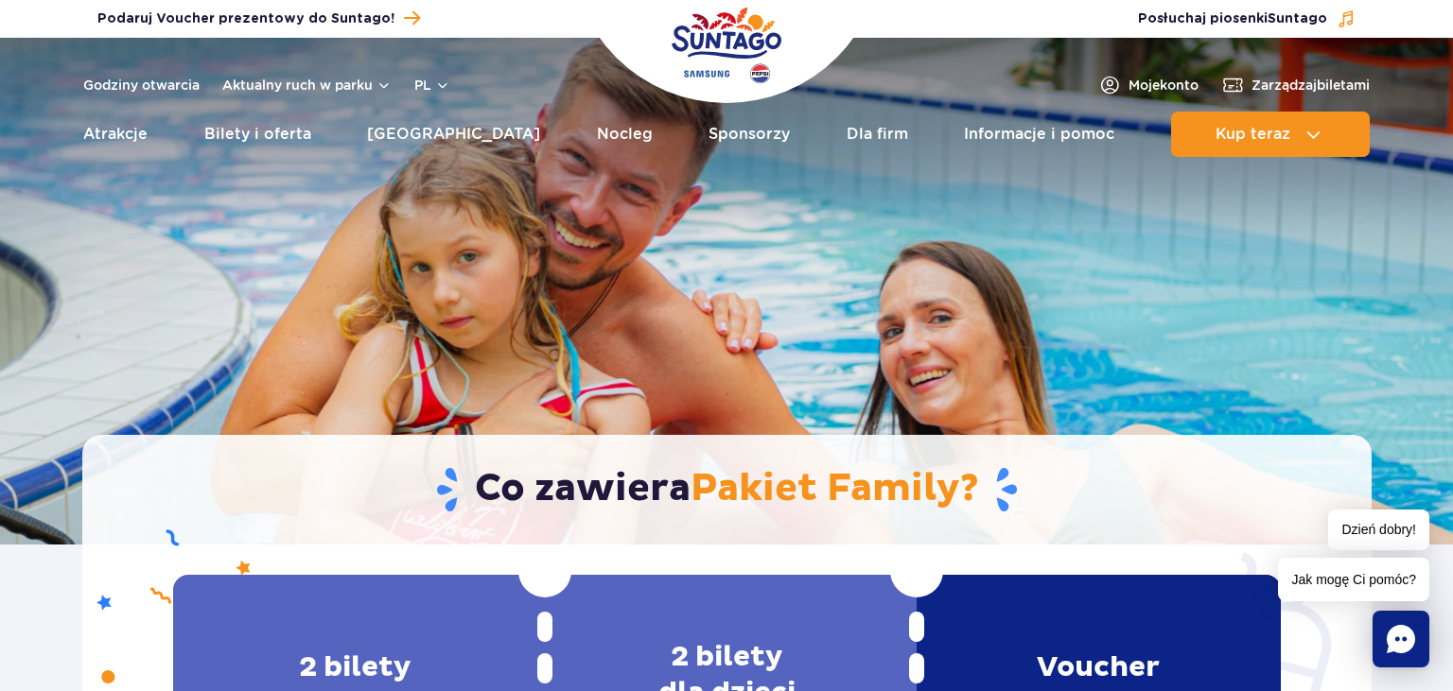
click at [714, 36] on img "Park of Poland" at bounding box center [726, 45] width 110 height 87
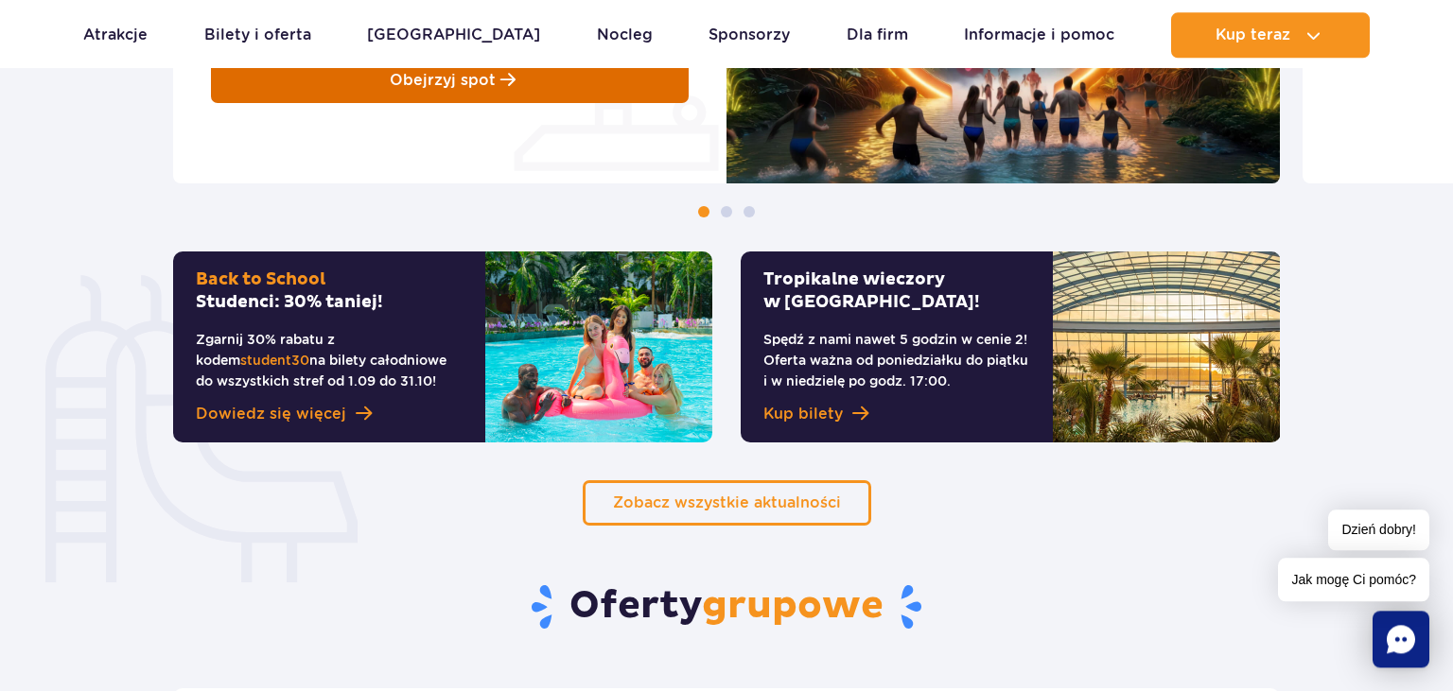
scroll to position [1198, 0]
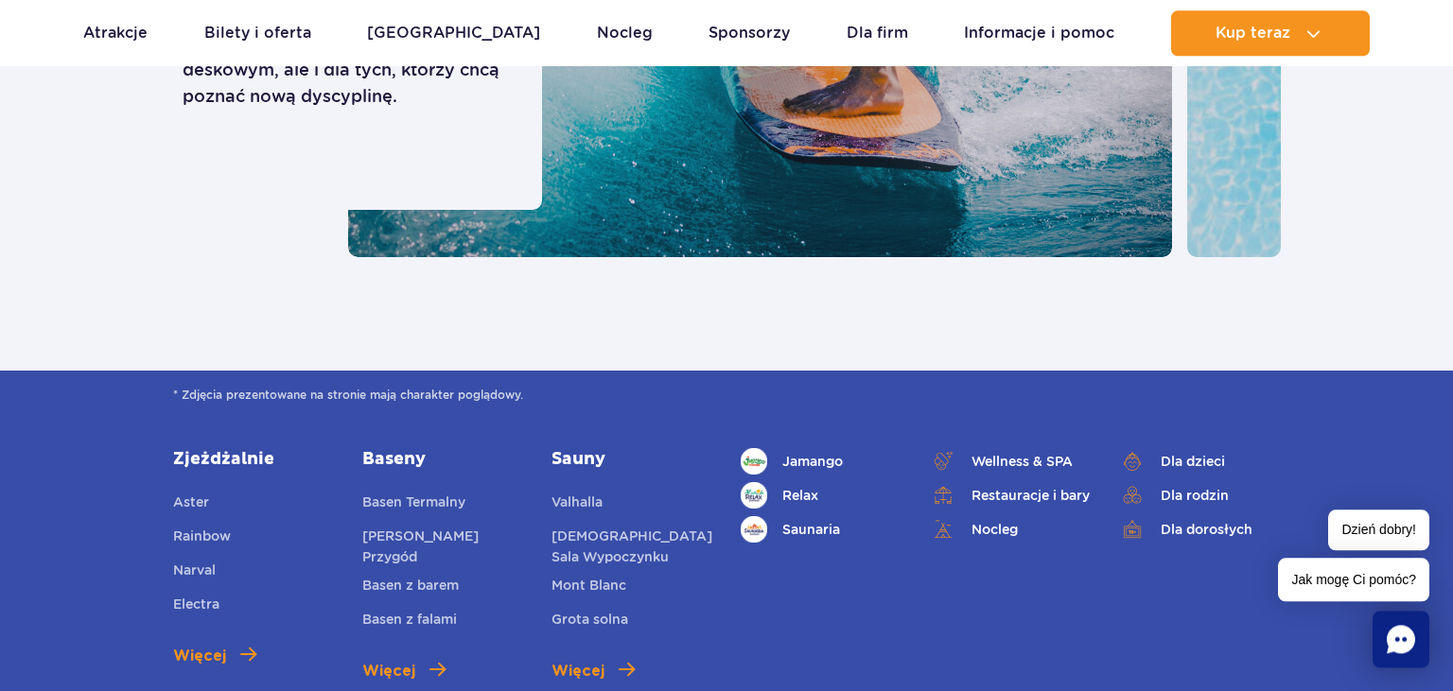
scroll to position [5692, 0]
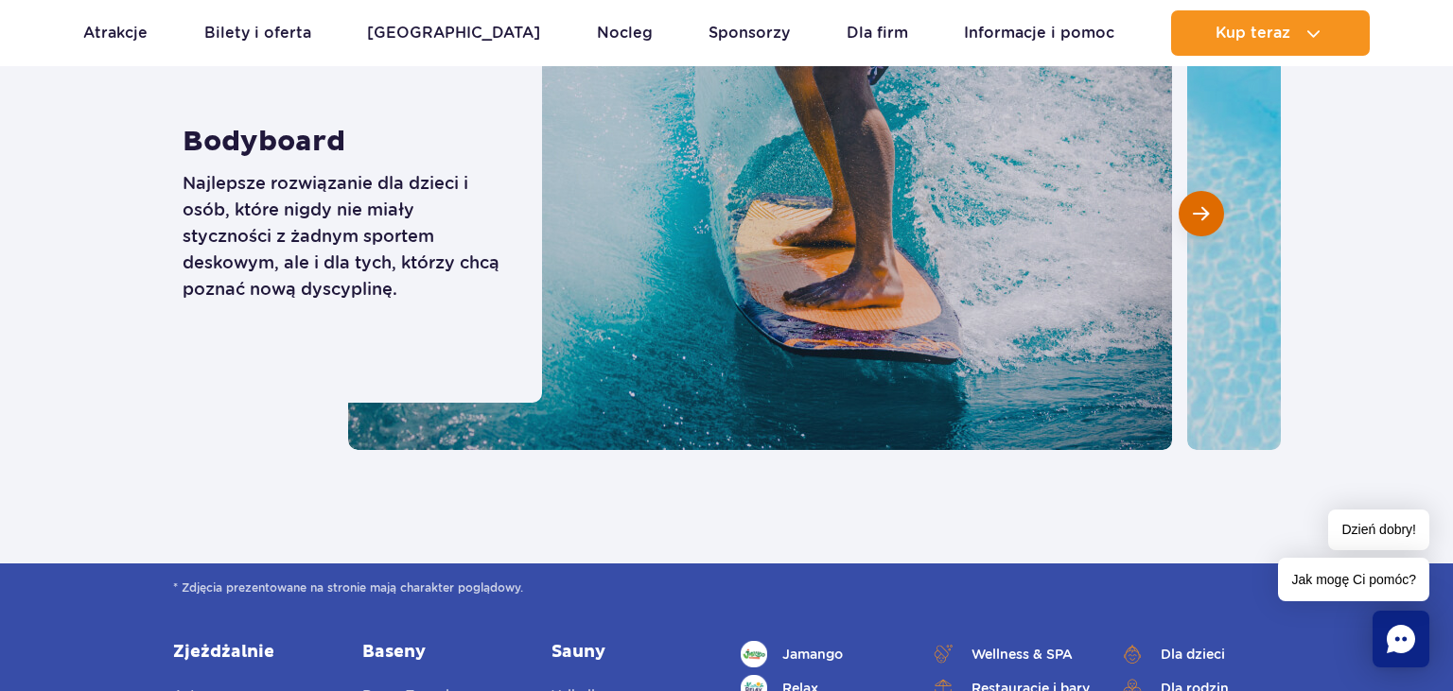
click at [1199, 221] on span "Następny slajd" at bounding box center [1201, 213] width 16 height 17
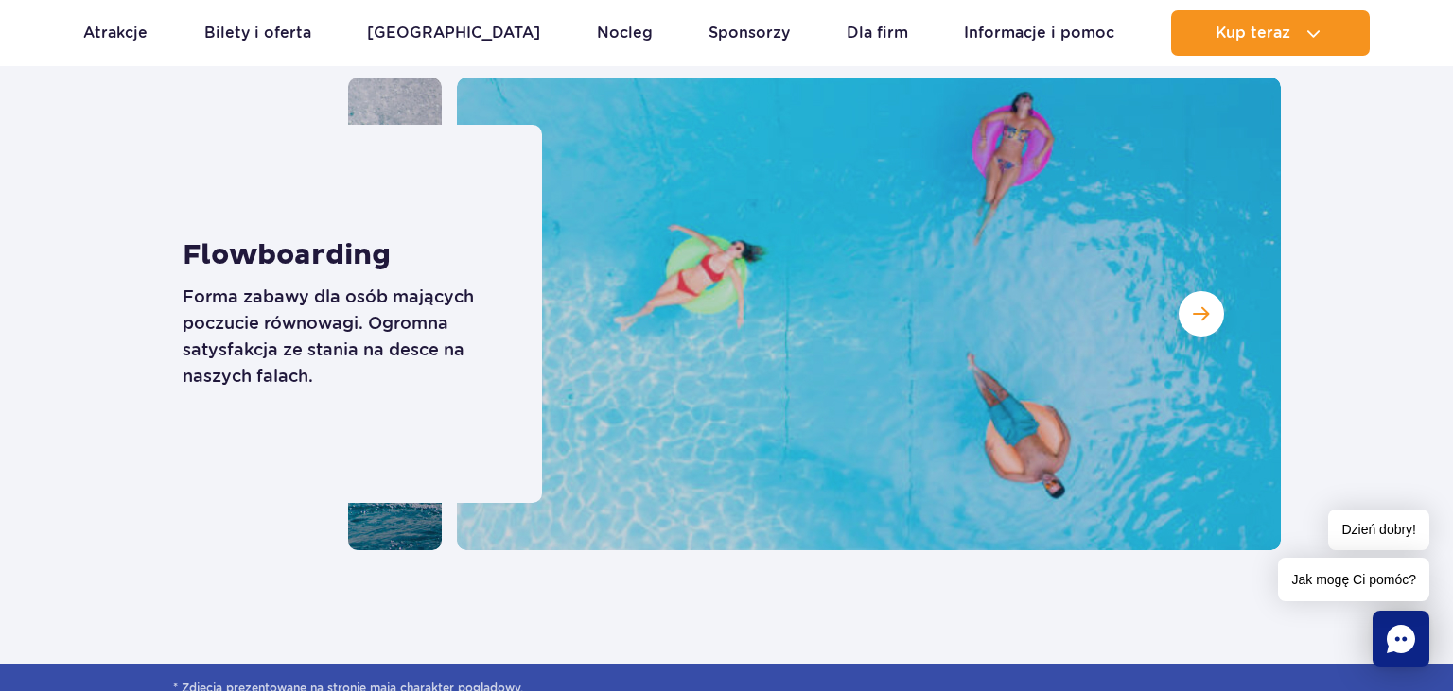
scroll to position [5393, 0]
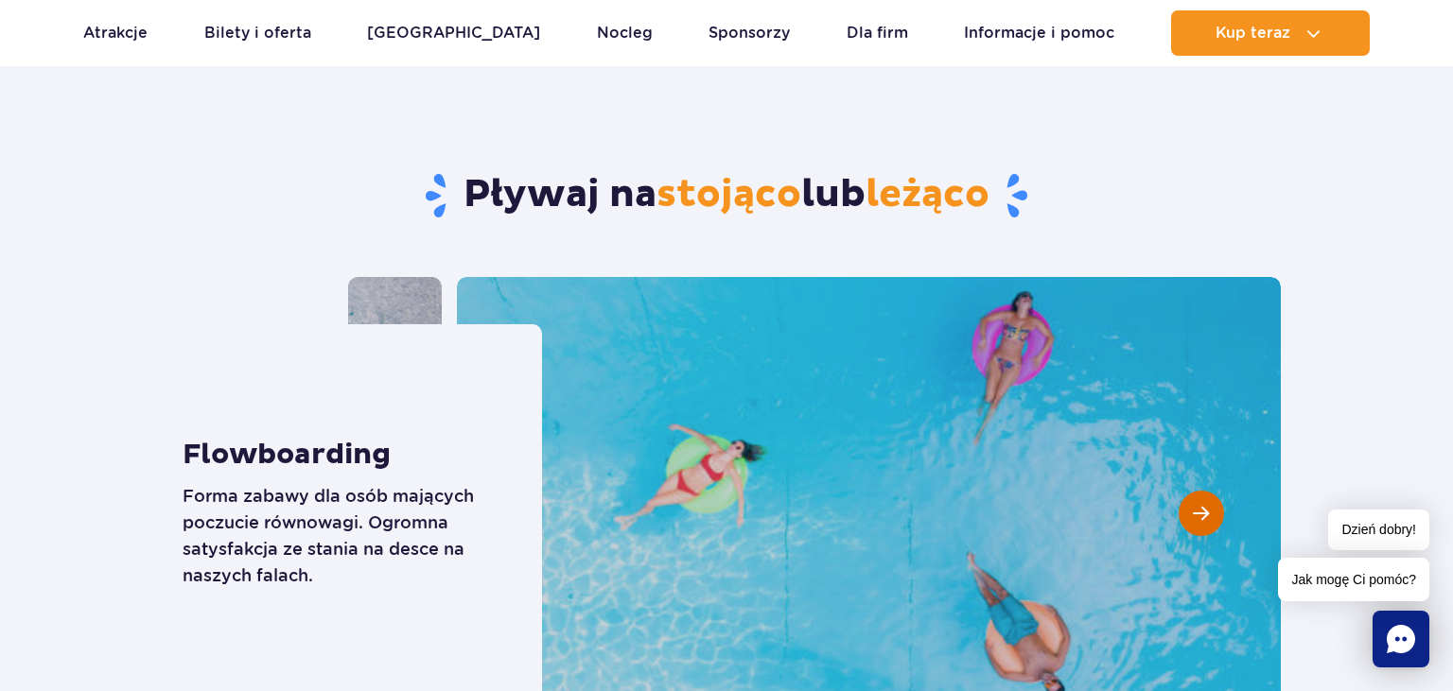
click at [1208, 519] on span "Następny slajd" at bounding box center [1201, 513] width 16 height 17
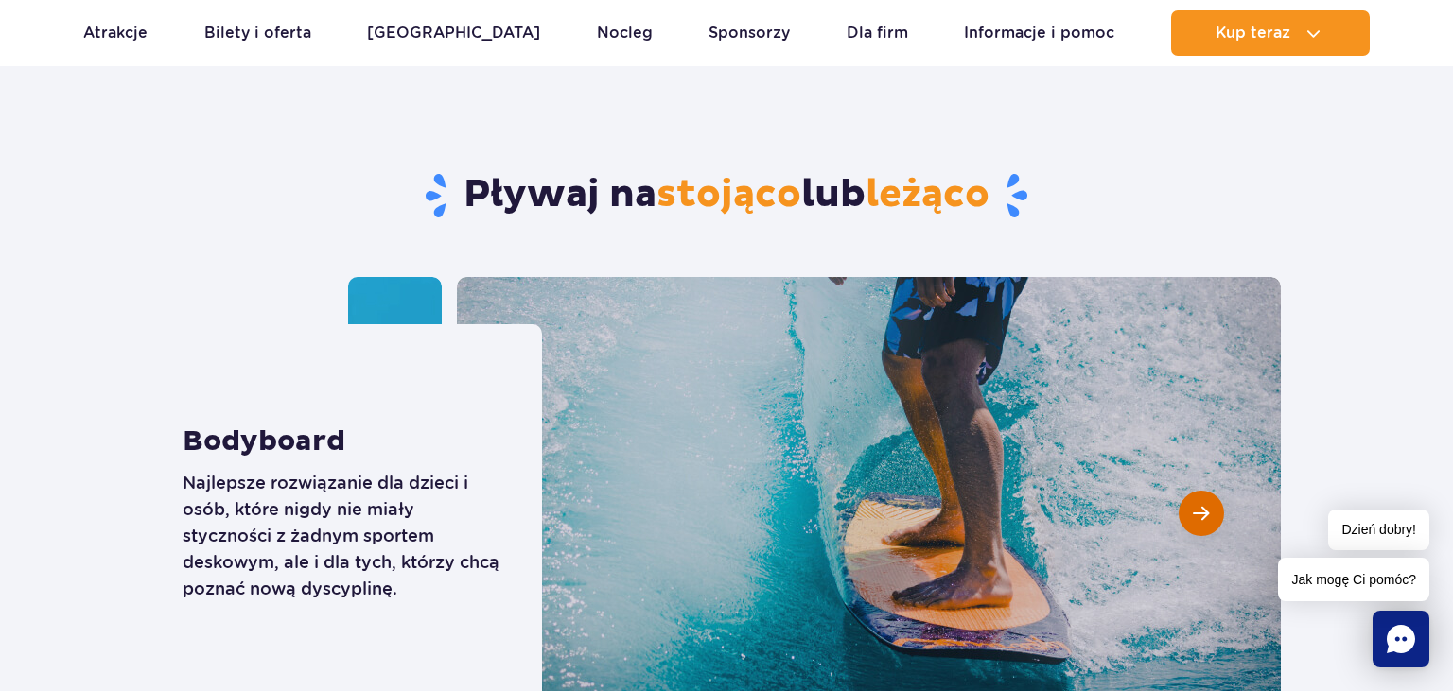
click at [1208, 519] on span "Następny slajd" at bounding box center [1201, 513] width 16 height 17
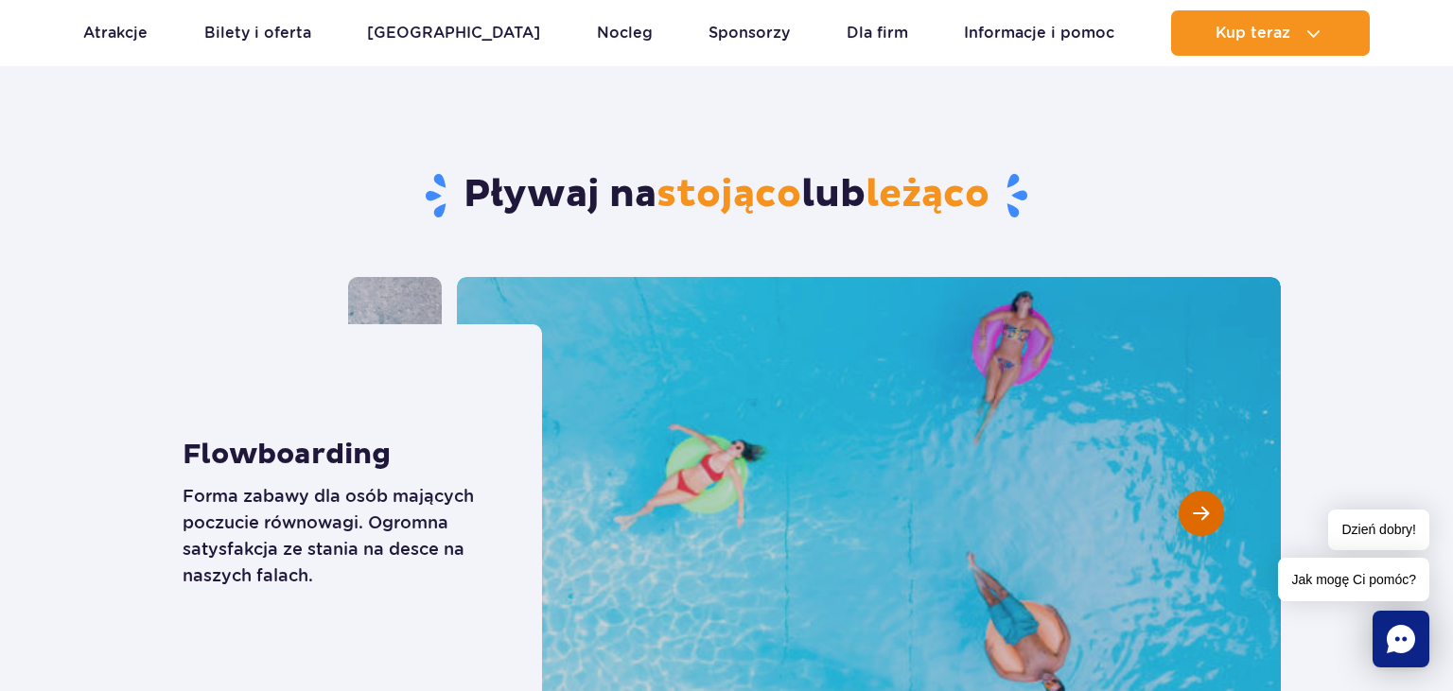
click at [1208, 519] on span "Następny slajd" at bounding box center [1201, 513] width 16 height 17
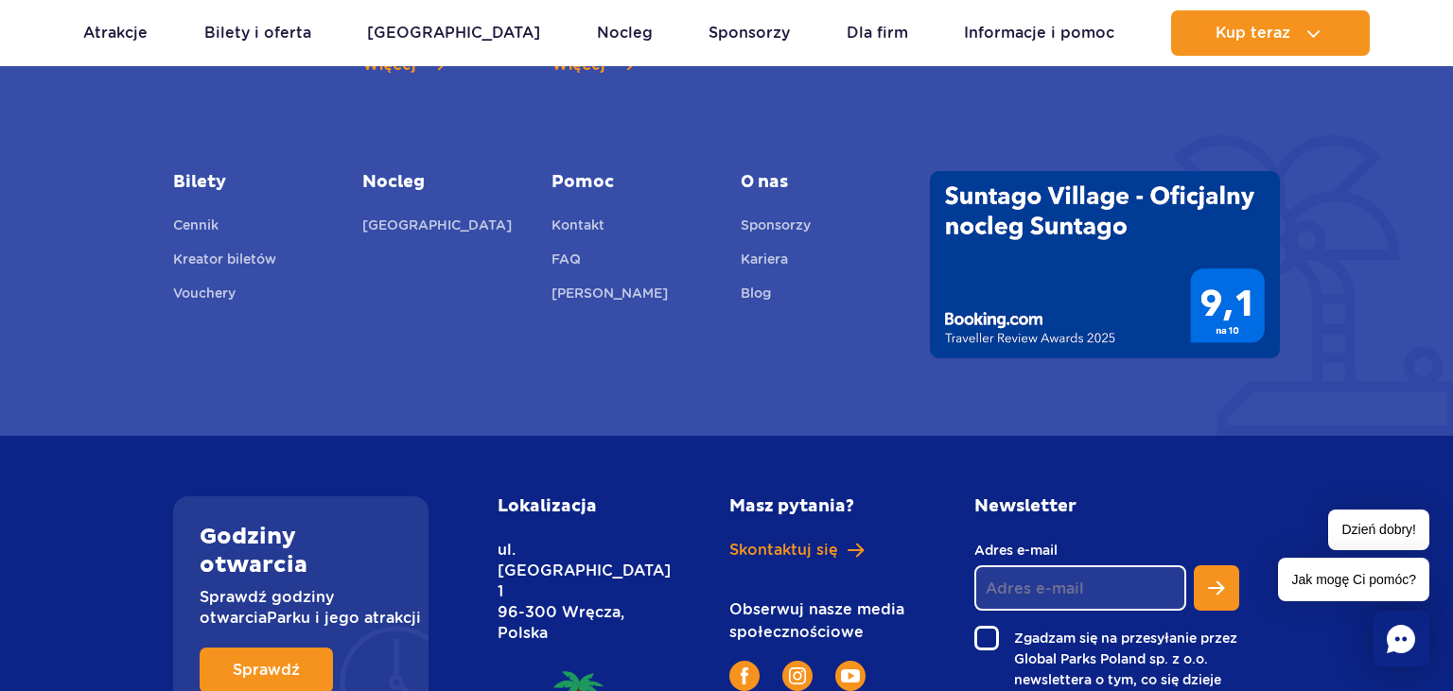
scroll to position [5992, 0]
